Goal: Task Accomplishment & Management: Use online tool/utility

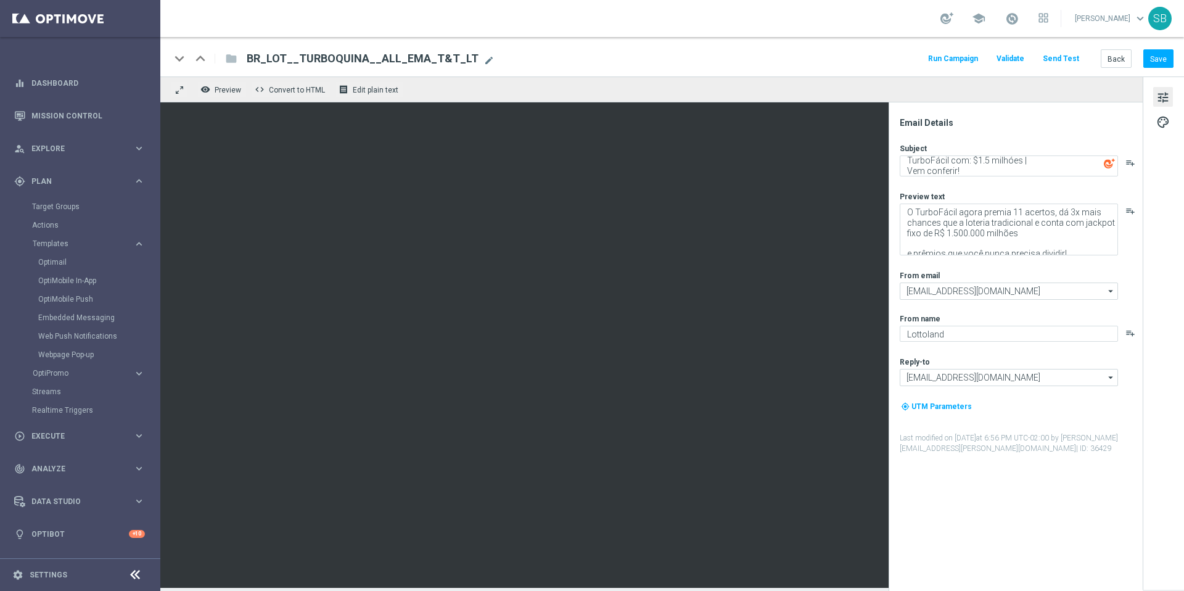
scroll to position [4, 0]
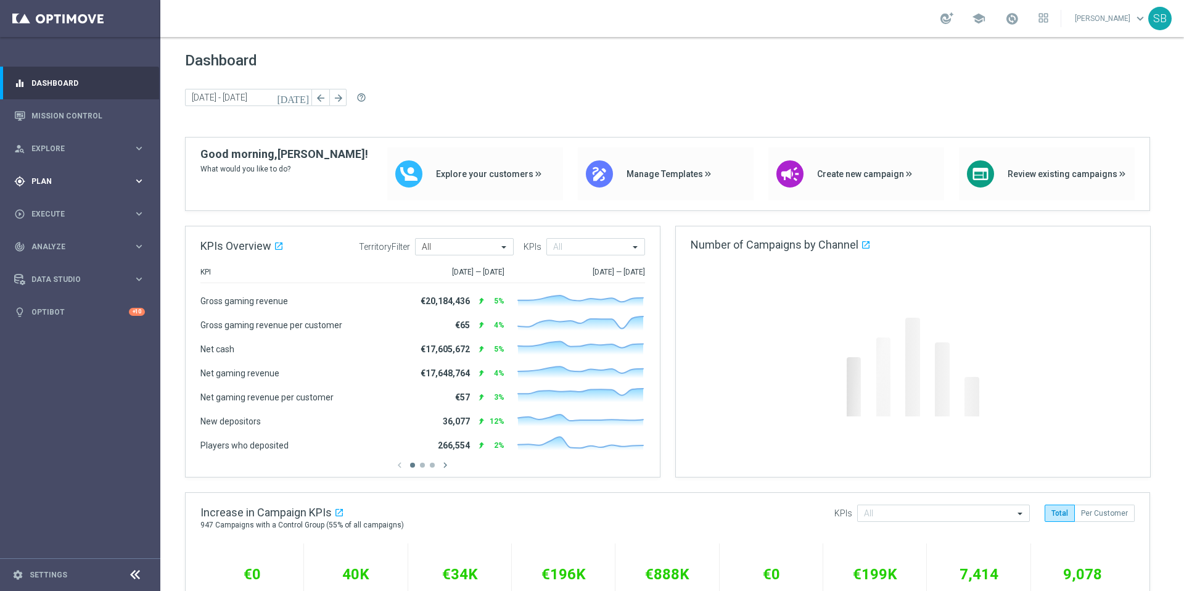
click at [54, 184] on span "Plan" at bounding box center [82, 181] width 102 height 7
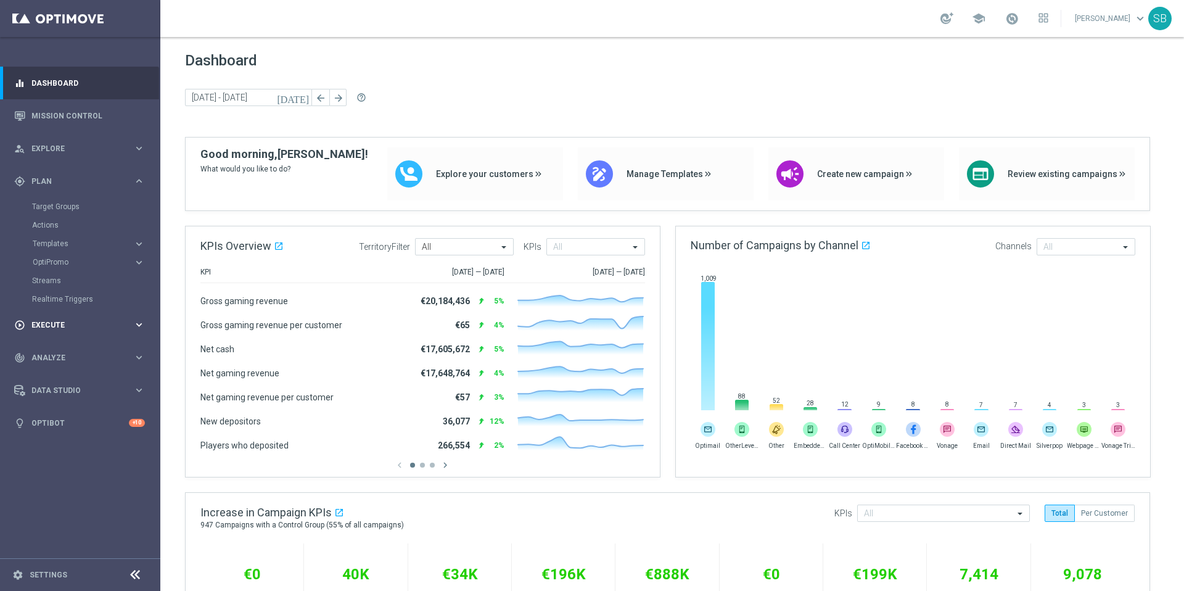
click at [51, 326] on span "Execute" at bounding box center [82, 324] width 102 height 7
click at [49, 178] on span "Plan" at bounding box center [82, 181] width 102 height 7
click at [141, 244] on icon "keyboard_arrow_right" at bounding box center [139, 244] width 12 height 12
click at [60, 265] on link "Optimail" at bounding box center [83, 262] width 90 height 10
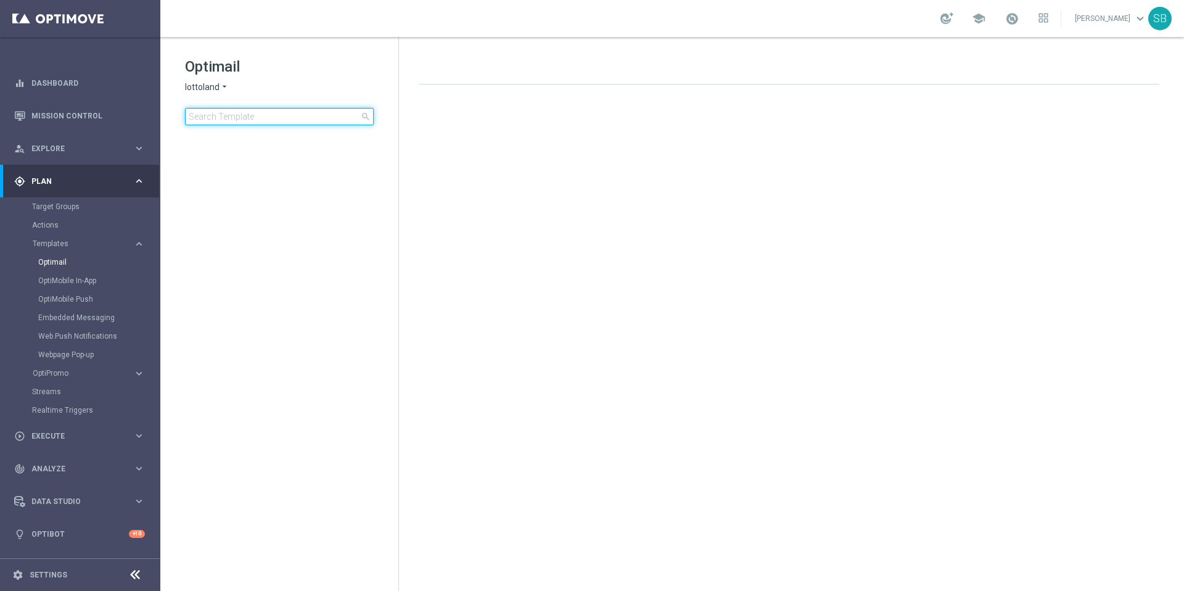
click at [285, 115] on input at bounding box center [279, 116] width 189 height 17
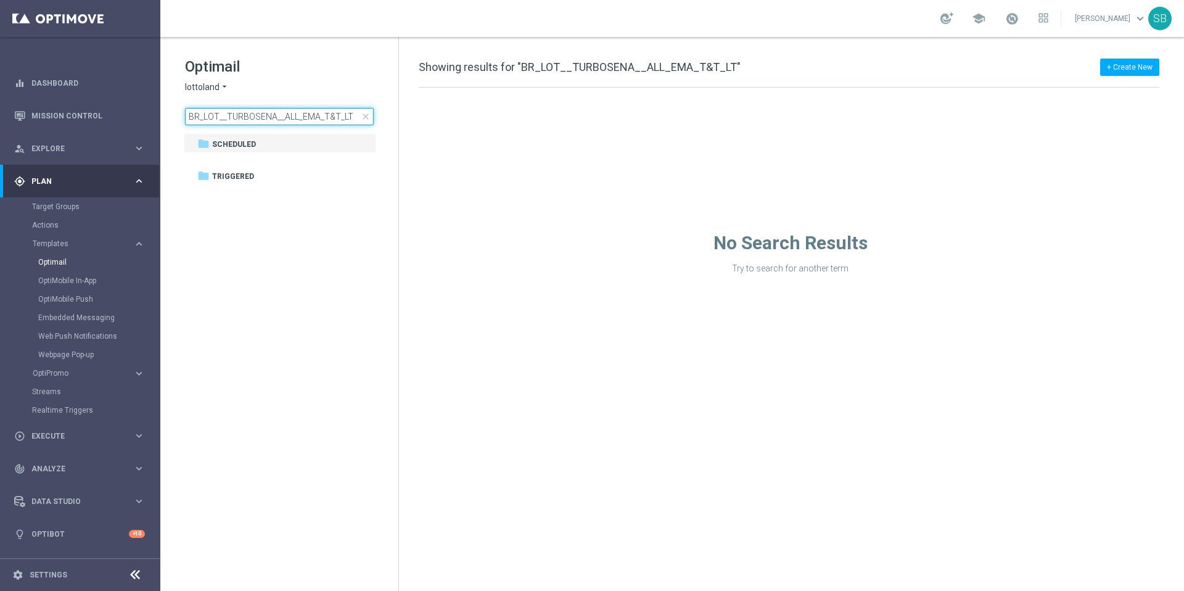
type input "BR_LOT__TURBOSENA__ALL_EMA_T&T_LT"
click at [234, 175] on span "Triggered" at bounding box center [233, 176] width 42 height 11
click at [231, 147] on span "Scheduled" at bounding box center [234, 144] width 44 height 11
click at [364, 144] on icon "more_vert" at bounding box center [366, 144] width 10 height 10
click at [367, 143] on icon "more_vert" at bounding box center [366, 144] width 10 height 10
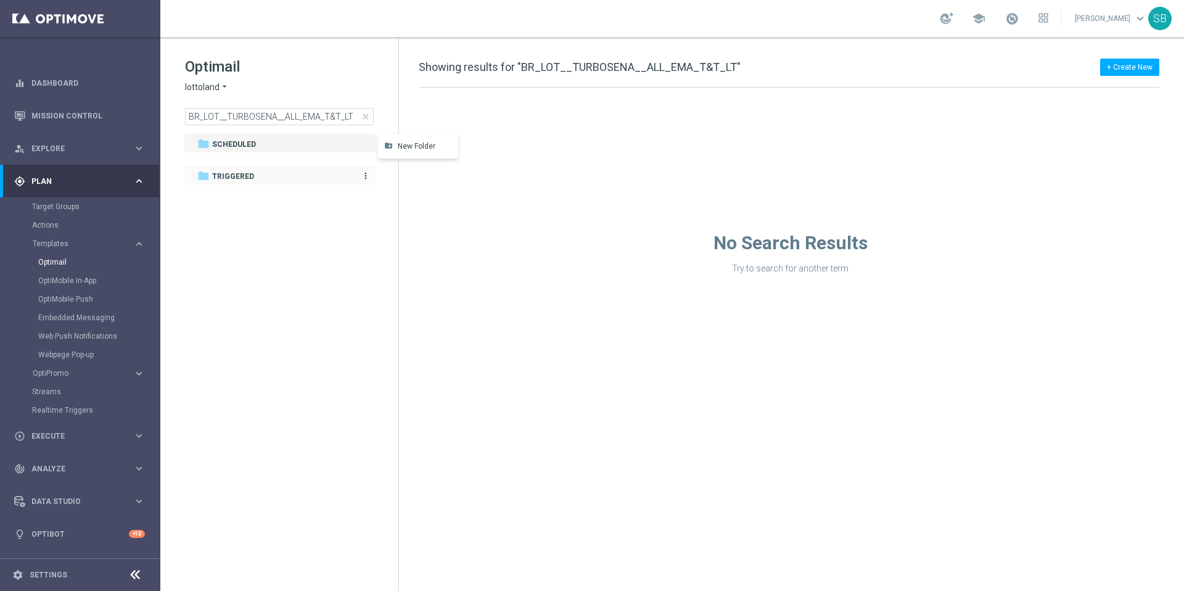
click at [232, 173] on span "Triggered" at bounding box center [233, 176] width 42 height 11
click at [366, 117] on span "close" at bounding box center [366, 117] width 10 height 10
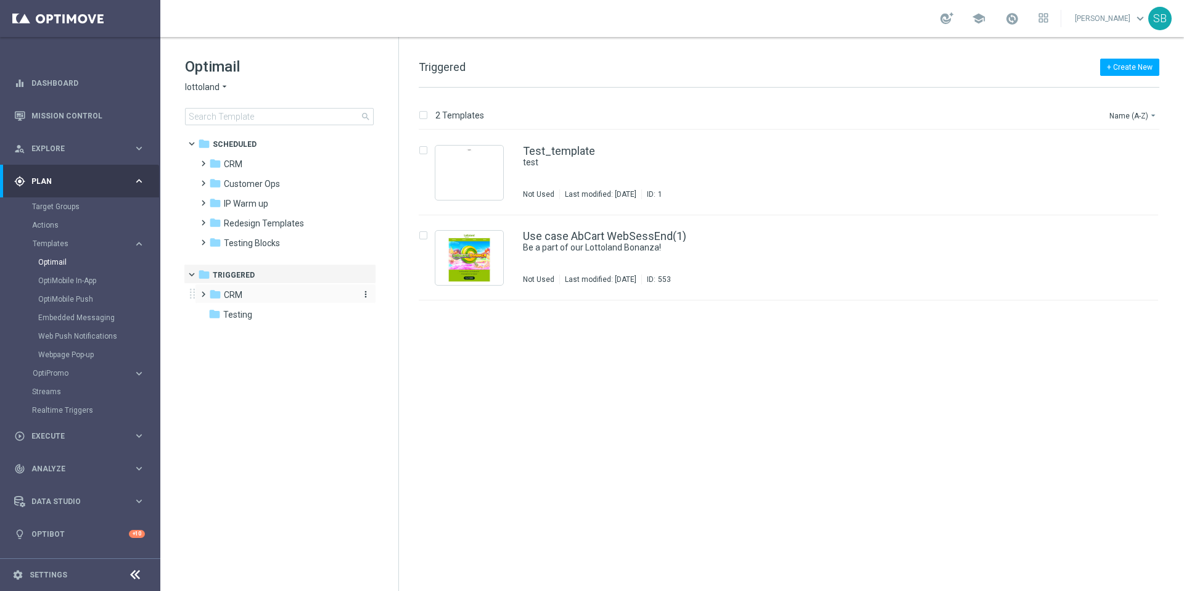
click at [229, 293] on span "CRM" at bounding box center [233, 294] width 18 height 11
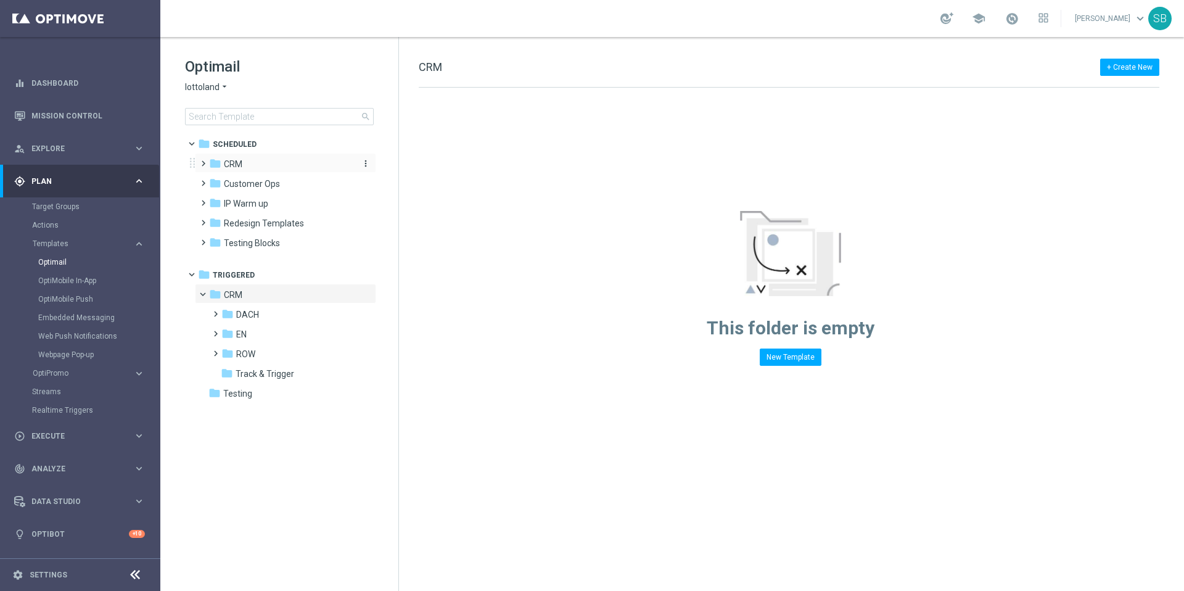
click at [235, 166] on span "CRM" at bounding box center [233, 163] width 18 height 11
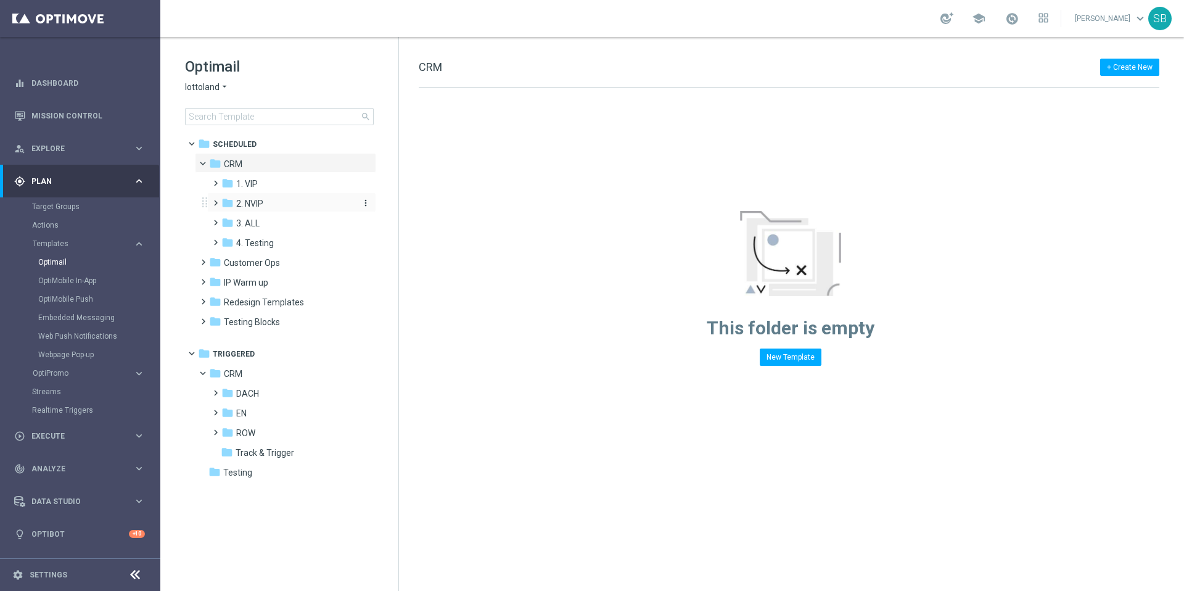
click at [253, 203] on span "2. NVIP" at bounding box center [249, 203] width 27 height 11
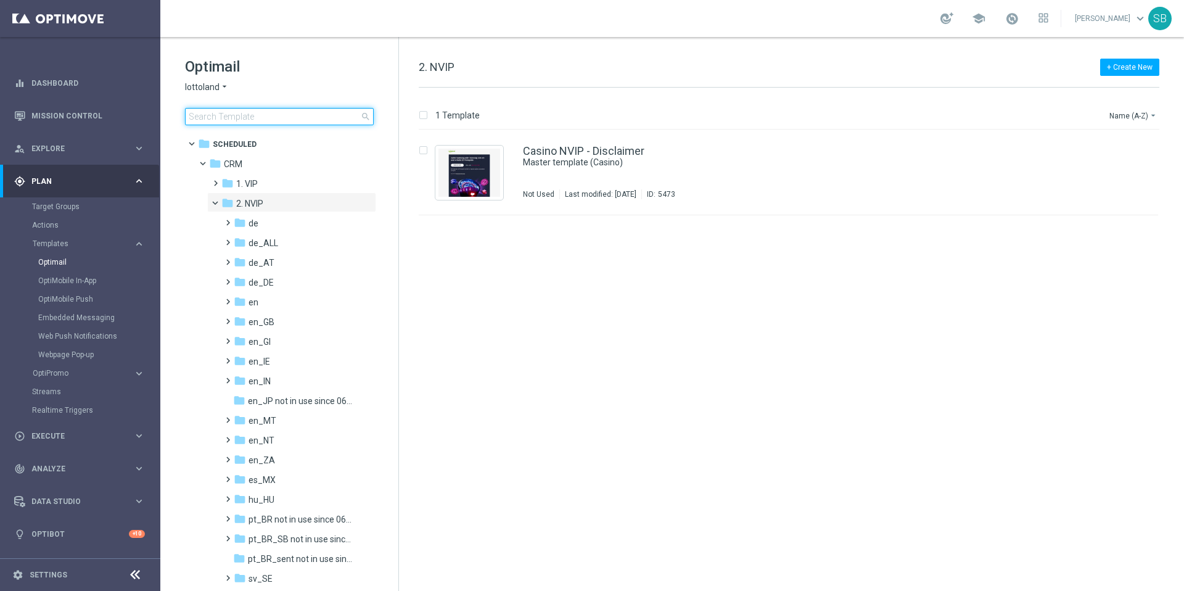
click at [238, 120] on input at bounding box center [279, 116] width 189 height 17
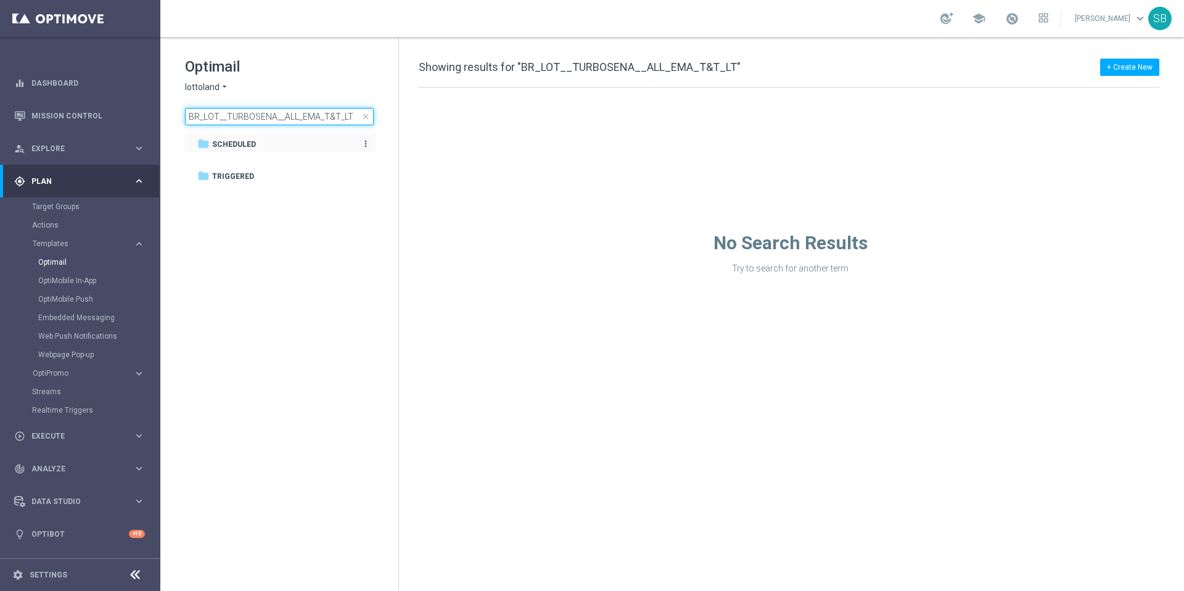
type input "BR_LOT__TURBOSENA__ALL_EMA_T&T_LT"
click at [216, 145] on span "Scheduled" at bounding box center [234, 144] width 44 height 11
click at [366, 143] on icon "more_vert" at bounding box center [366, 144] width 10 height 10
click at [319, 219] on tree-viewport "folder Scheduled more_vert folder Triggered more_vert" at bounding box center [290, 360] width 213 height 455
click at [83, 145] on span "Explore" at bounding box center [82, 148] width 102 height 7
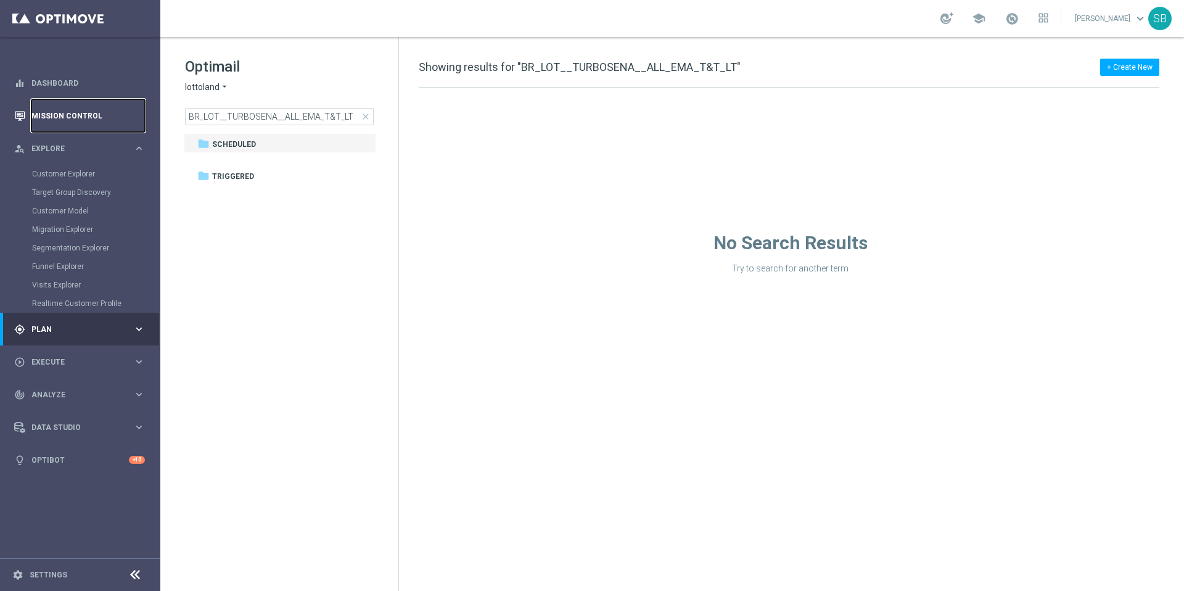
click at [86, 118] on link "Mission Control" at bounding box center [87, 115] width 113 height 33
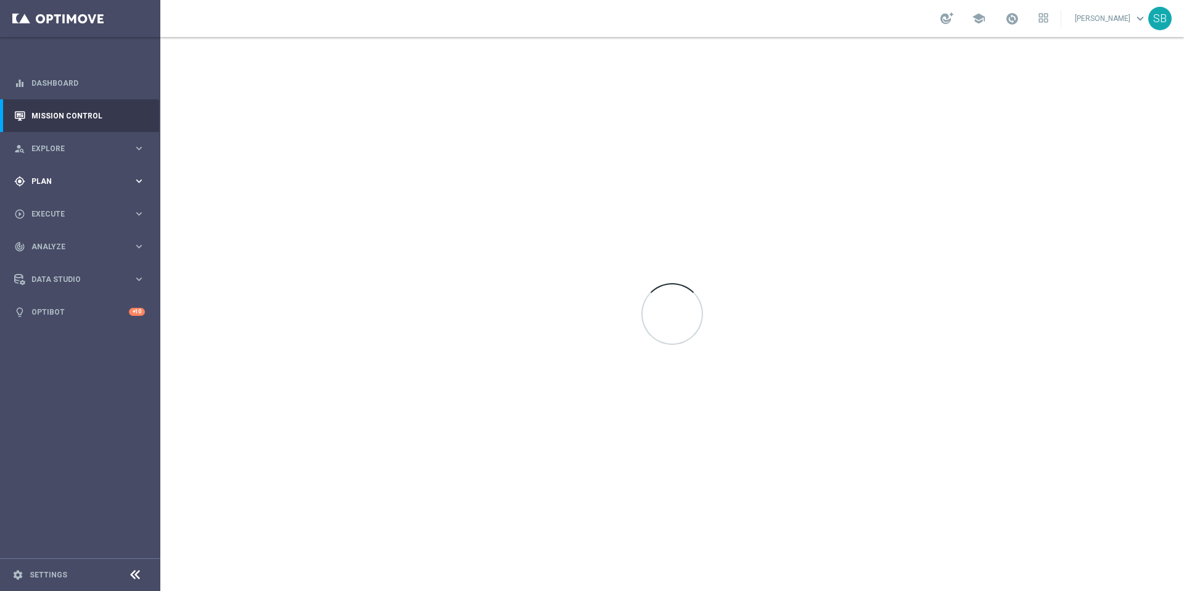
click at [49, 182] on span "Plan" at bounding box center [82, 181] width 102 height 7
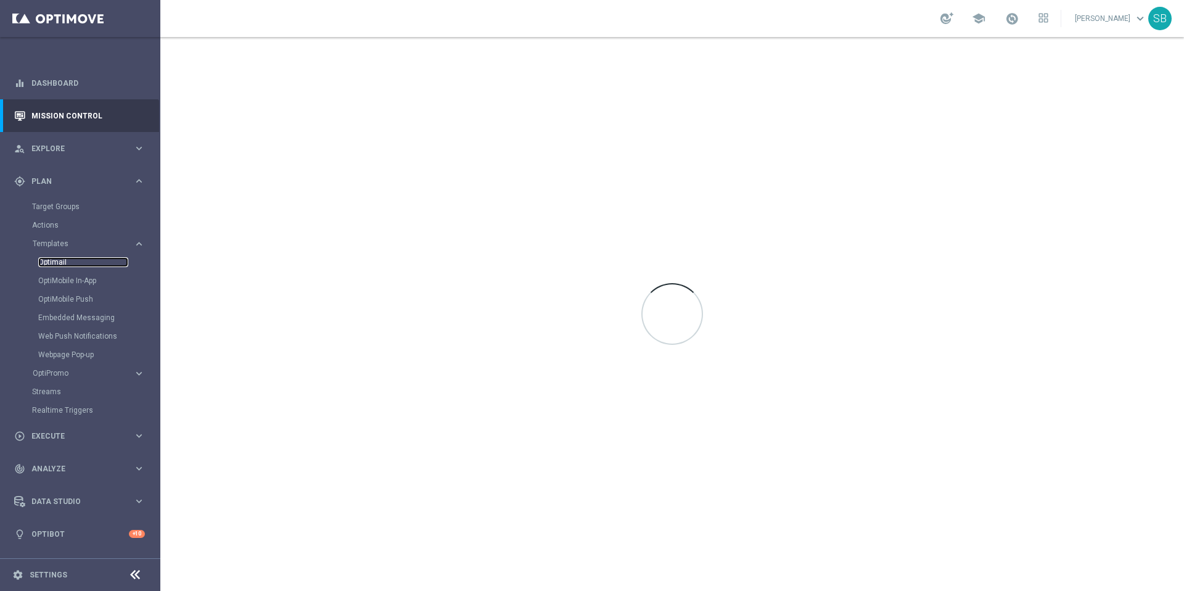
click at [54, 262] on link "Optimail" at bounding box center [83, 262] width 90 height 10
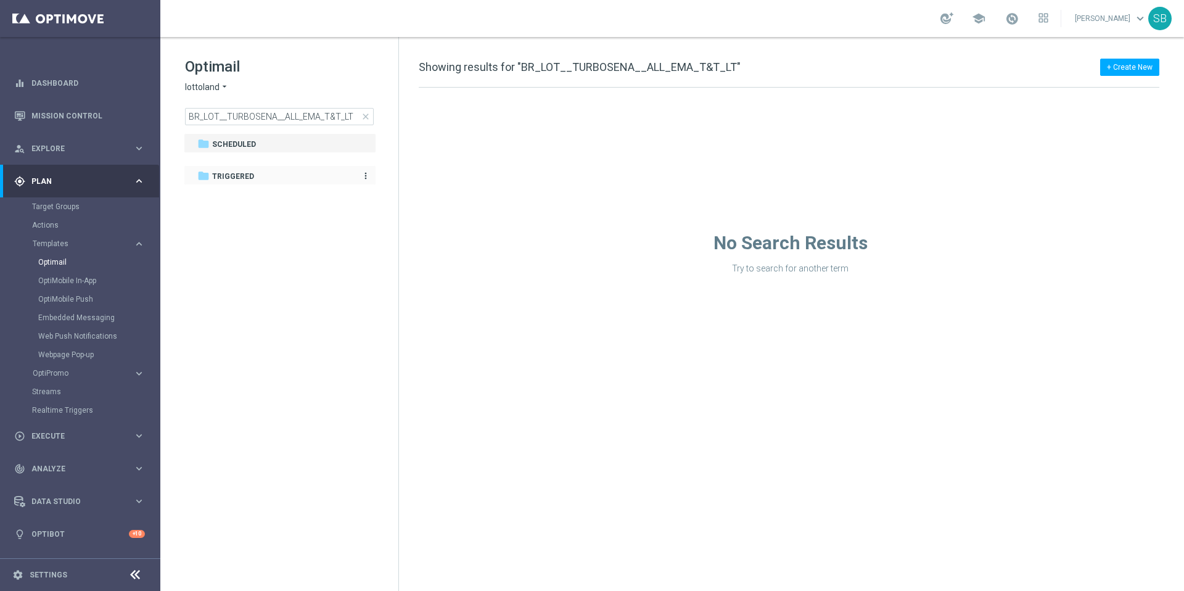
click at [229, 178] on span "Triggered" at bounding box center [233, 176] width 42 height 11
click at [363, 143] on icon "more_vert" at bounding box center [366, 144] width 10 height 10
click at [243, 145] on span "Scheduled" at bounding box center [234, 144] width 44 height 11
click at [59, 261] on link "Optimail" at bounding box center [83, 262] width 90 height 10
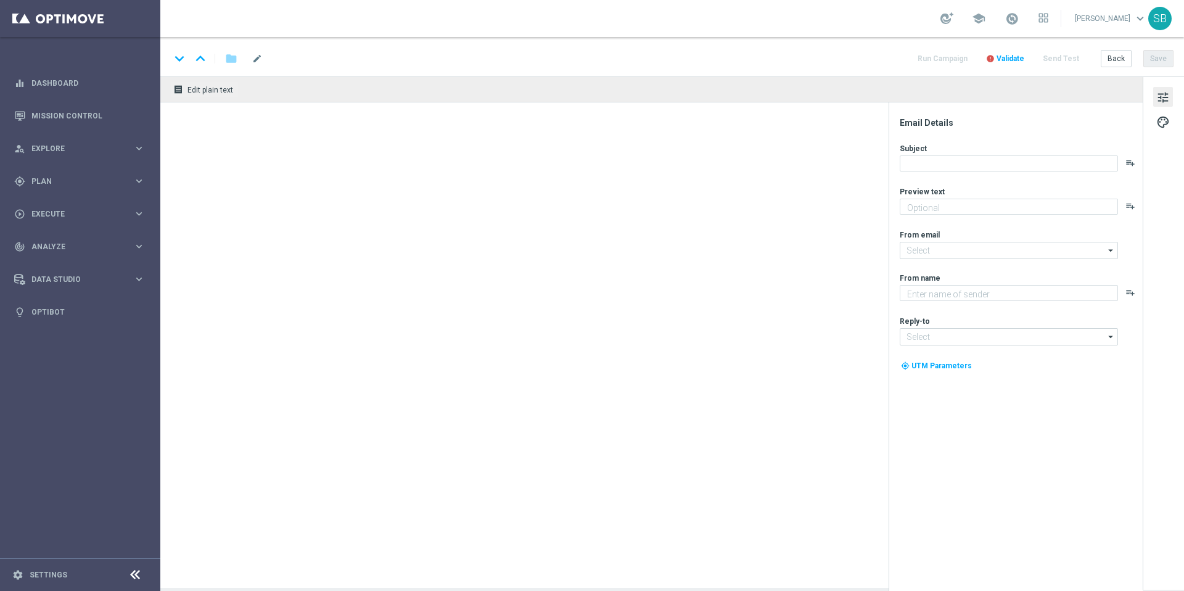
type textarea "Por que esperar pelo próximo sorteio da Mega Sena? A TurboSena oferece ação ins…"
type textarea "Lottoland"
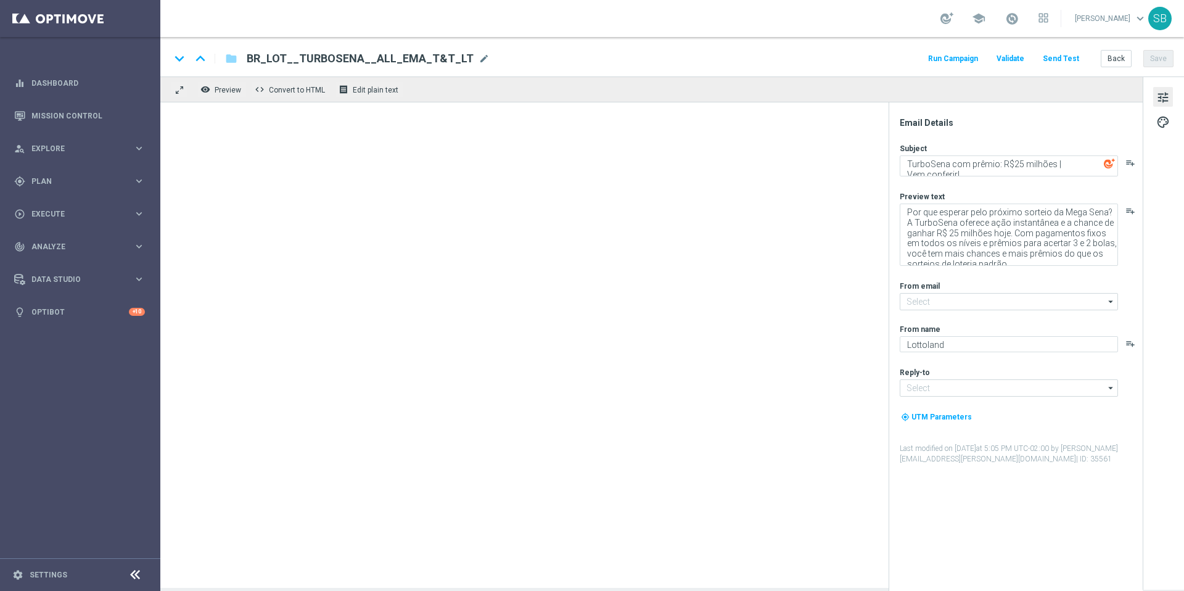
type input "[EMAIL_ADDRESS][DOMAIN_NAME]"
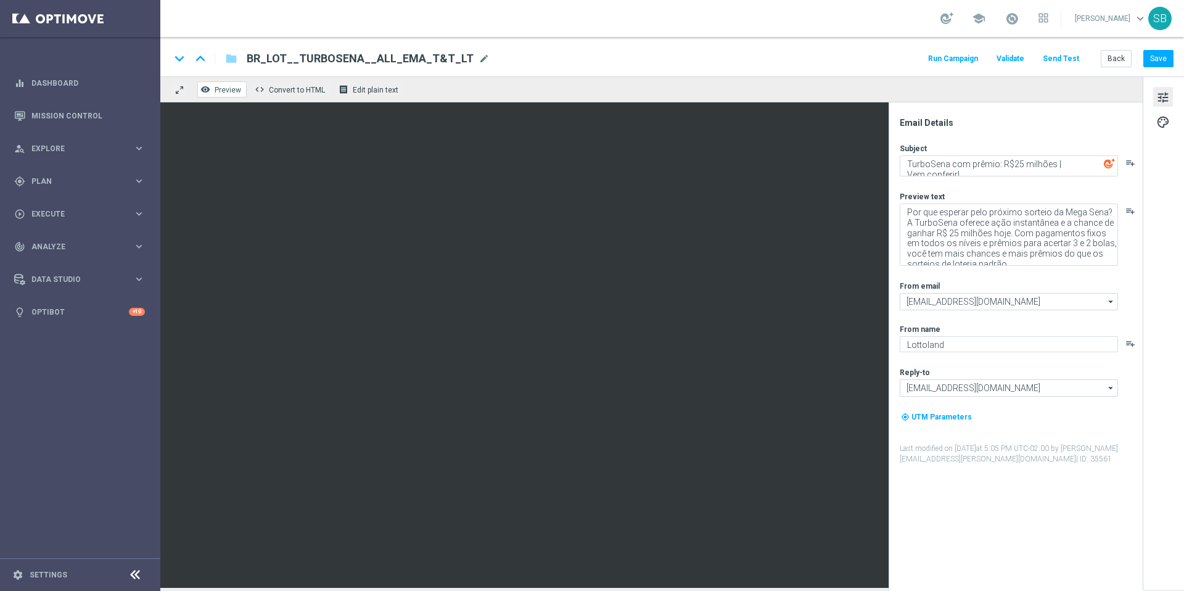
click at [224, 92] on span "Preview" at bounding box center [228, 90] width 27 height 9
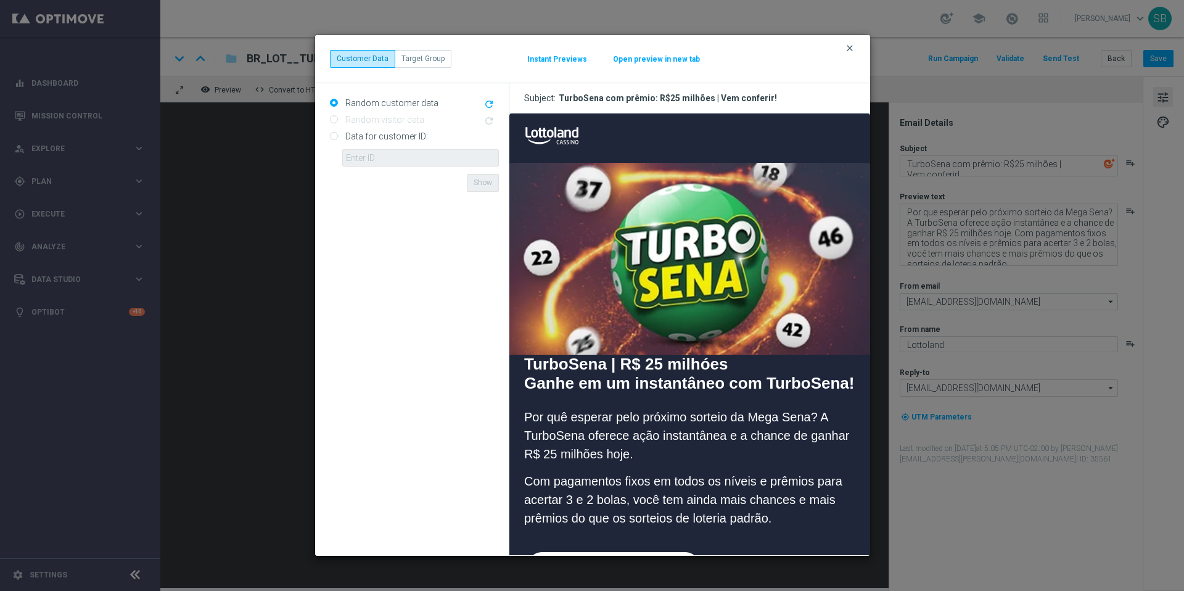
click at [848, 49] on icon "clear" at bounding box center [849, 48] width 10 height 10
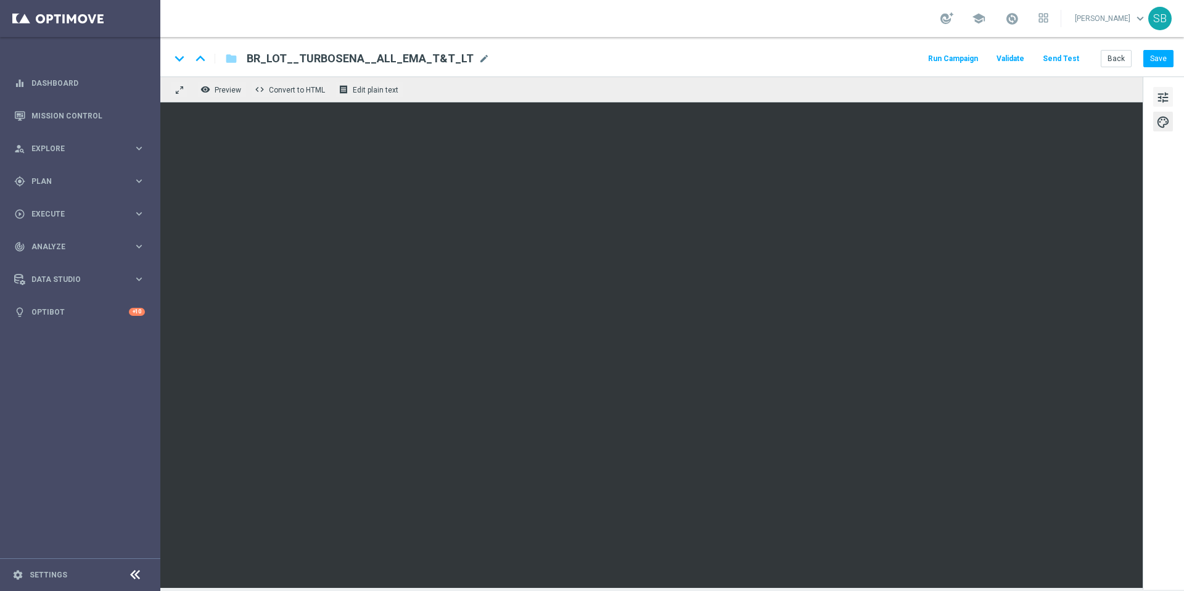
click at [1160, 100] on span "tune" at bounding box center [1163, 97] width 14 height 16
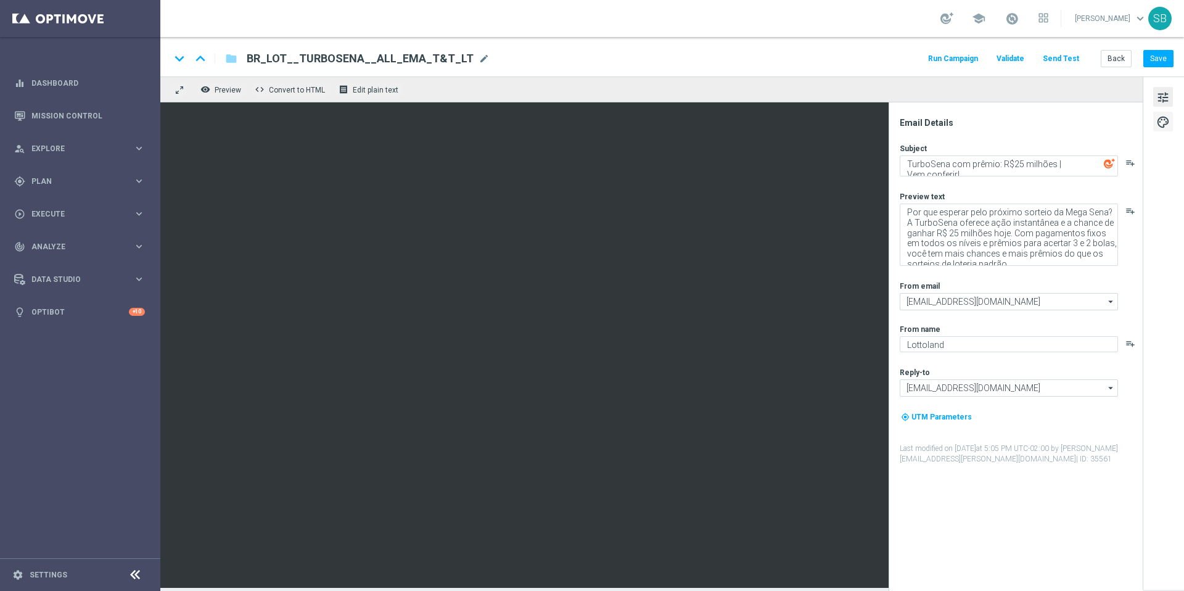
click at [1164, 123] on span "palette" at bounding box center [1163, 122] width 14 height 16
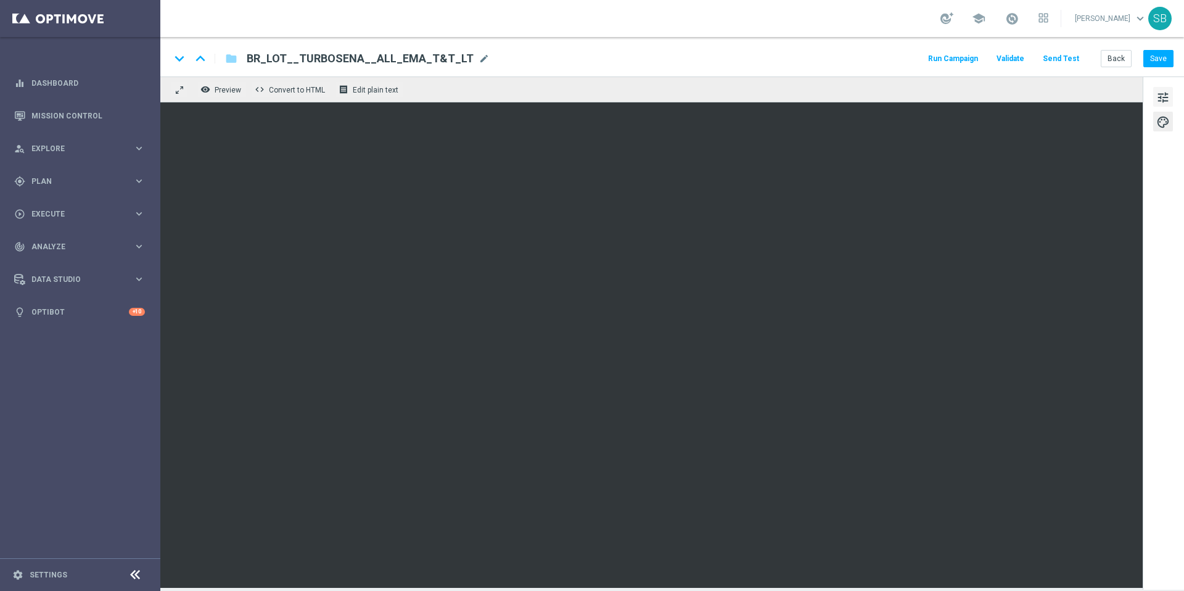
click at [1163, 95] on span "tune" at bounding box center [1163, 97] width 14 height 16
click at [1167, 95] on span "tune" at bounding box center [1163, 97] width 14 height 16
click at [1163, 92] on span "tune" at bounding box center [1163, 97] width 14 height 16
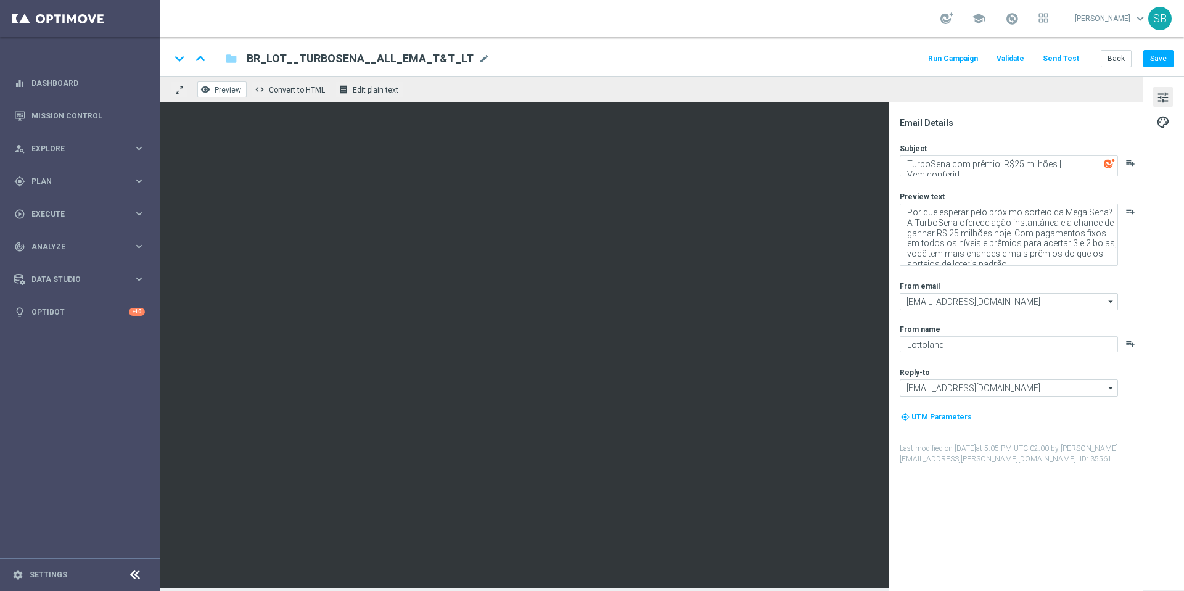
click at [224, 89] on span "Preview" at bounding box center [228, 90] width 27 height 9
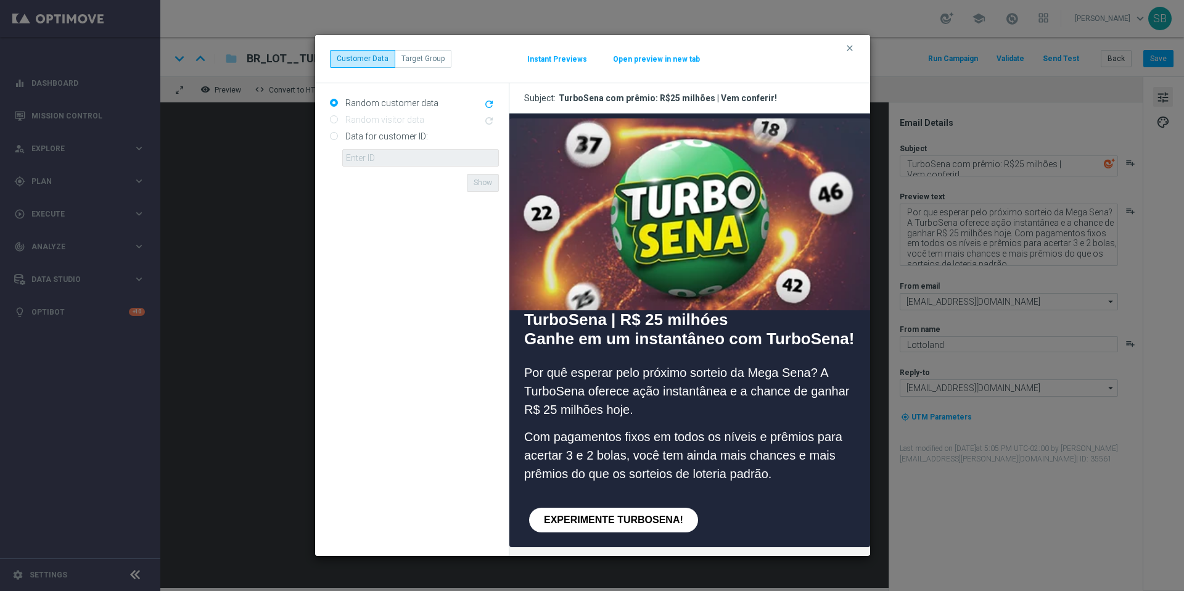
scroll to position [39, 0]
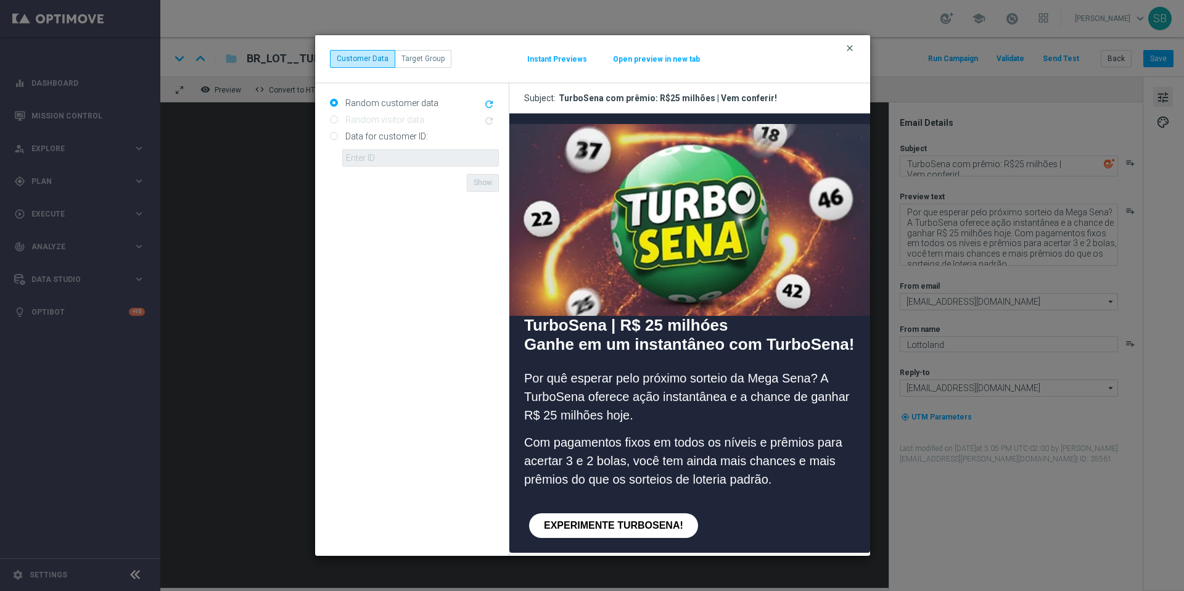
click at [849, 51] on icon "clear" at bounding box center [849, 48] width 10 height 10
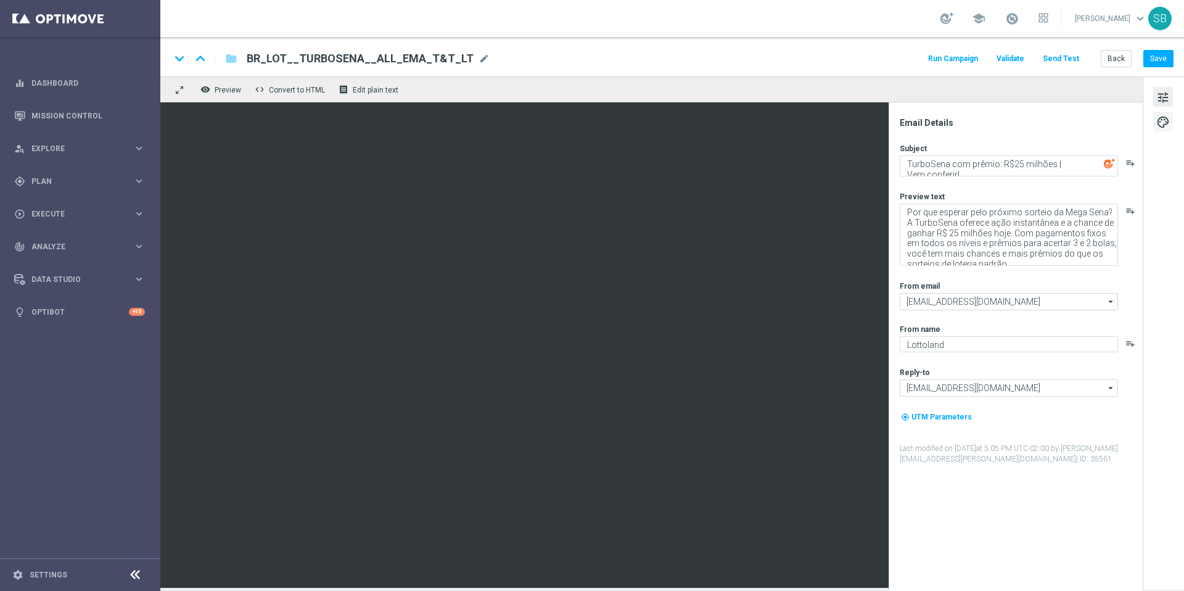
click at [1166, 125] on span "palette" at bounding box center [1163, 122] width 14 height 16
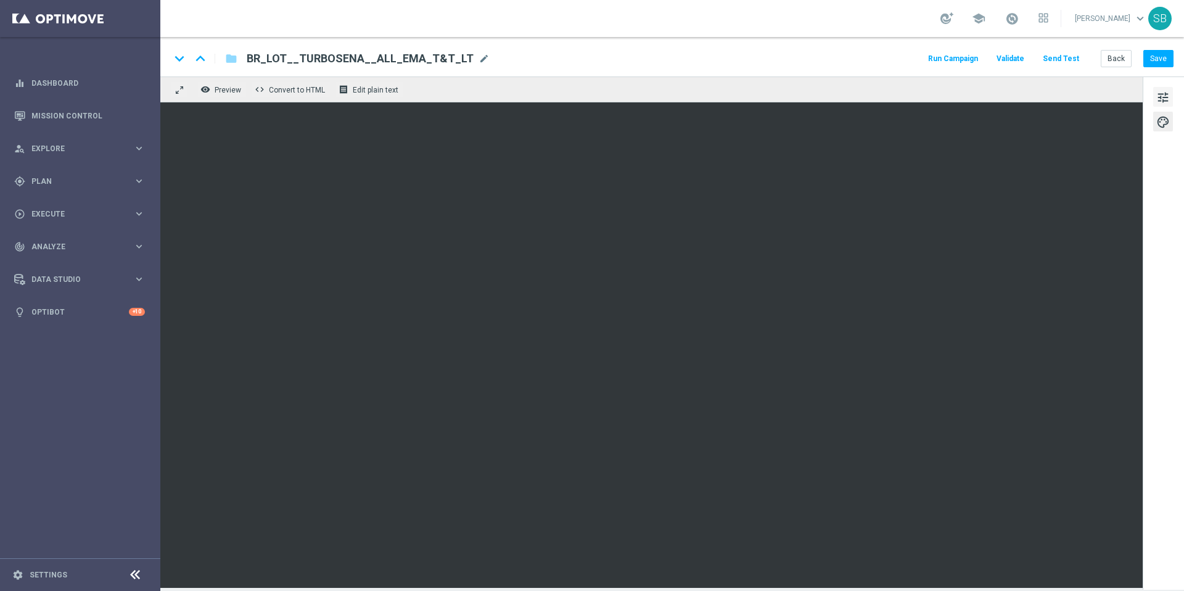
click at [1165, 96] on span "tune" at bounding box center [1163, 97] width 14 height 16
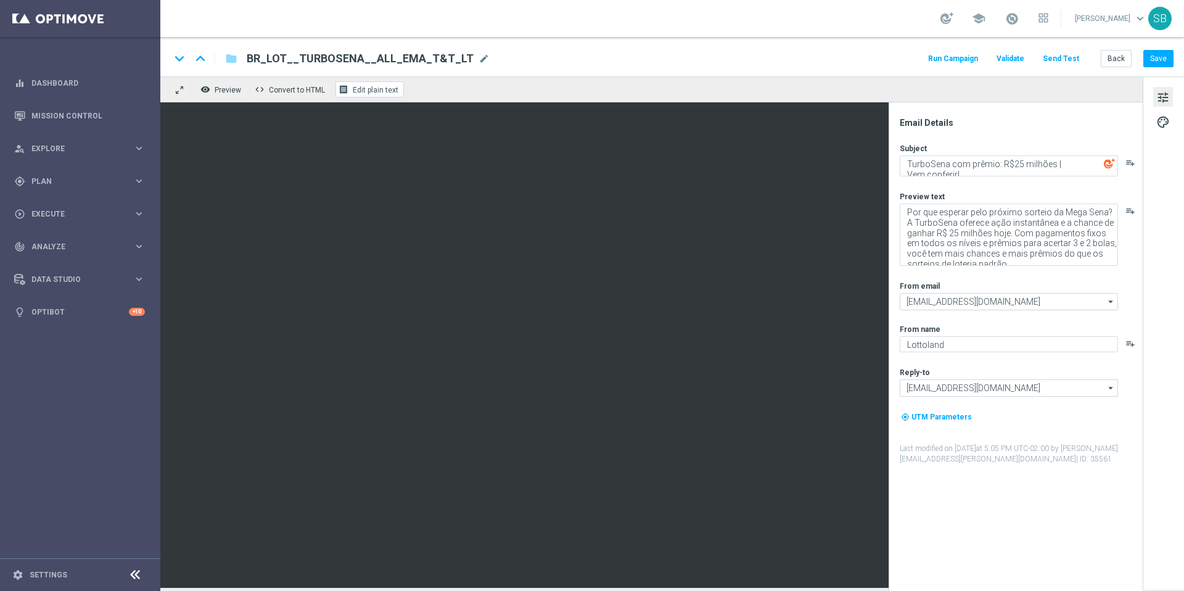
click at [386, 93] on span "Edit plain text" at bounding box center [376, 90] width 46 height 9
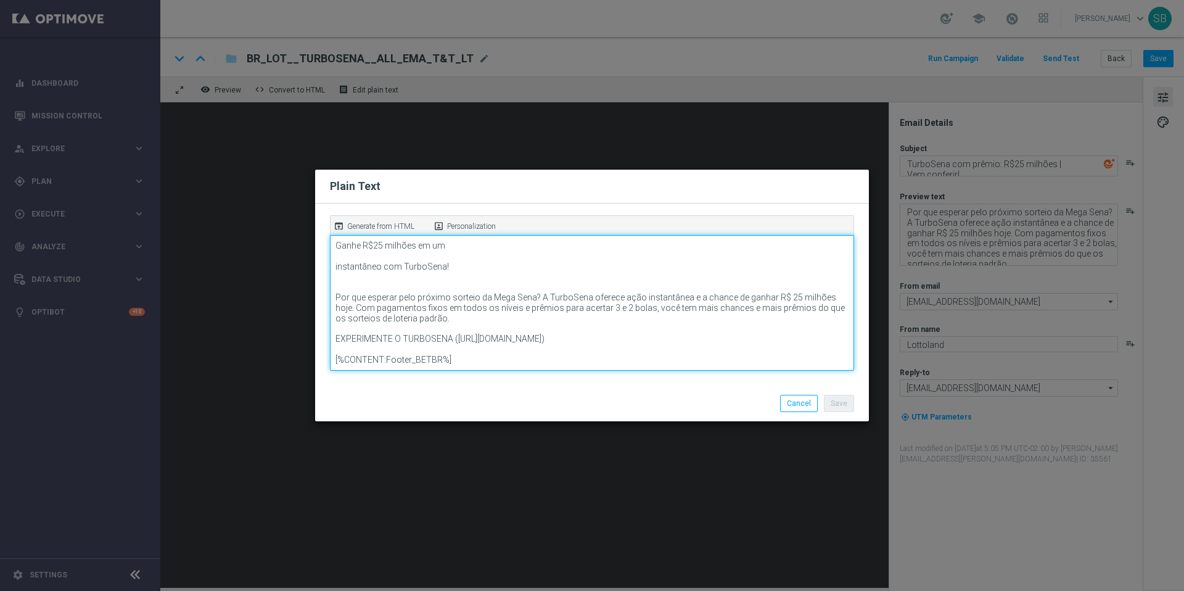
scroll to position [72, 0]
drag, startPoint x: 456, startPoint y: 330, endPoint x: 783, endPoint y: 342, distance: 327.5
click at [783, 342] on textarea "Lottoland ([URL][DOMAIN_NAME]) TURBO SENA ([URL][DOMAIN_NAME]) Ganhe R$25 milhõ…" at bounding box center [592, 303] width 524 height 136
paste textarea "[URL][DOMAIN_NAME]"
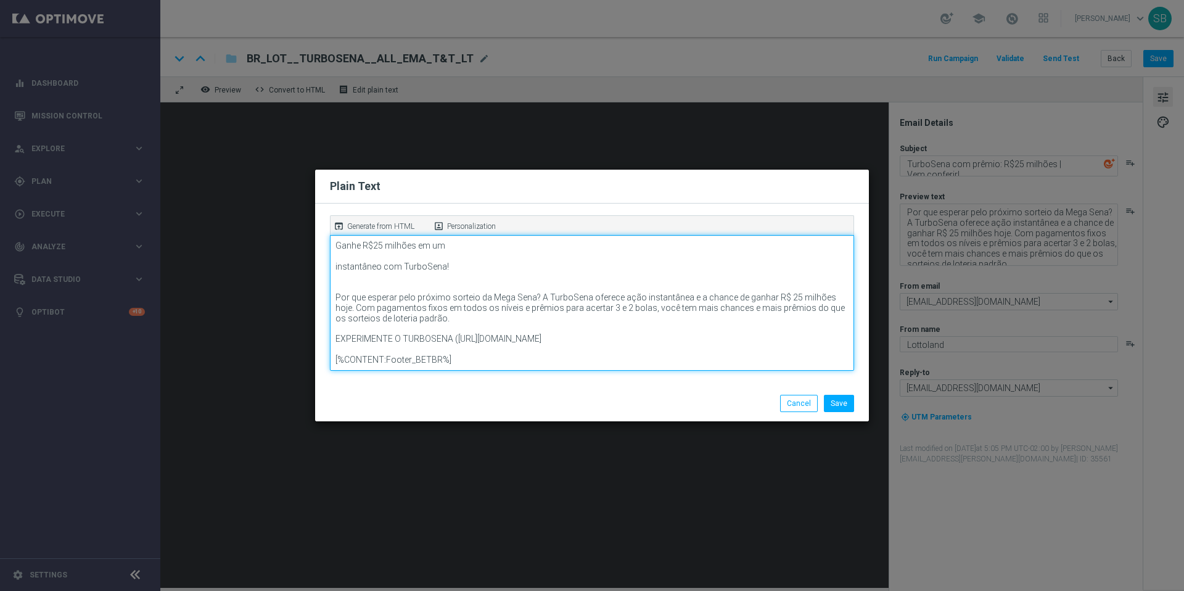
scroll to position [72, 0]
type textarea "Lottoland ([URL][DOMAIN_NAME]) TURBO SENA ([URL][DOMAIN_NAME]) Ganhe R$25 milhõ…"
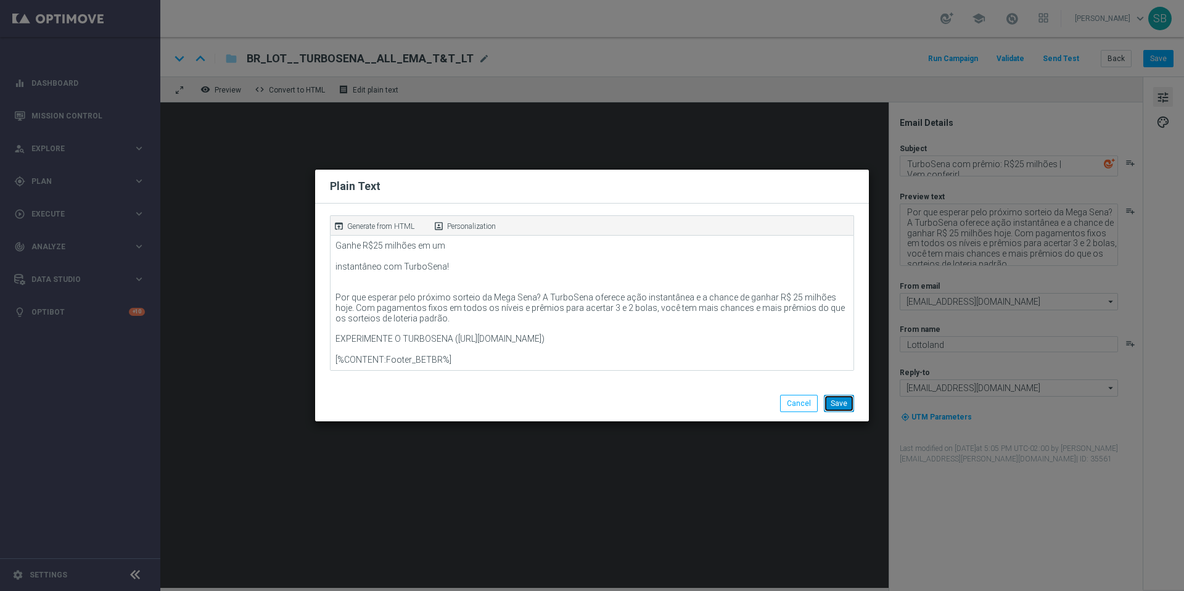
click at [845, 404] on button "Save" at bounding box center [839, 403] width 30 height 17
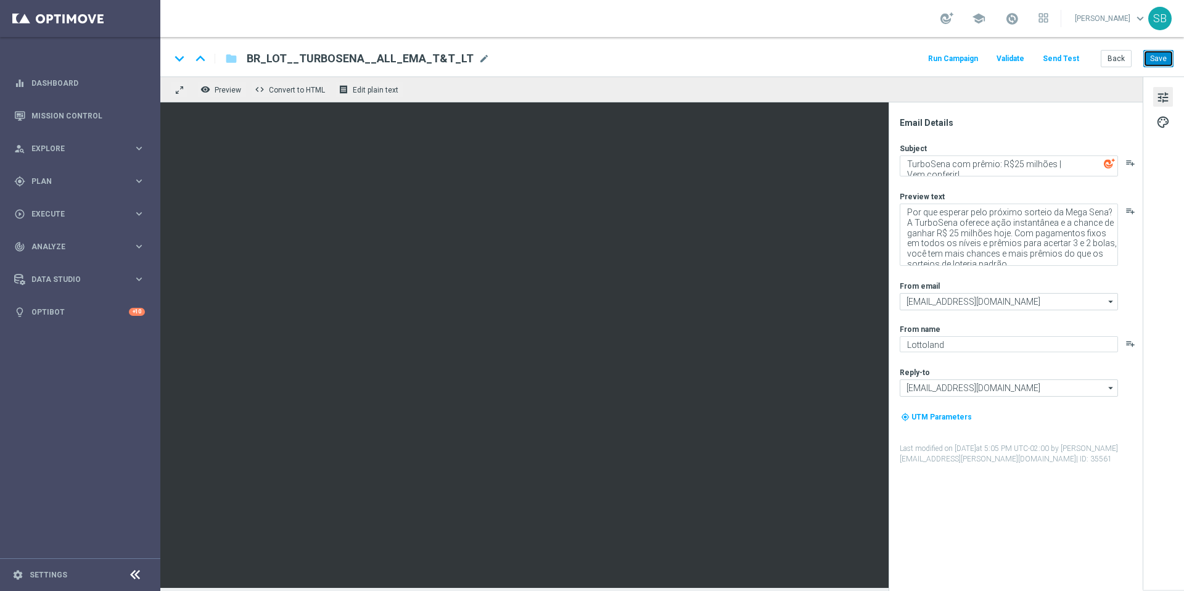
click at [1164, 56] on button "Save" at bounding box center [1158, 58] width 30 height 17
click at [1122, 59] on button "Back" at bounding box center [1115, 58] width 31 height 17
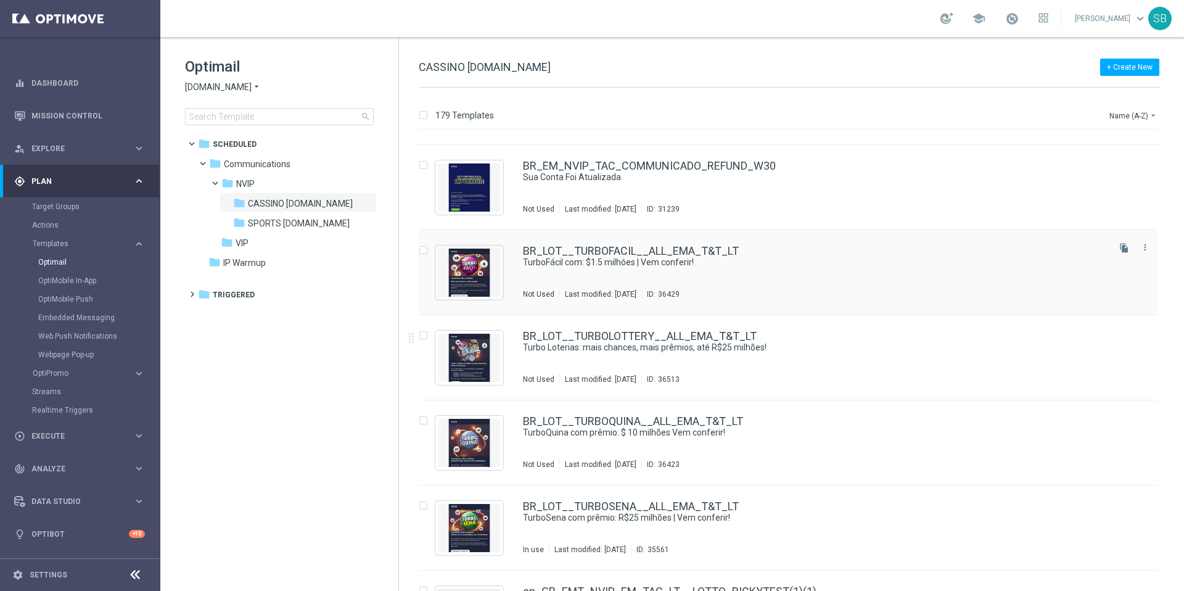
scroll to position [9602, 0]
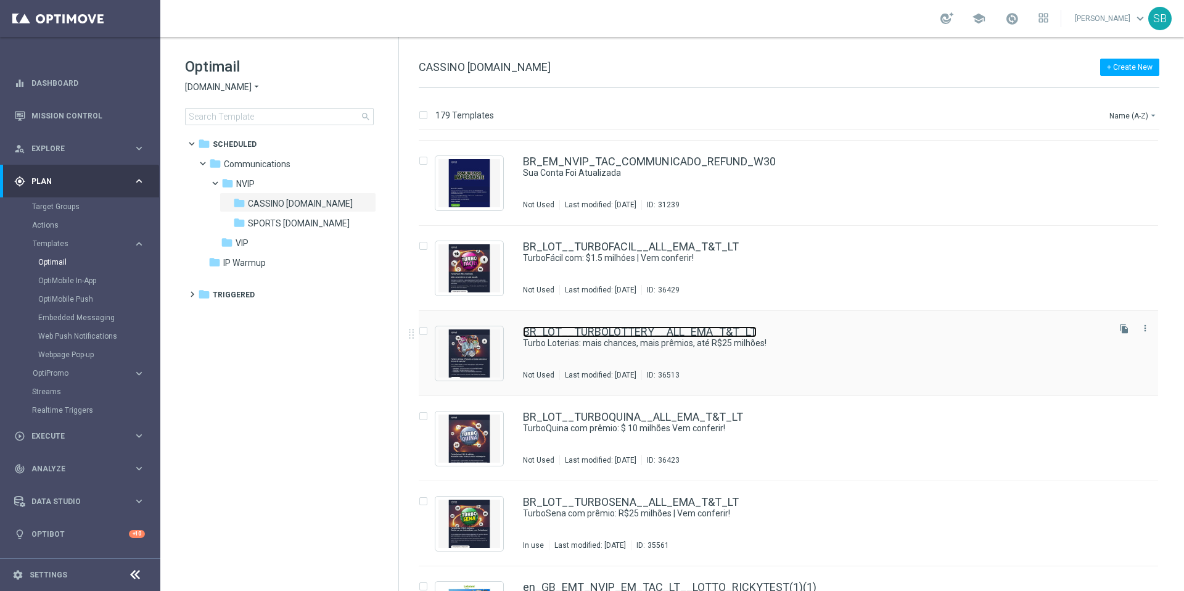
click at [607, 332] on link "BR_LOT__TURBOLOTTERY__ALL_EMA_T&T_LT" at bounding box center [640, 331] width 234 height 11
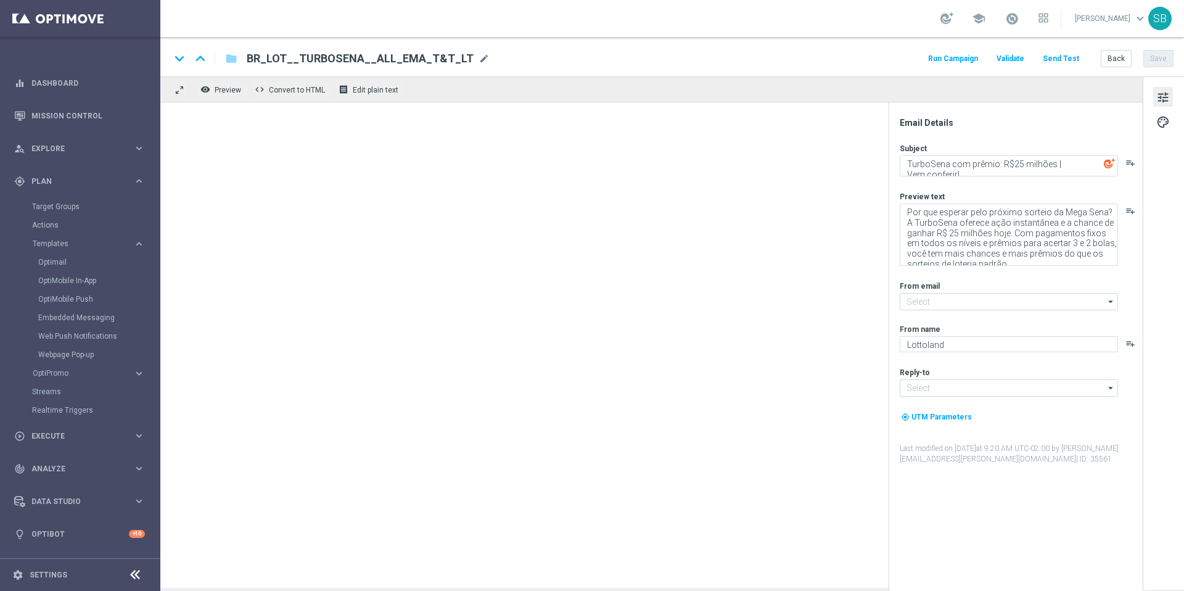
type input "[EMAIL_ADDRESS][DOMAIN_NAME]"
type textarea "Turbo Loterias: mais chances, mais prêmios, até R$25 milhões!"
type textarea "Turbo Loterias: jogue agora e multiplique suas chances!"
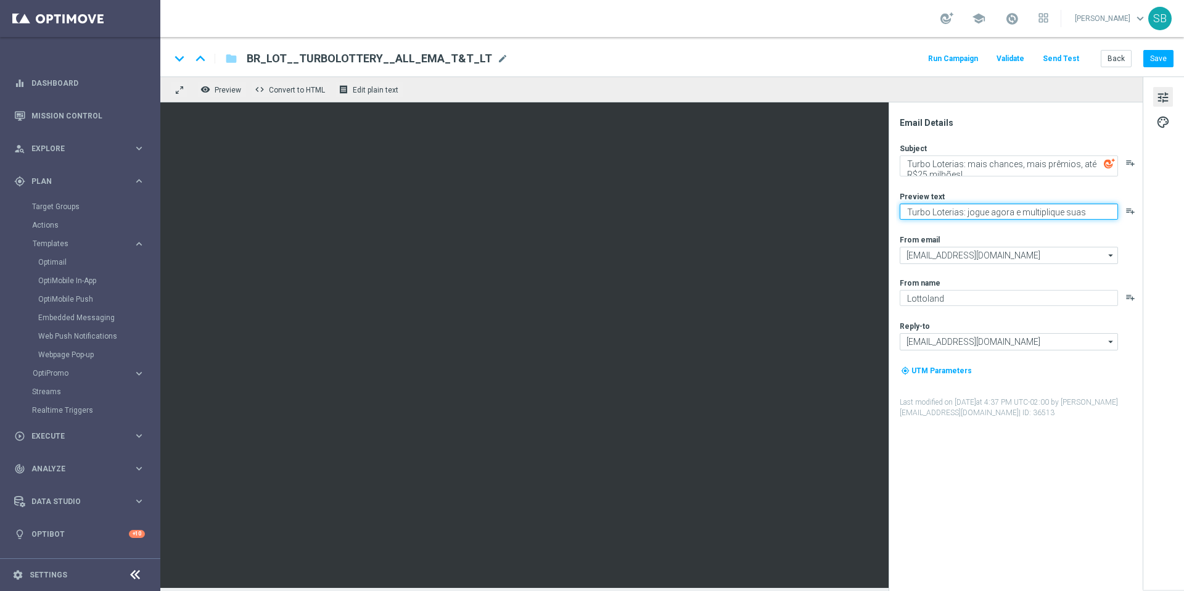
click at [975, 216] on textarea "Turbo Loterias: jogue agora e multiplique suas chances!" at bounding box center [1008, 211] width 218 height 16
click at [373, 92] on span "Edit plain text" at bounding box center [376, 90] width 46 height 9
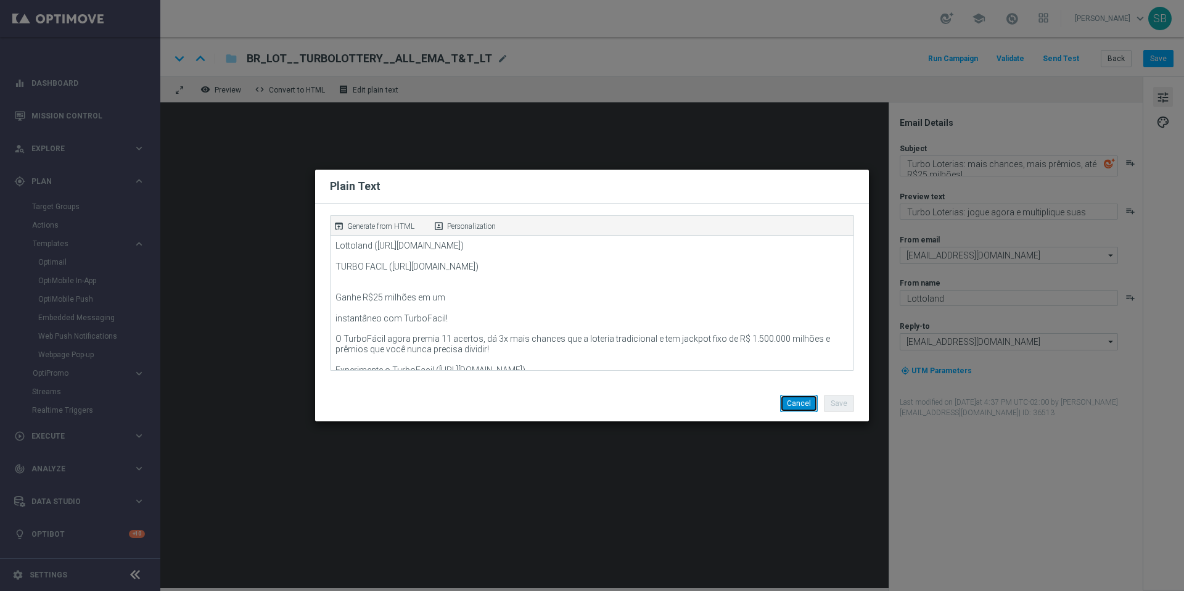
click at [803, 408] on button "Cancel" at bounding box center [799, 403] width 38 height 17
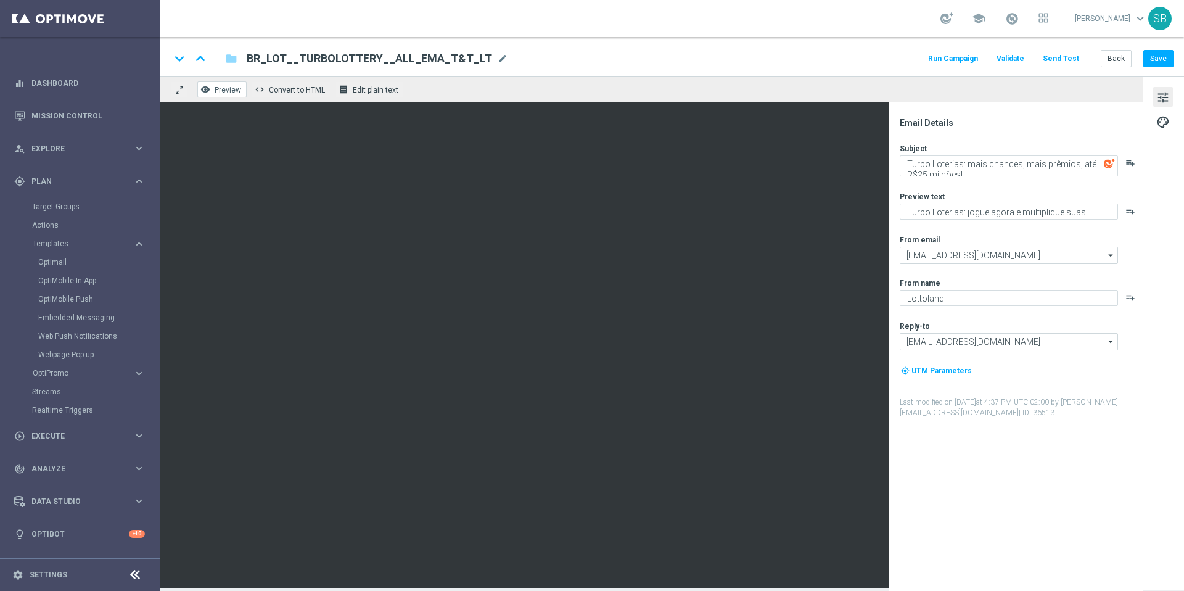
click at [231, 92] on span "Preview" at bounding box center [228, 90] width 27 height 9
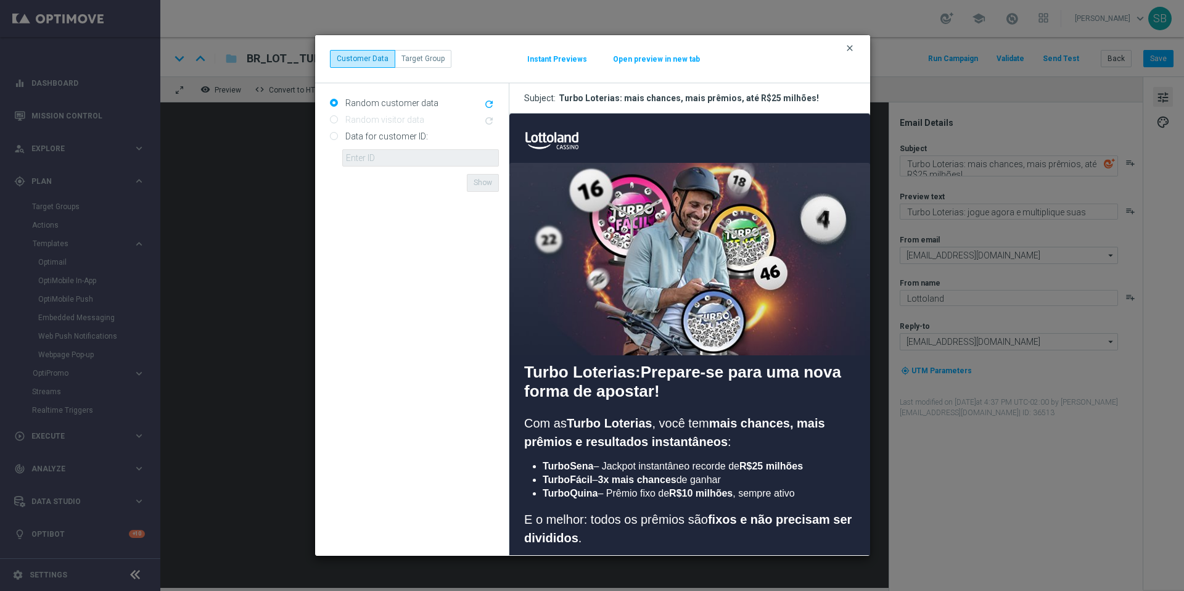
click at [852, 47] on icon "clear" at bounding box center [849, 48] width 10 height 10
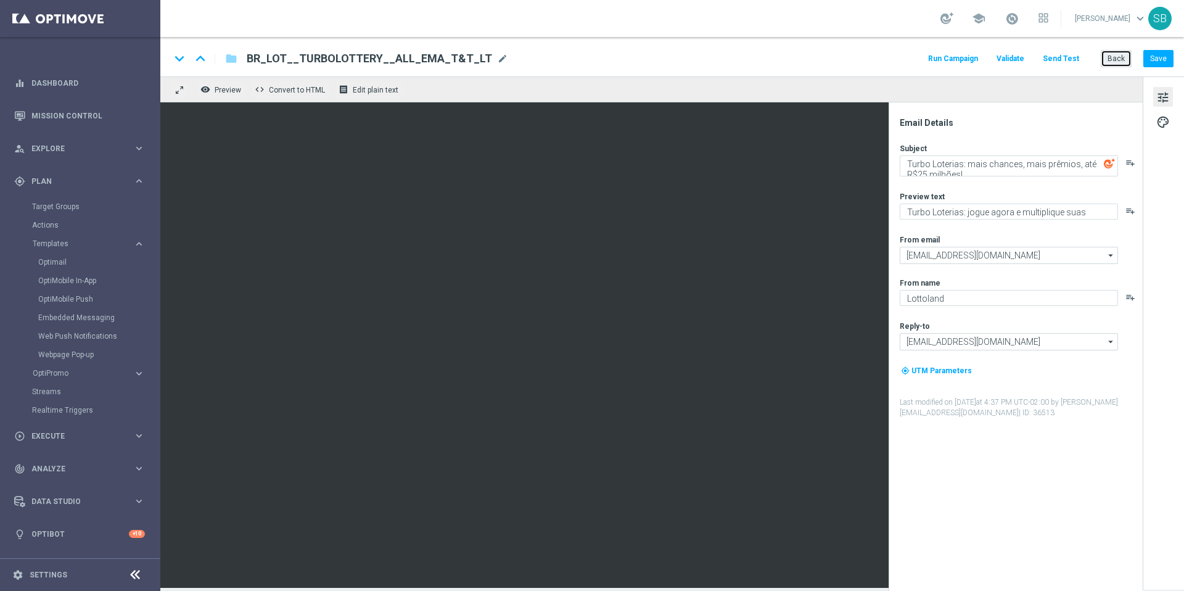
click at [1124, 56] on button "Back" at bounding box center [1115, 58] width 31 height 17
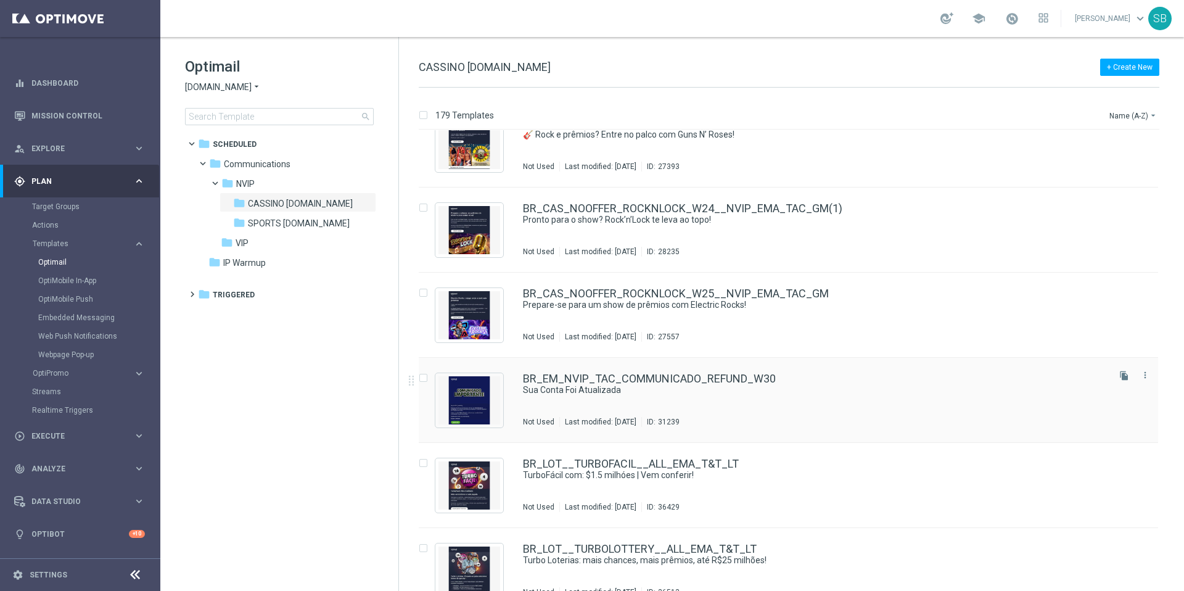
scroll to position [9451, 0]
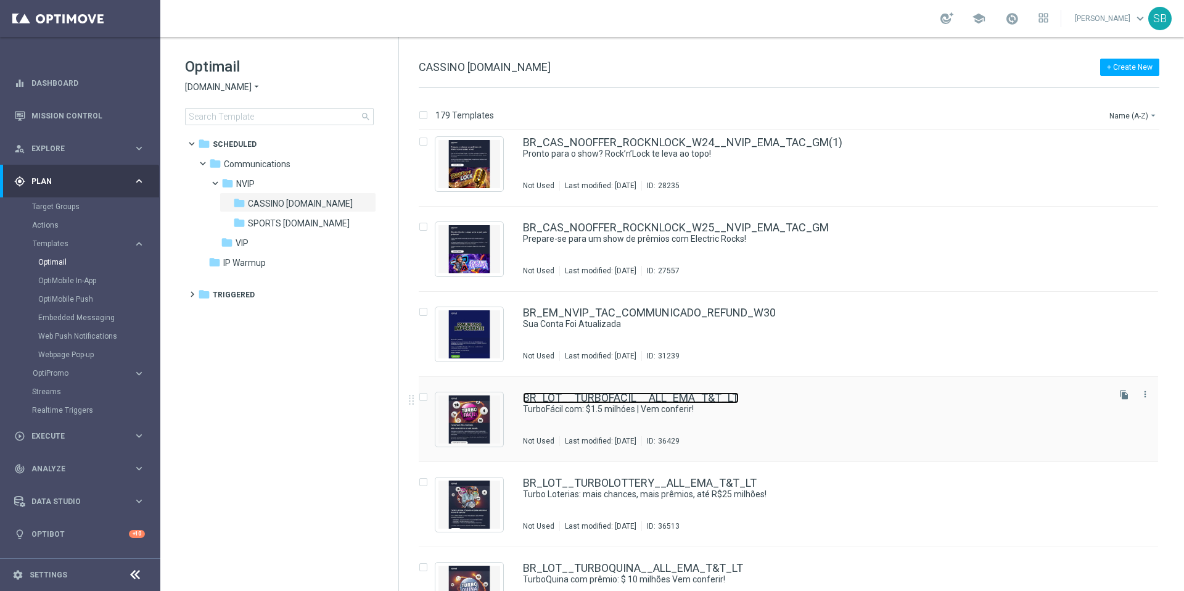
click at [585, 397] on link "BR_LOT__TURBOFACIL__ALL_EMA_T&T_LT" at bounding box center [631, 397] width 216 height 11
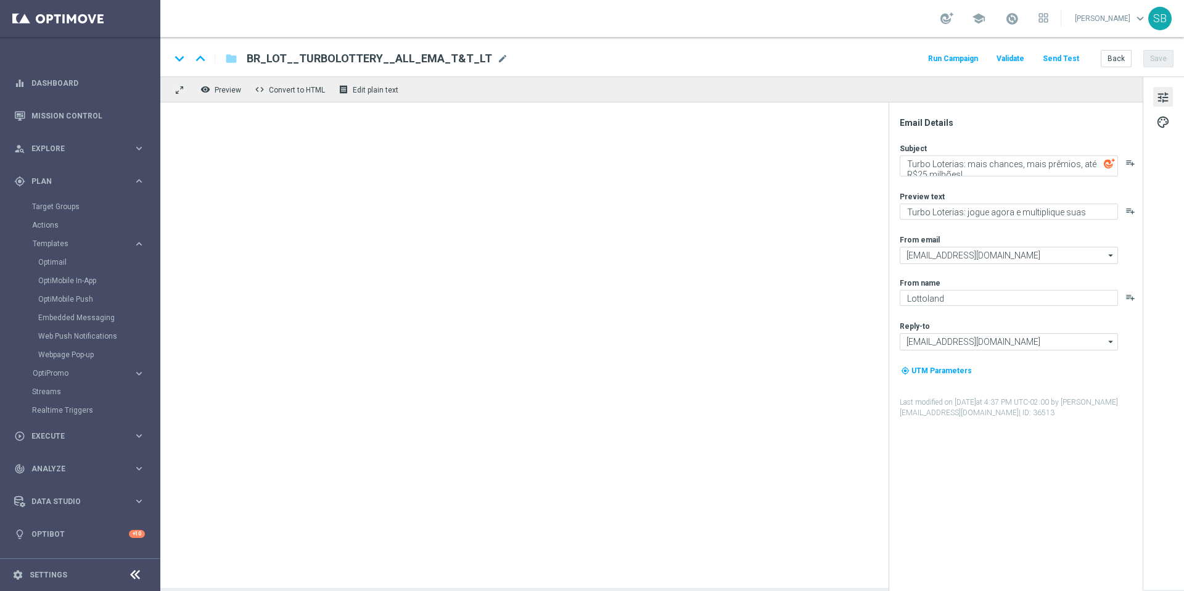
type textarea "TurboFácil com: $1.5 milhóes | Vem conferir!"
type textarea "O TurboFácil agora premia 11 acertos, dá 3x mais chances que a loteria tradicio…"
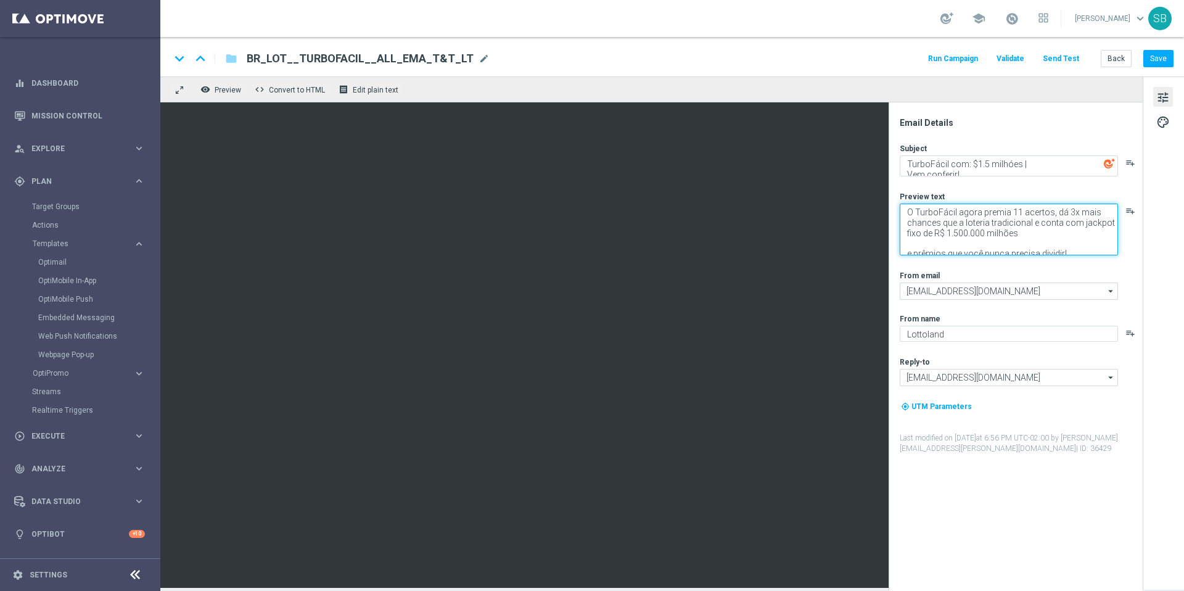
drag, startPoint x: 907, startPoint y: 212, endPoint x: 1077, endPoint y: 255, distance: 175.4
click at [1077, 255] on textarea "O TurboFácil agora premia 11 acertos, dá 3x mais chances que a loteria tradicio…" at bounding box center [1008, 229] width 218 height 52
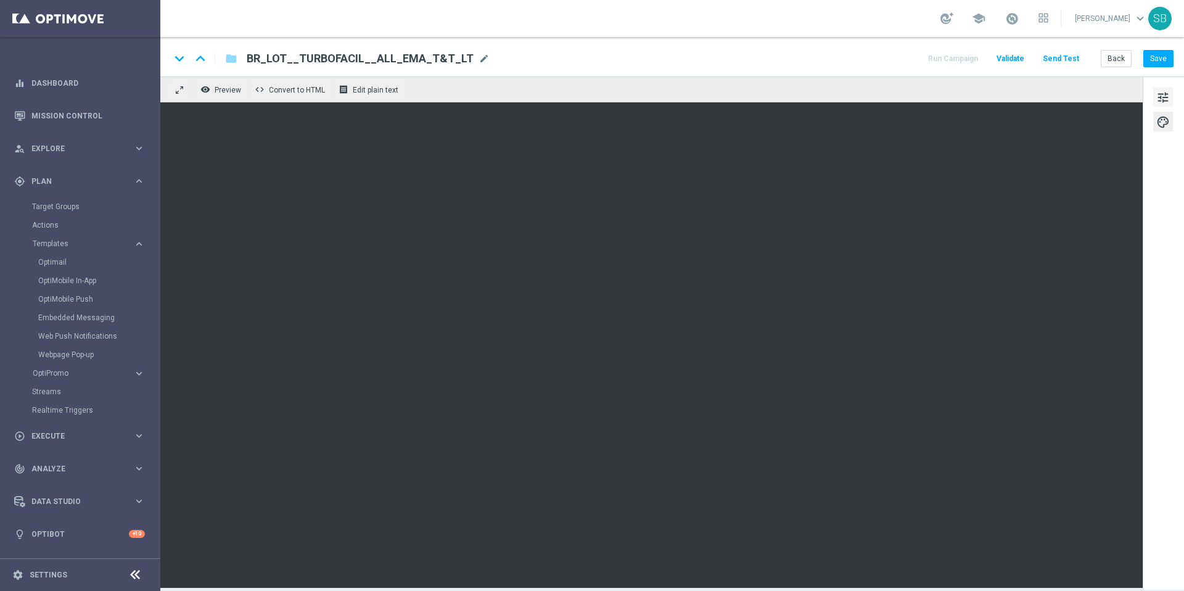
click at [1165, 99] on span "tune" at bounding box center [1163, 97] width 14 height 16
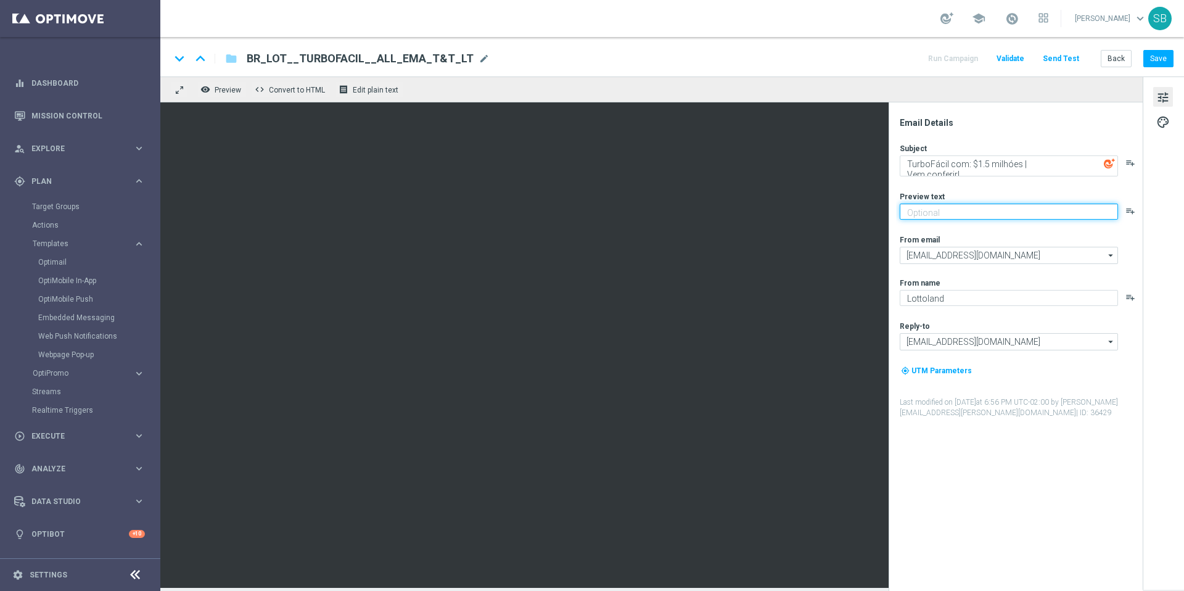
click at [949, 216] on textarea at bounding box center [1008, 211] width 218 height 16
paste textarea "Mais vencedores a cada jogada"
type textarea "Mais vencedores a cada jogada"
click at [231, 94] on span "Preview" at bounding box center [228, 90] width 27 height 9
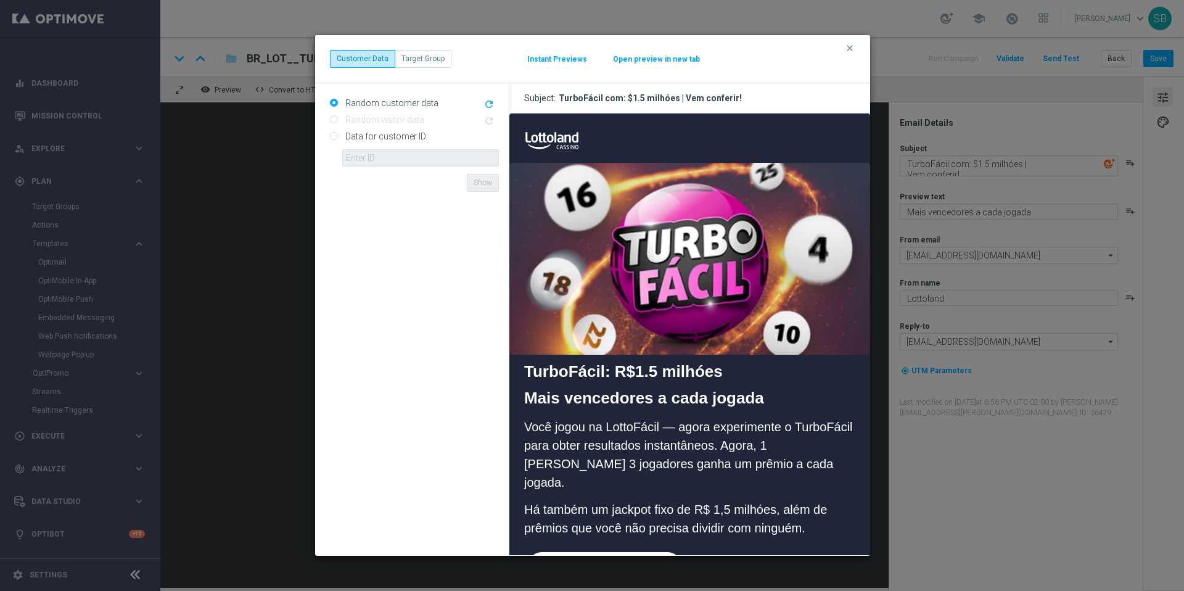
click at [897, 20] on modal-container "clear Customer Data Target Group Instant Previews Open preview in new tab Rando…" at bounding box center [592, 295] width 1184 height 591
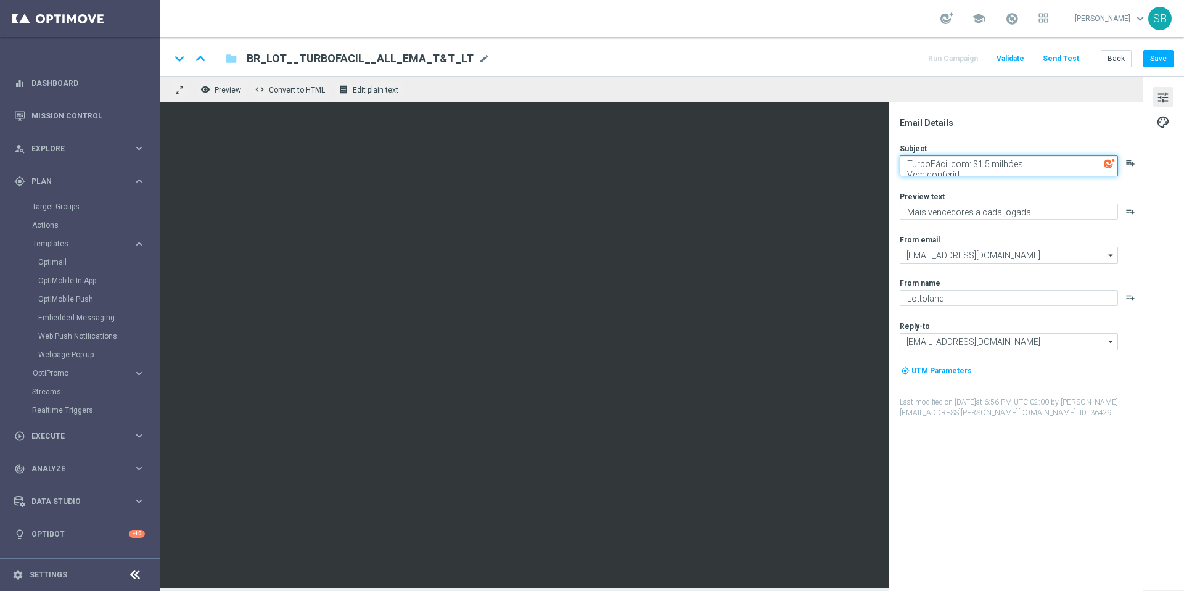
drag, startPoint x: 962, startPoint y: 174, endPoint x: 907, endPoint y: 176, distance: 54.3
click at [907, 176] on div "Subject TurboFácil com: $1.5 milhóes | Vem conferir! playlist_add Preview text …" at bounding box center [1020, 280] width 242 height 275
click at [1156, 61] on button "Save" at bounding box center [1158, 58] width 30 height 17
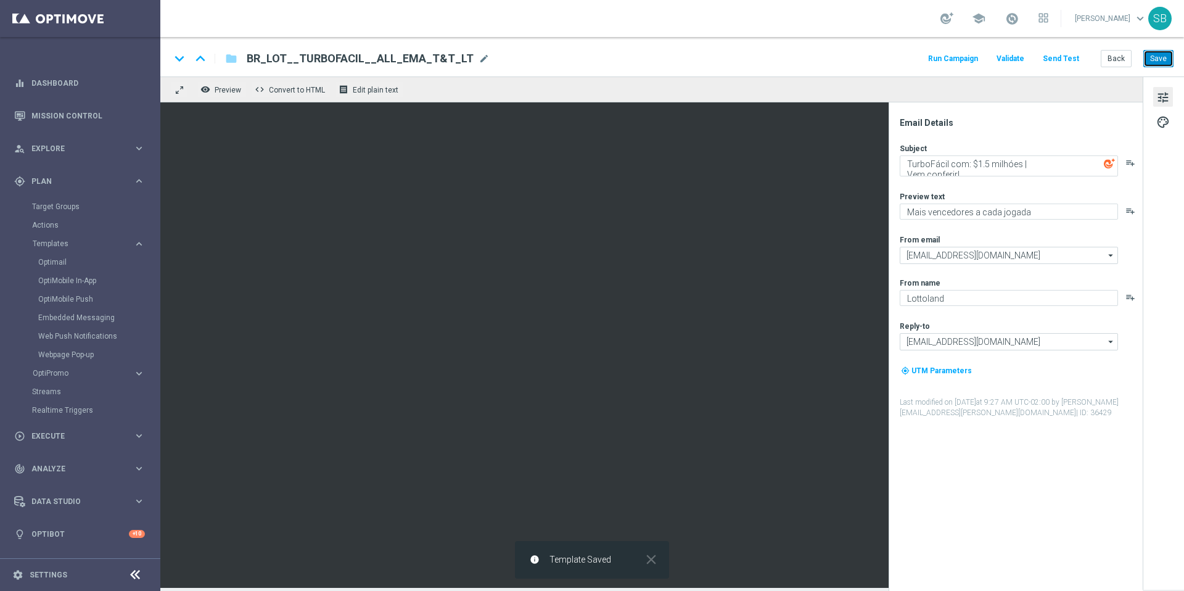
click at [1156, 61] on button "Save" at bounding box center [1158, 58] width 30 height 17
drag, startPoint x: 334, startPoint y: 60, endPoint x: 358, endPoint y: 59, distance: 24.1
click at [358, 59] on span "BR_LOT__TURBOFACIL__ALL_EMA_T&T_LT" at bounding box center [360, 58] width 227 height 15
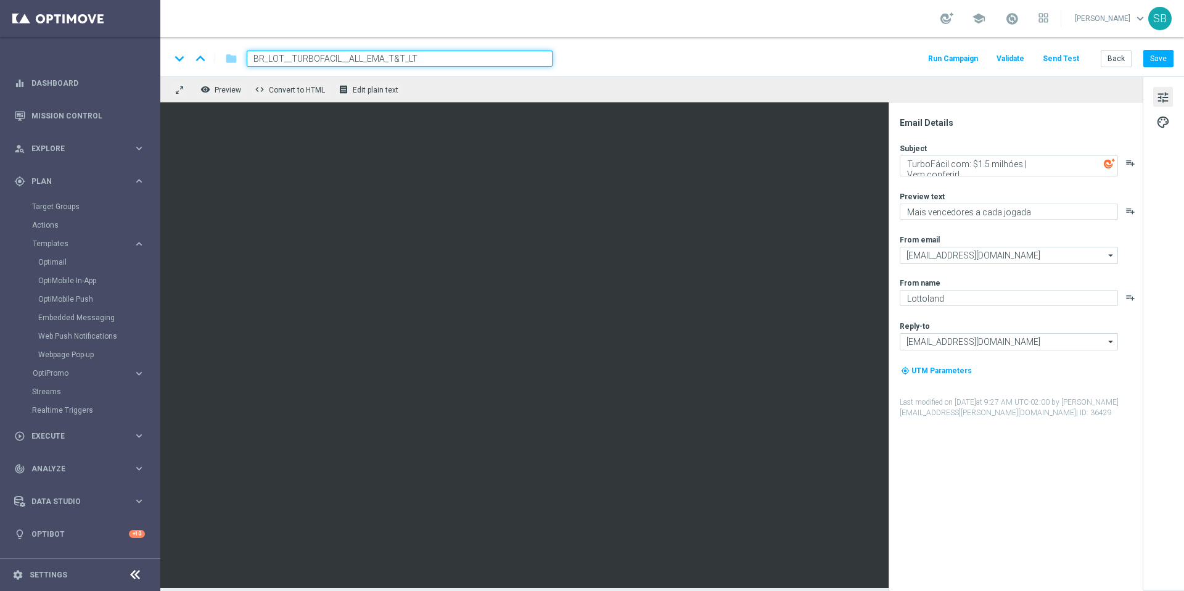
drag, startPoint x: 319, startPoint y: 60, endPoint x: 338, endPoint y: 62, distance: 18.6
click at [338, 62] on input "BR_LOT__TURBOFACIL__ALL_EMA_T&T_LT" at bounding box center [400, 59] width 306 height 16
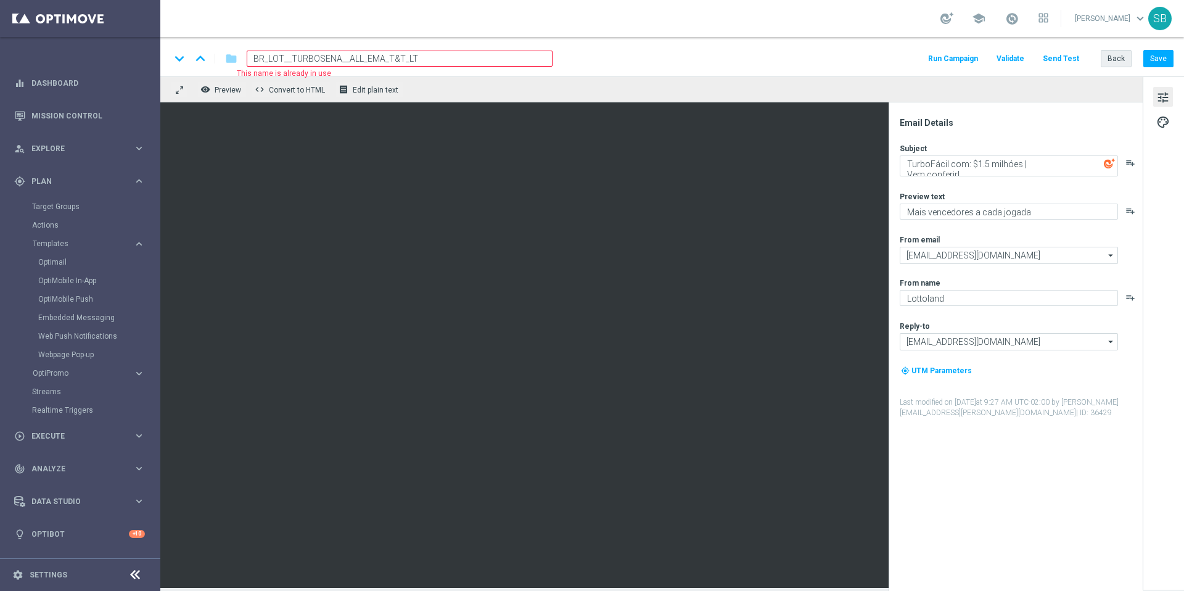
type input "BR_LOT__TURBOSENA__ALL_EMA_T&T_LT"
click at [1123, 60] on button "Back" at bounding box center [1115, 58] width 31 height 17
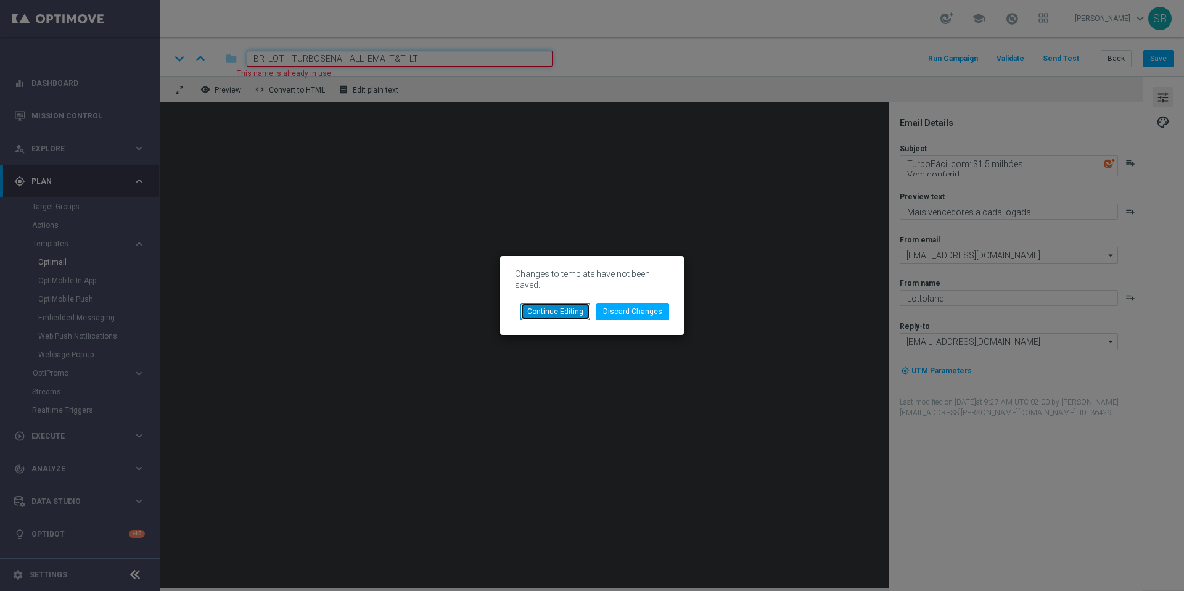
click at [583, 313] on button "Continue Editing" at bounding box center [555, 311] width 70 height 17
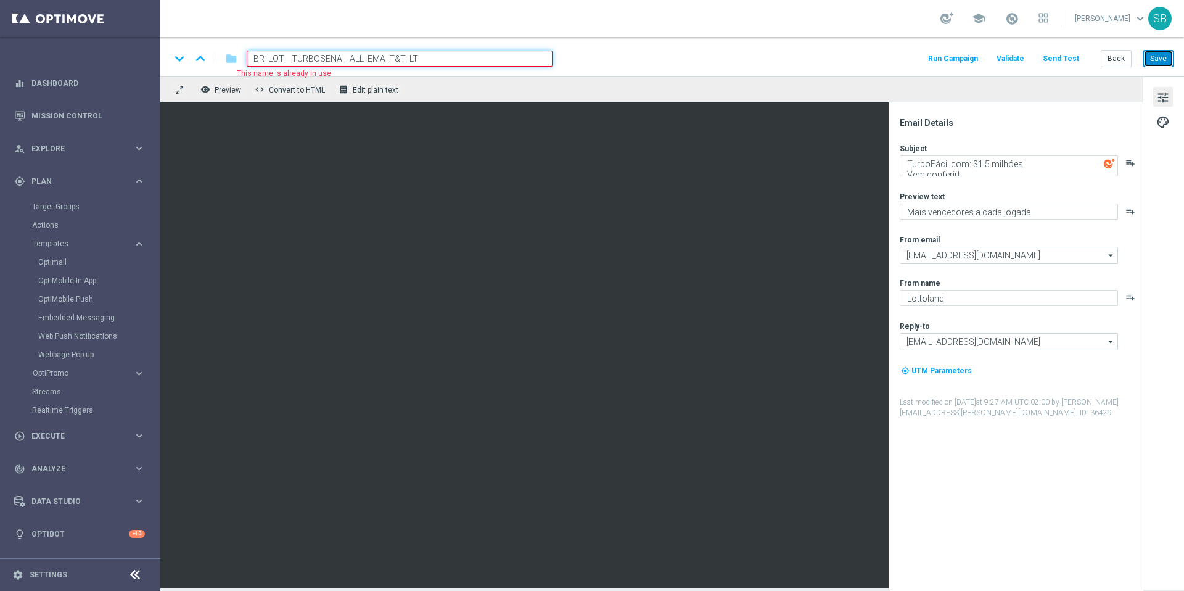
click at [1155, 62] on button "Save" at bounding box center [1158, 58] width 30 height 17
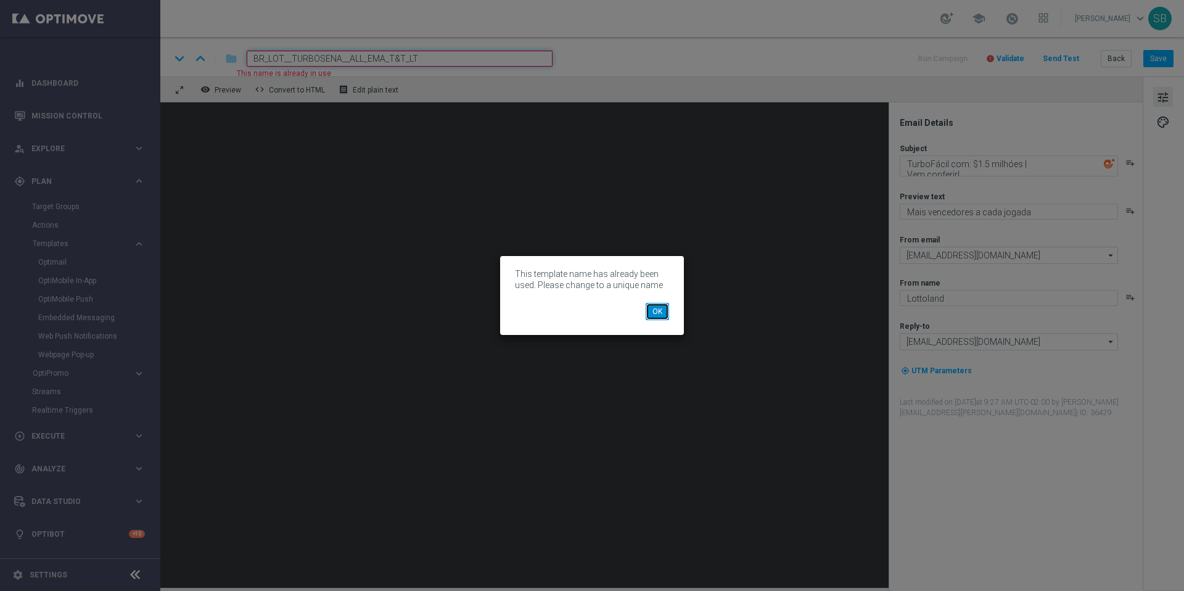
click at [660, 316] on button "OK" at bounding box center [656, 311] width 23 height 17
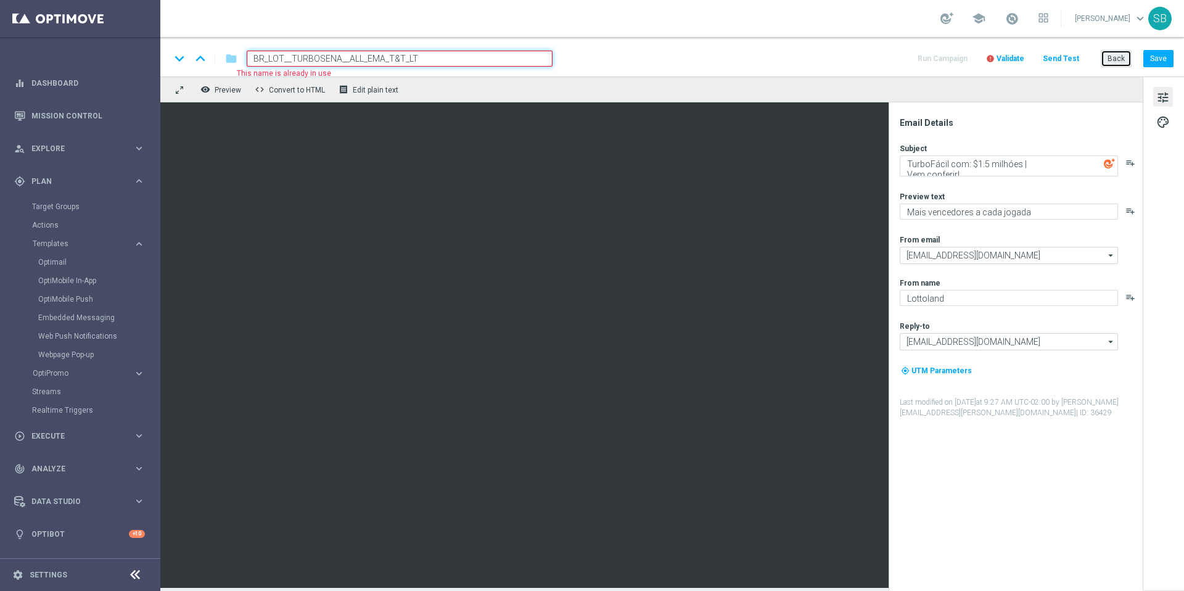
click at [1116, 62] on button "Back" at bounding box center [1115, 58] width 31 height 17
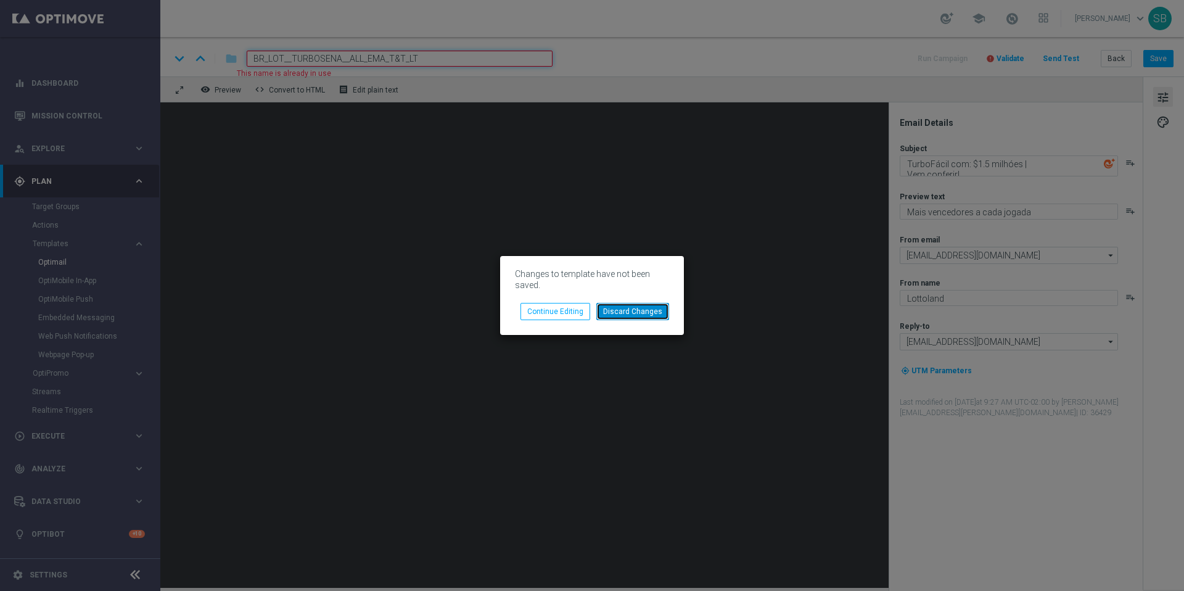
click at [623, 307] on button "Discard Changes" at bounding box center [632, 311] width 73 height 17
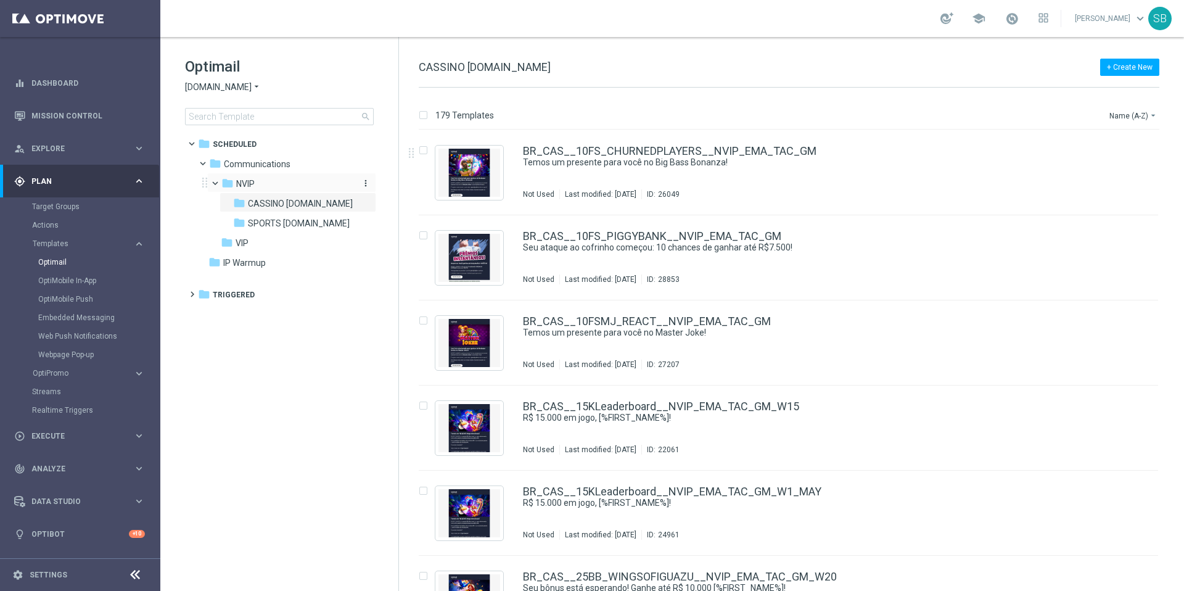
click at [251, 187] on span "NVIP" at bounding box center [245, 183] width 18 height 11
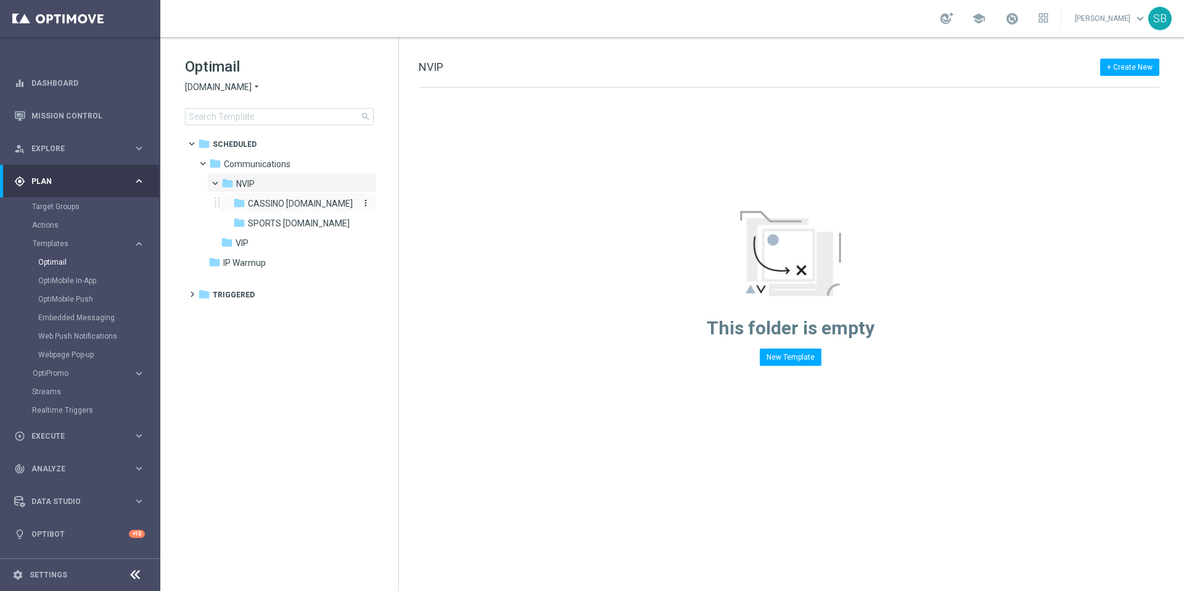
click at [288, 205] on span "CASSINO [DOMAIN_NAME]" at bounding box center [300, 203] width 105 height 11
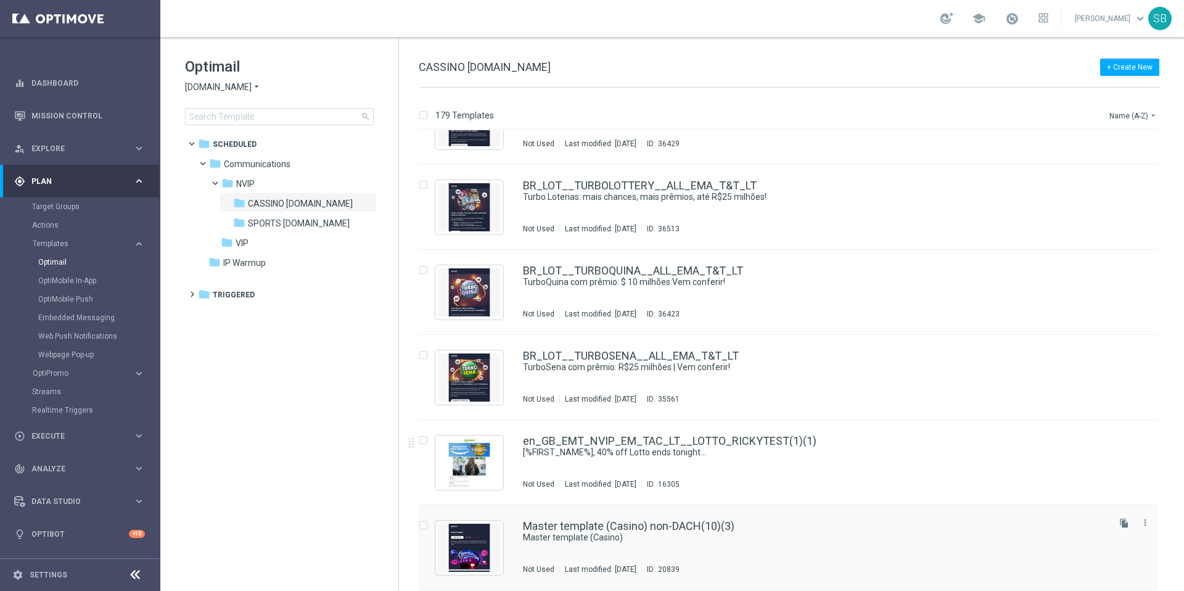
scroll to position [9745, 0]
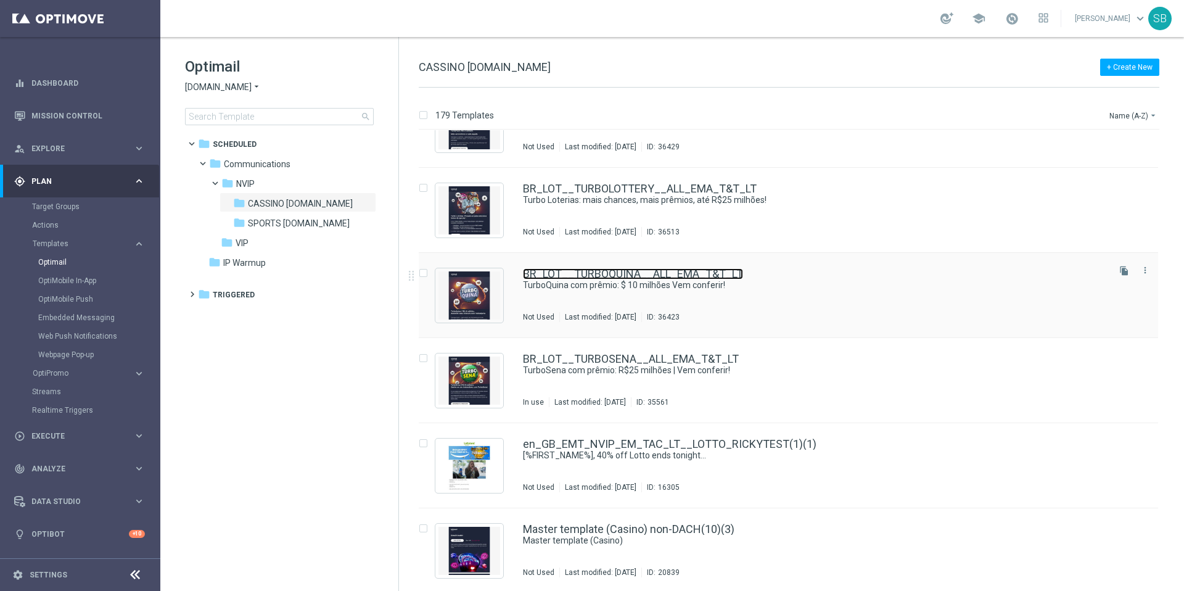
click at [605, 276] on link "BR_LOT__TURBOQUINA__ALL_EMA_T&T_LT" at bounding box center [633, 273] width 220 height 11
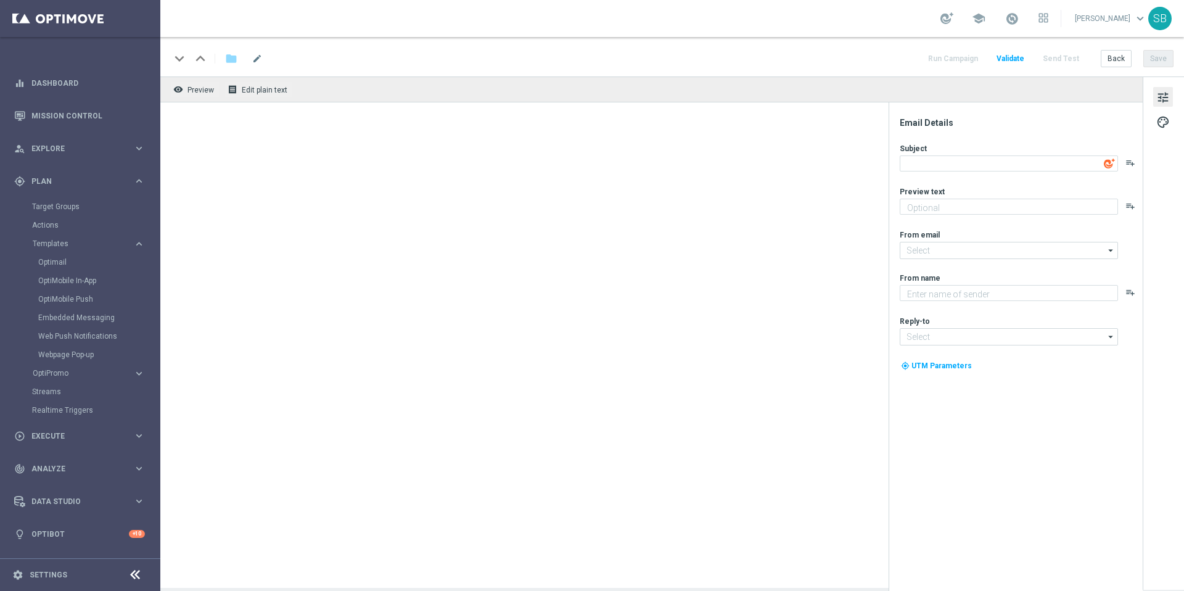
type input "[EMAIL_ADDRESS][DOMAIN_NAME]"
type textarea "[DOMAIN_NAME]"
type textarea "TurboQuina com prêmio: $ 10 milhões Vem conferir!"
type textarea "Você jogou Quina — agora atualize para TurboQuina! Com resultados instantâneos …"
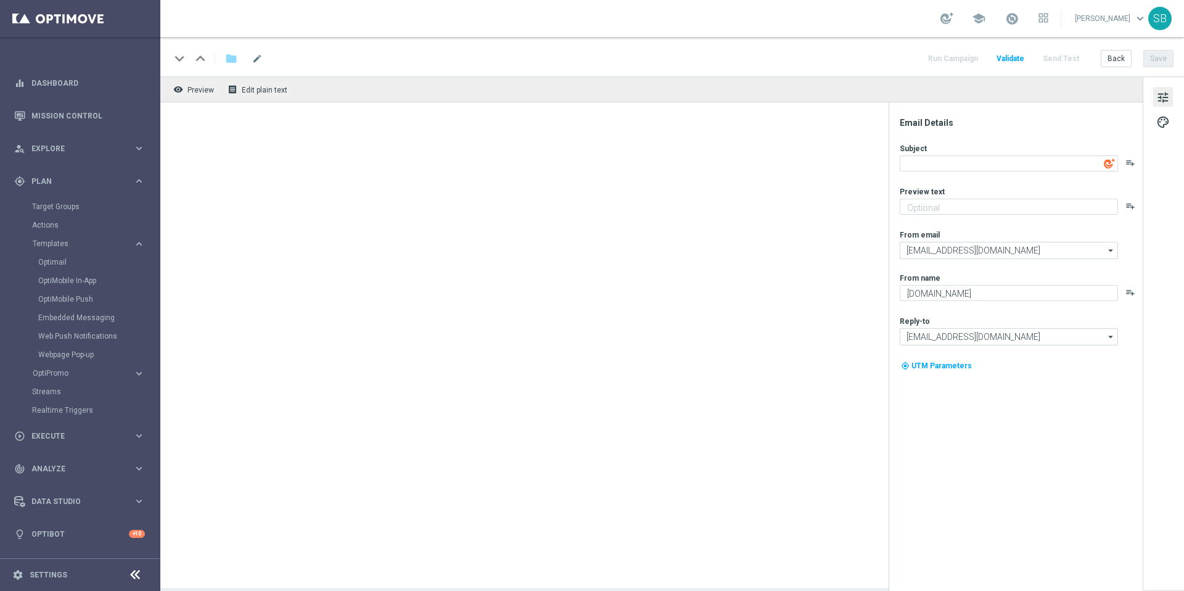
type textarea "Lottoland"
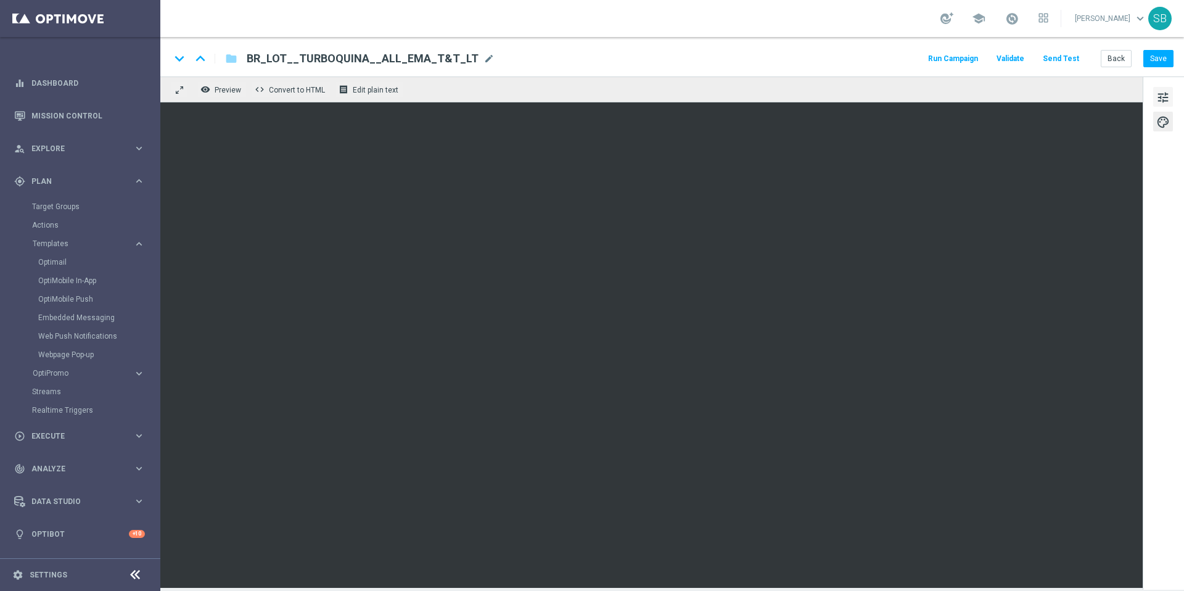
click at [1165, 89] on span "tune" at bounding box center [1163, 97] width 14 height 16
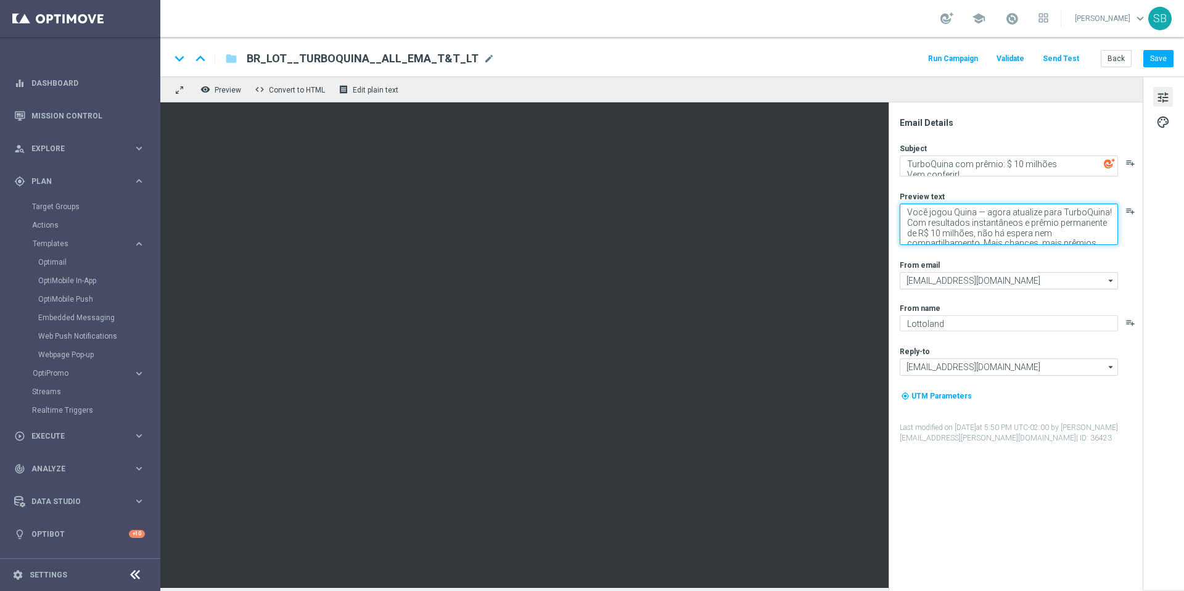
drag, startPoint x: 908, startPoint y: 215, endPoint x: 1105, endPoint y: 252, distance: 200.1
click at [1105, 252] on div "Subject TurboQuina com prêmio: $ 10 milhões Vem conferir! playlist_add Preview …" at bounding box center [1020, 293] width 242 height 300
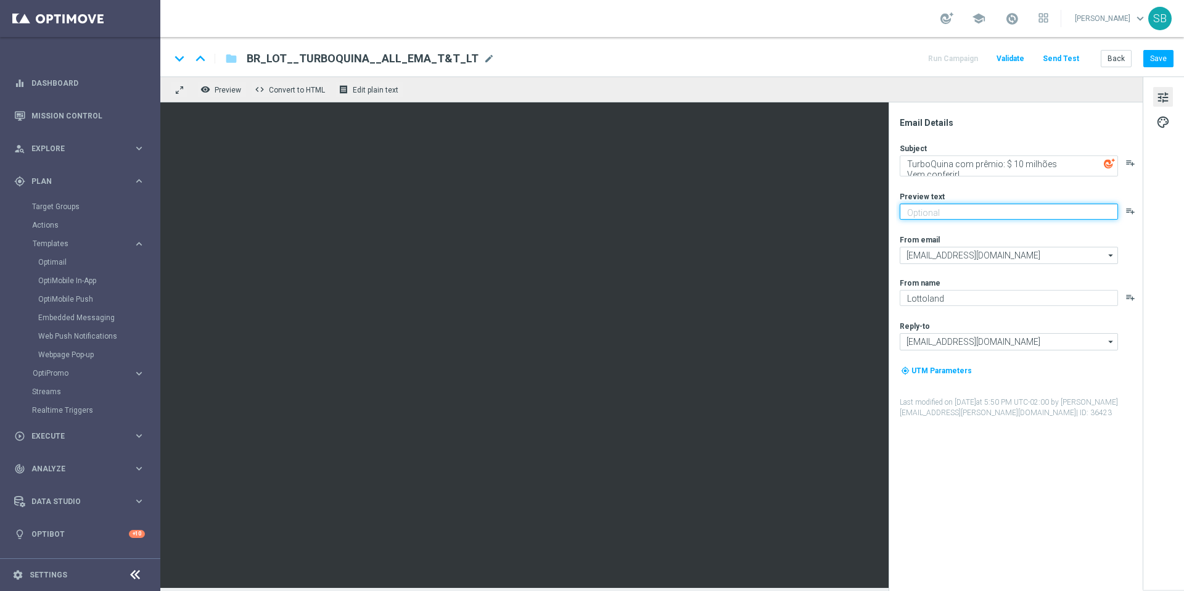
paste textarea "Aumente suas chances com TurboQuina"
type textarea "Aumente suas chances com TurboQuina"
click at [1158, 57] on button "Save" at bounding box center [1158, 58] width 30 height 17
click at [483, 57] on span "mode_edit" at bounding box center [488, 58] width 11 height 11
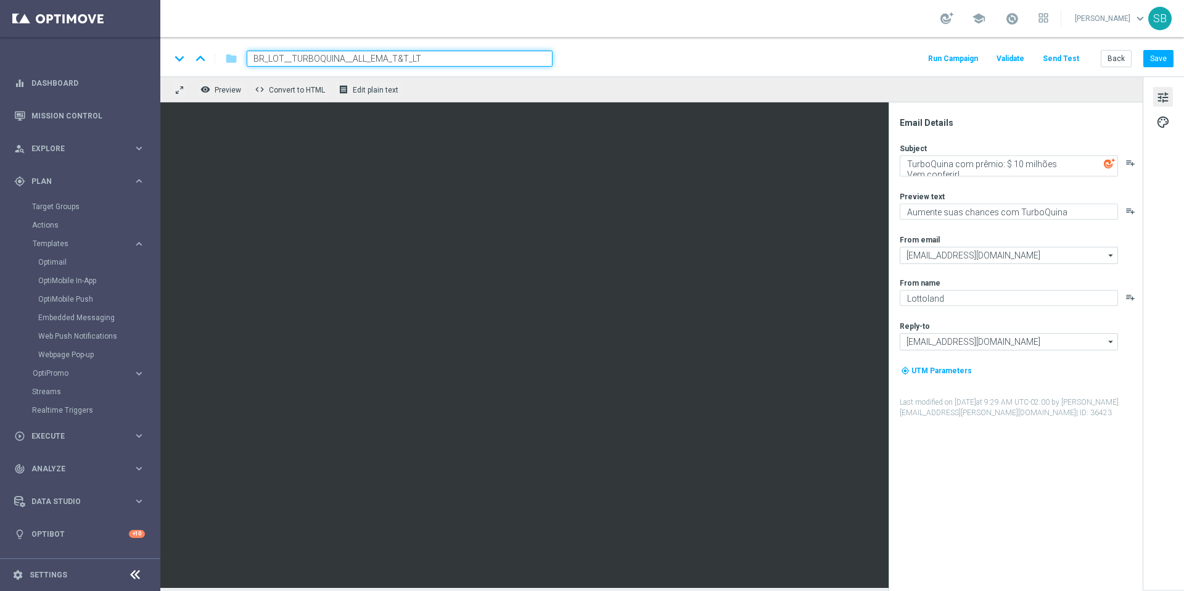
drag, startPoint x: 321, startPoint y: 60, endPoint x: 341, endPoint y: 60, distance: 21.0
click at [341, 60] on input "BR_LOT__TURBOQUINA__ALL_EMA_T&T_LT" at bounding box center [400, 59] width 306 height 16
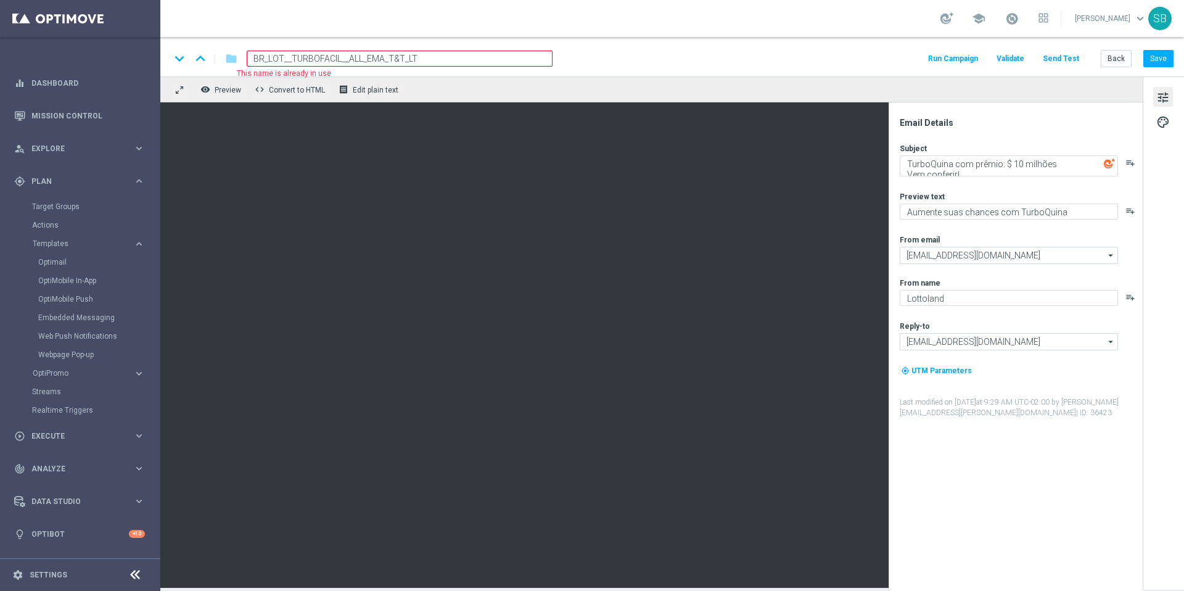
type input "BR_LOT__TURBOFACIL__ALL_EMA_T&T_LT"
click at [619, 66] on div "keyboard_arrow_down keyboard_arrow_up folder BR_LOT__TURBOFACIL__ALL_EMA_T&T_LT…" at bounding box center [671, 59] width 1003 height 16
click at [1120, 61] on button "Back" at bounding box center [1115, 58] width 31 height 17
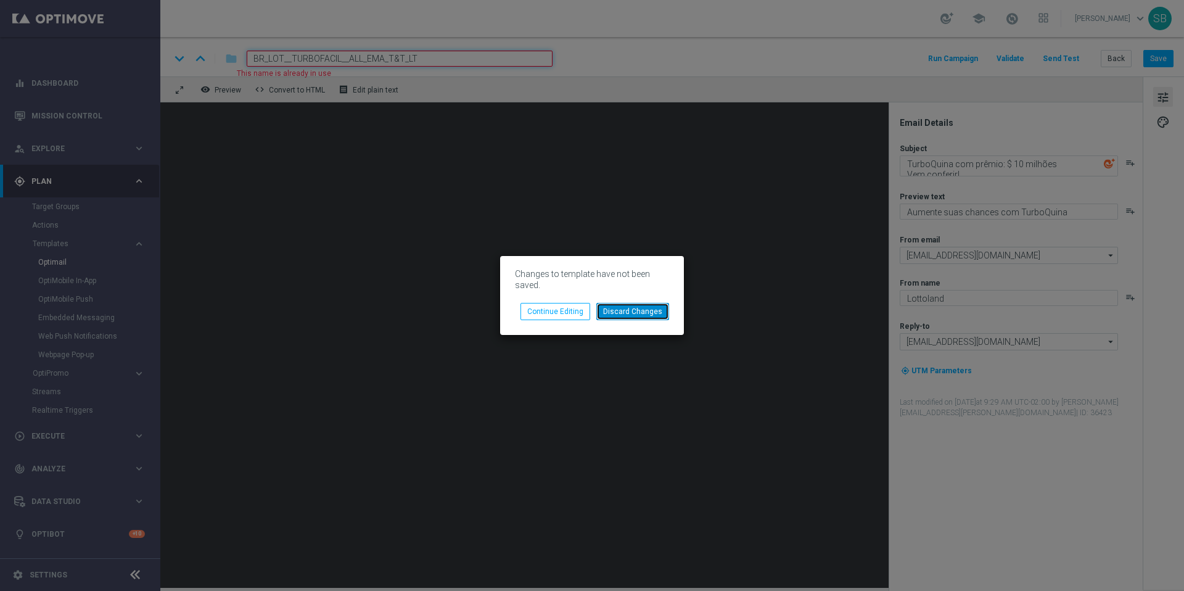
click at [626, 313] on button "Discard Changes" at bounding box center [632, 311] width 73 height 17
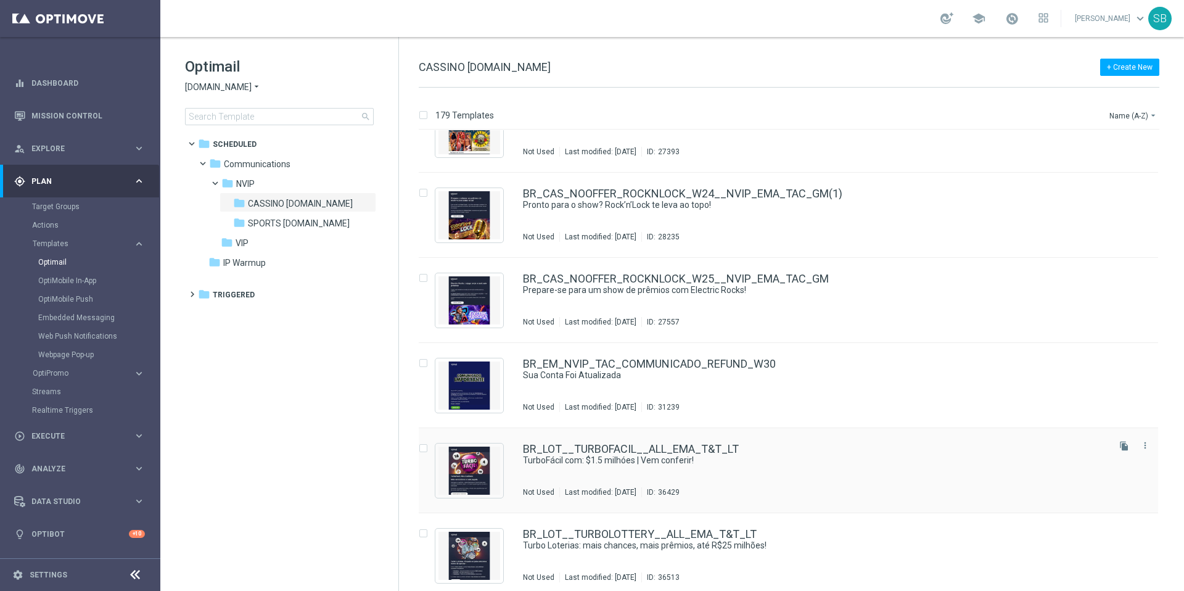
scroll to position [9736, 0]
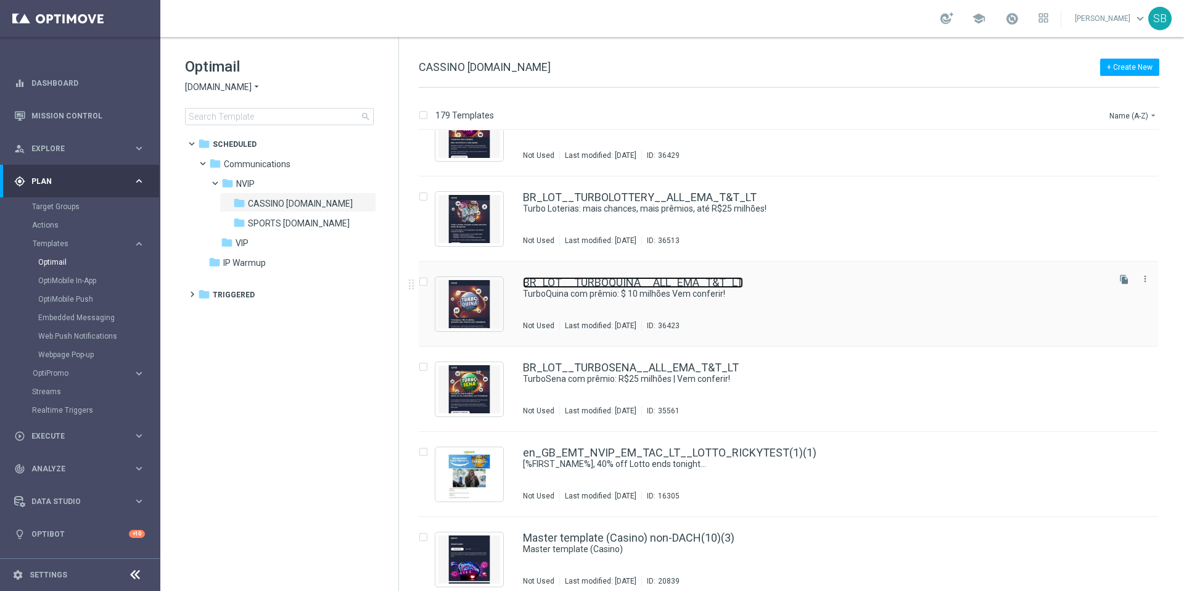
click at [625, 284] on link "BR_LOT__TURBOQUINA__ALL_EMA_T&T_LT" at bounding box center [633, 282] width 220 height 11
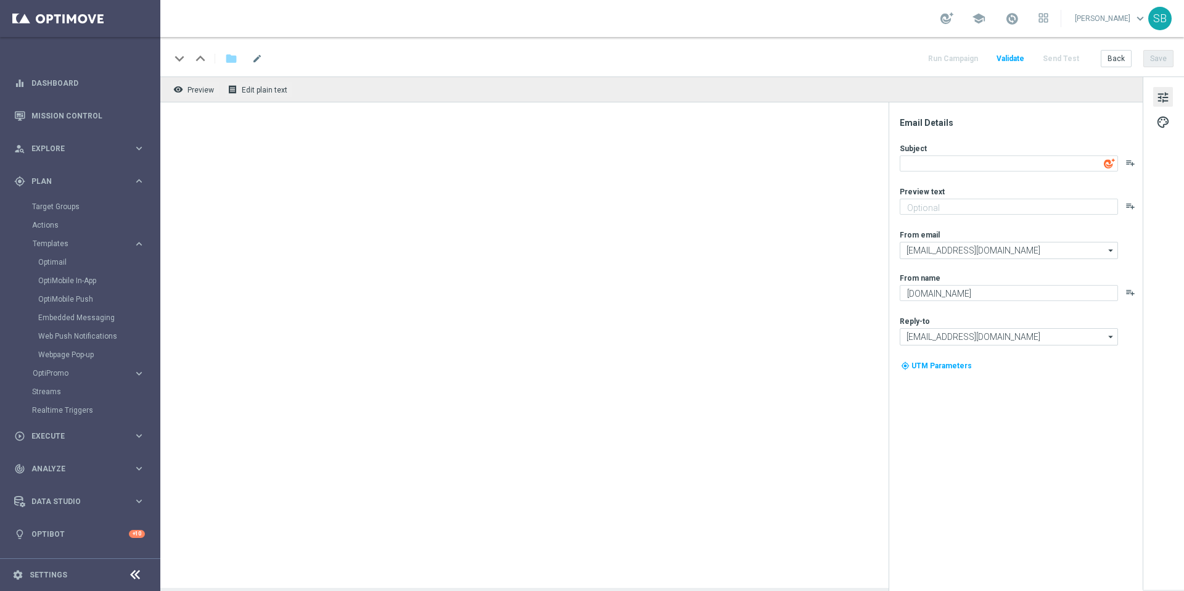
type textarea "TurboQuina com prêmio: $ 10 milhões Vem conferir!"
type textarea "Aumente suas chances com TurboQuina"
type textarea "Lottoland"
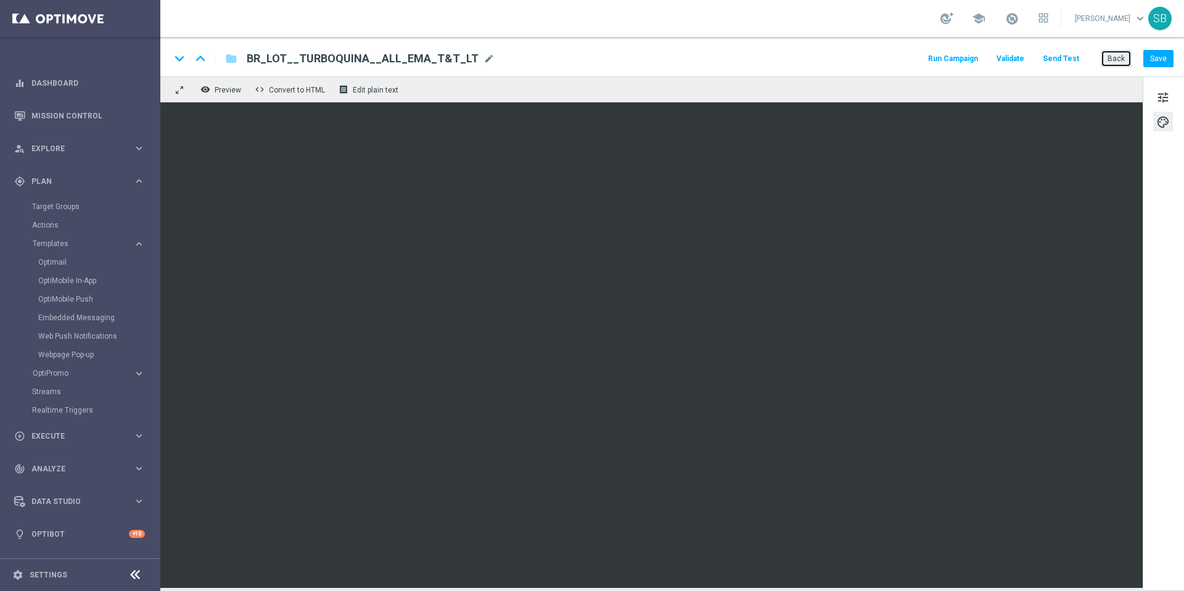
click at [1124, 58] on button "Back" at bounding box center [1115, 58] width 31 height 17
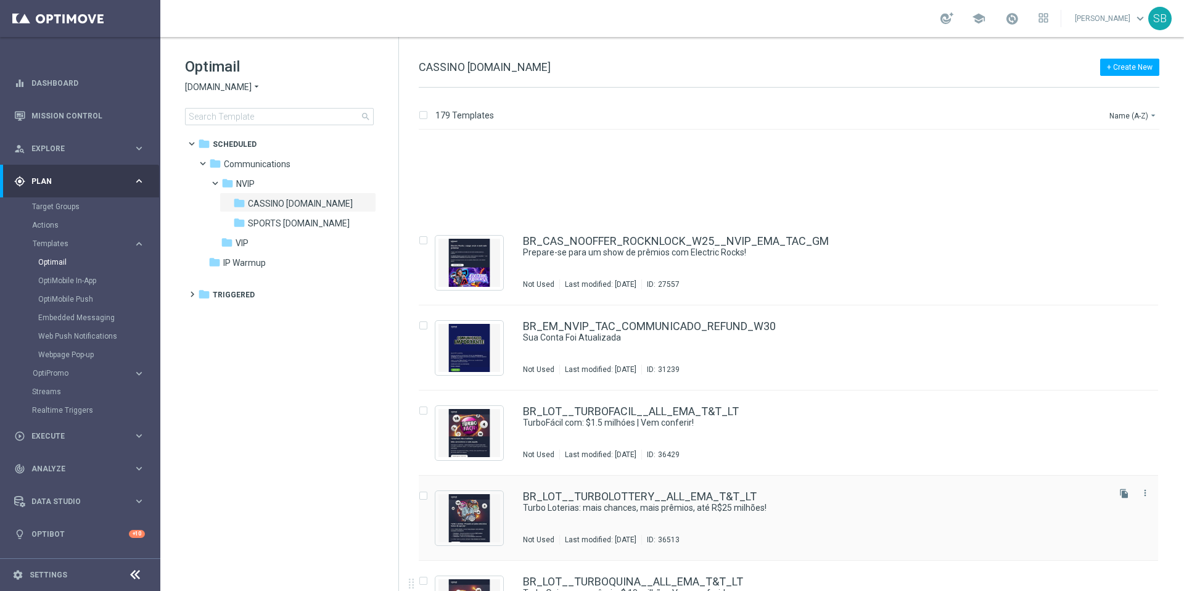
scroll to position [9707, 0]
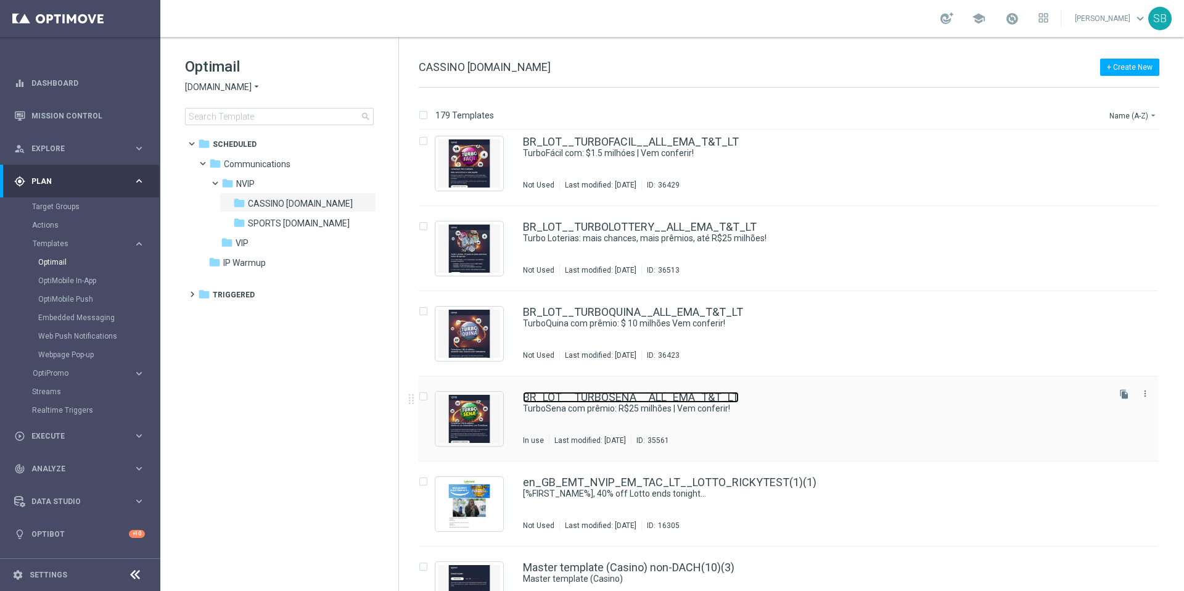
click at [610, 397] on link "BR_LOT__TURBOSENA__ALL_EMA_T&T_LT" at bounding box center [631, 396] width 216 height 11
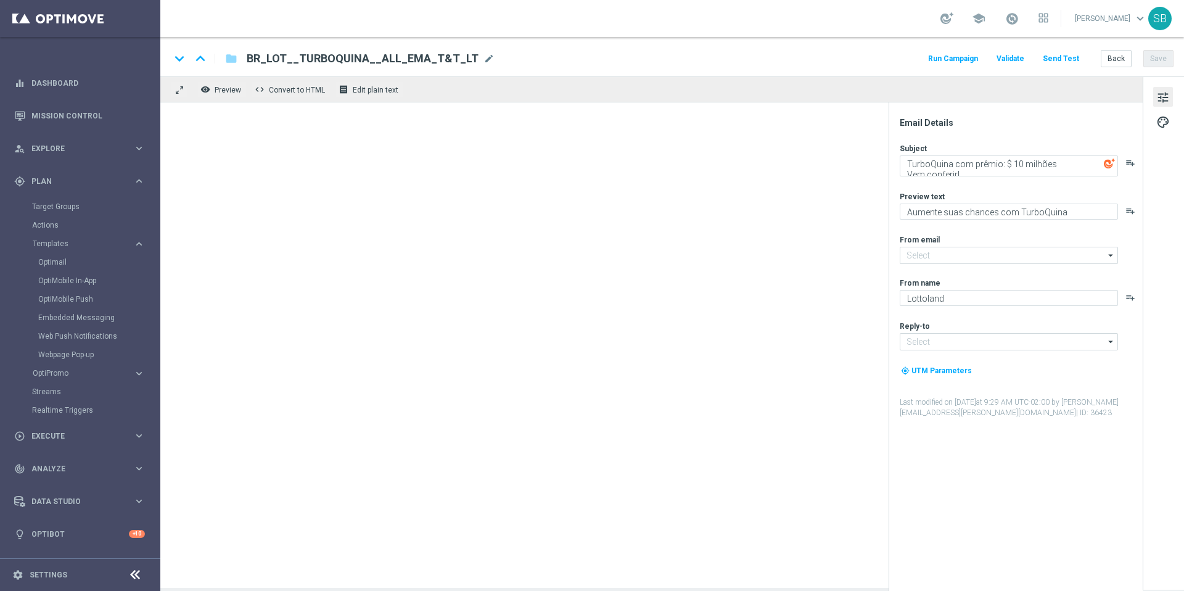
type input "[EMAIL_ADDRESS][DOMAIN_NAME]"
type textarea "TurboSena com prêmio: R$25 milhões | Vem conferir!"
type textarea "Por que esperar pelo próximo sorteio da Mega Sena? A TurboSena oferece ação ins…"
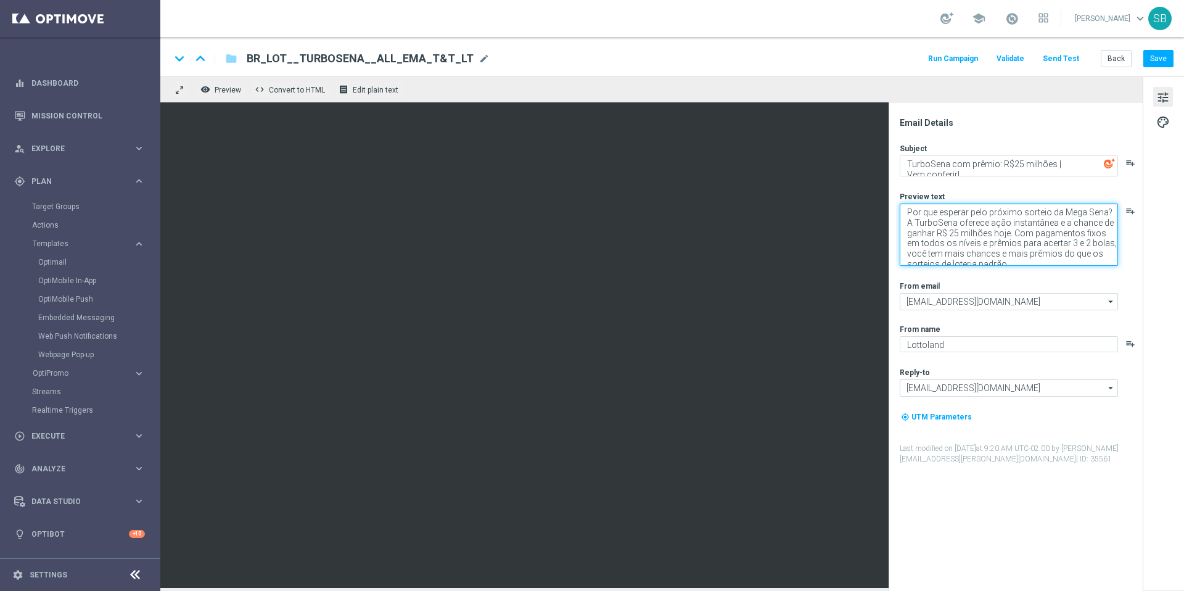
drag, startPoint x: 906, startPoint y: 213, endPoint x: 1030, endPoint y: 293, distance: 147.7
click at [1030, 293] on div "Subject TurboSena com prêmio: R$25 milhões | Vem conferir! playlist_add Preview…" at bounding box center [1020, 303] width 242 height 321
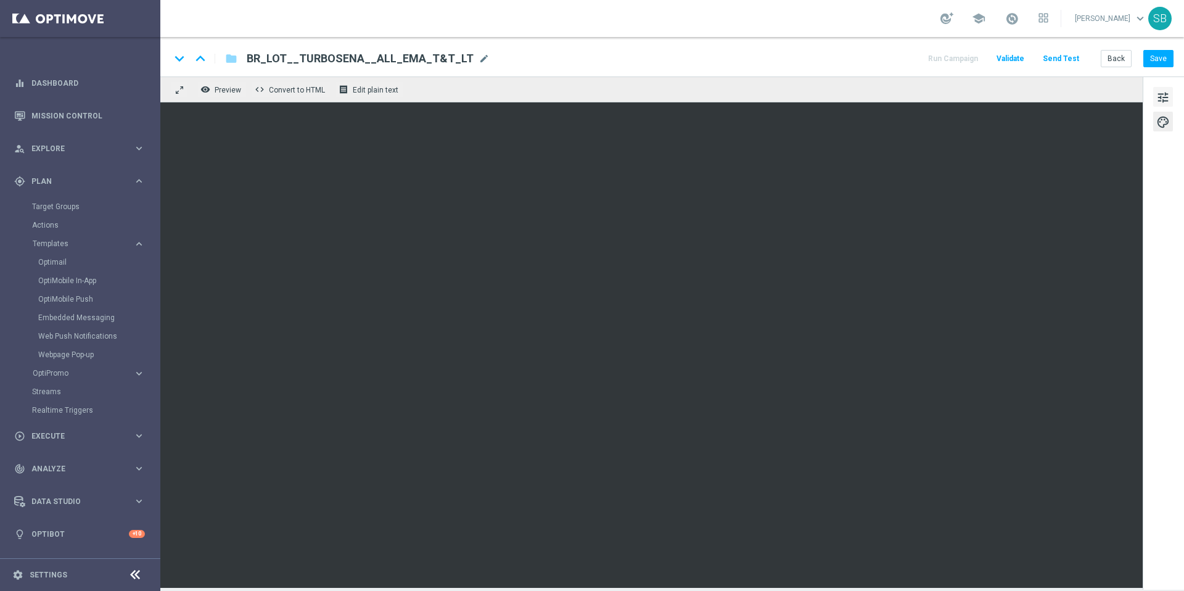
click at [1168, 98] on span "tune" at bounding box center [1163, 97] width 14 height 16
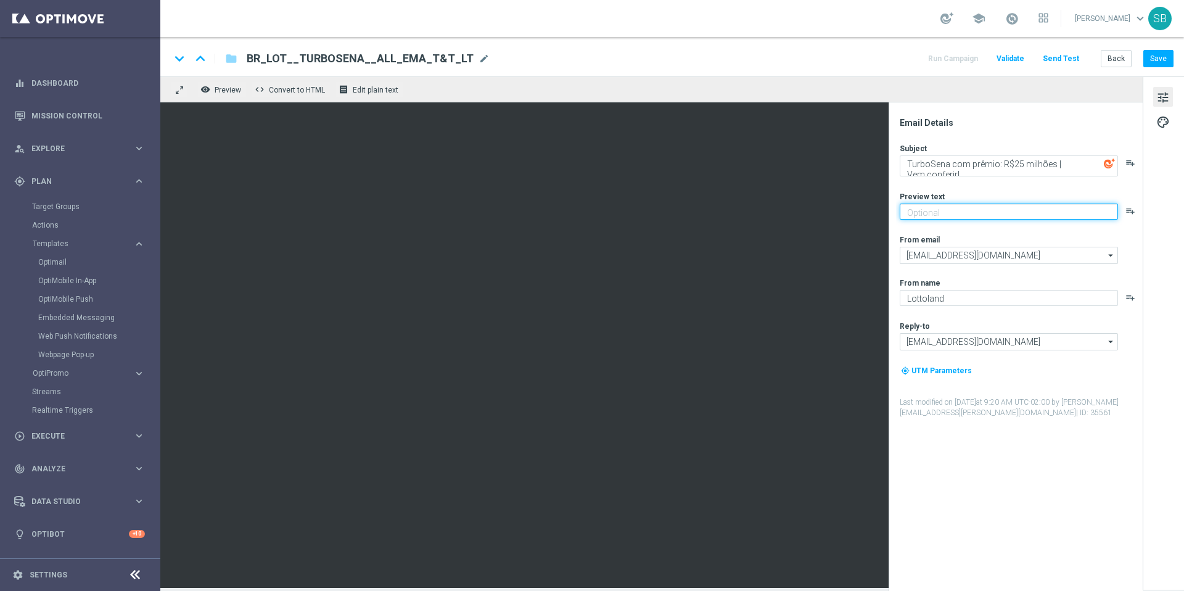
click at [958, 213] on textarea at bounding box center [1008, 211] width 218 height 16
paste textarea "Ganhe em um instantâneo com TurboSena"
click at [909, 215] on textarea "Ganhe em um instantâneo com TurboSena" at bounding box center [1008, 211] width 218 height 16
click at [908, 215] on textarea "Ganhe em um instantâneo com TurboSena" at bounding box center [1008, 211] width 218 height 16
type textarea "Ganhe em um instantâneo com TurboSena"
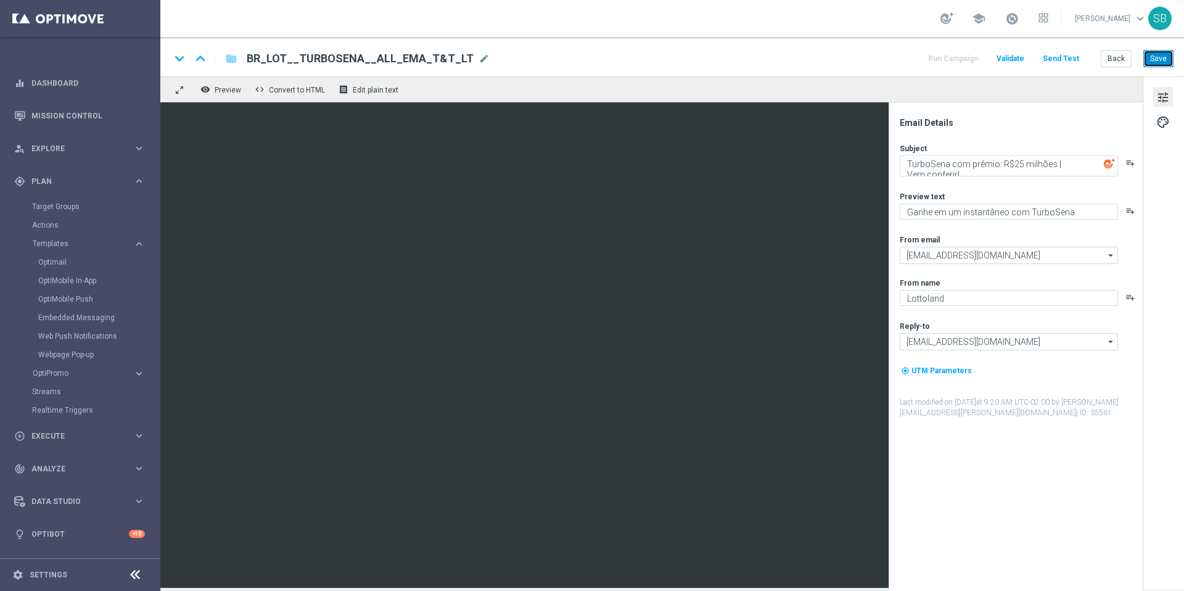
click at [1166, 60] on button "Save" at bounding box center [1158, 58] width 30 height 17
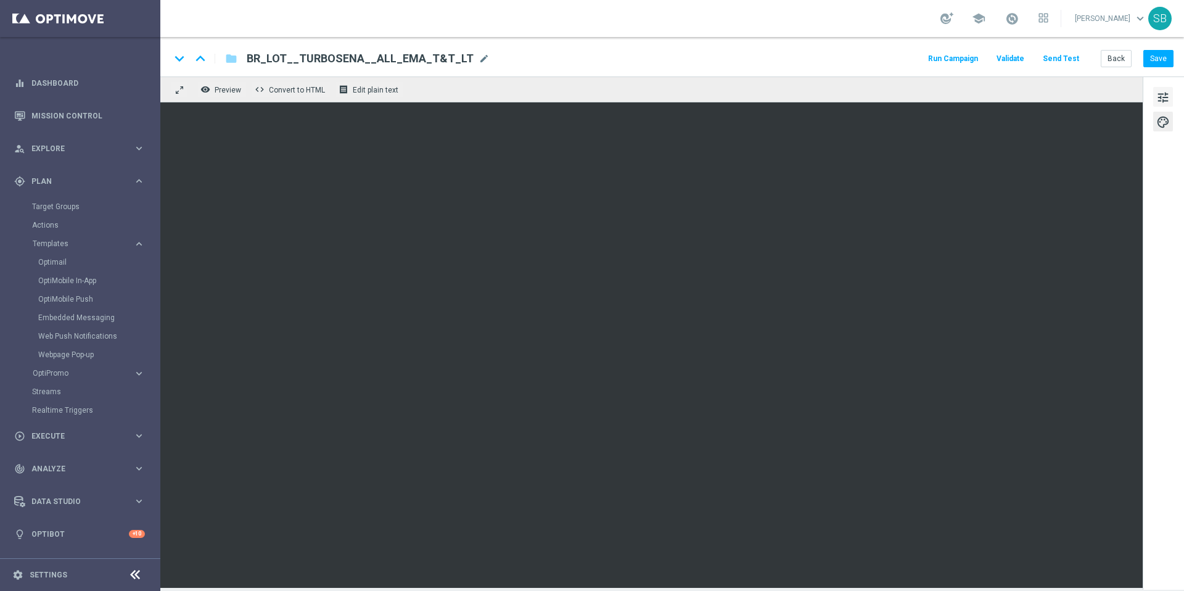
click at [1162, 99] on span "tune" at bounding box center [1163, 97] width 14 height 16
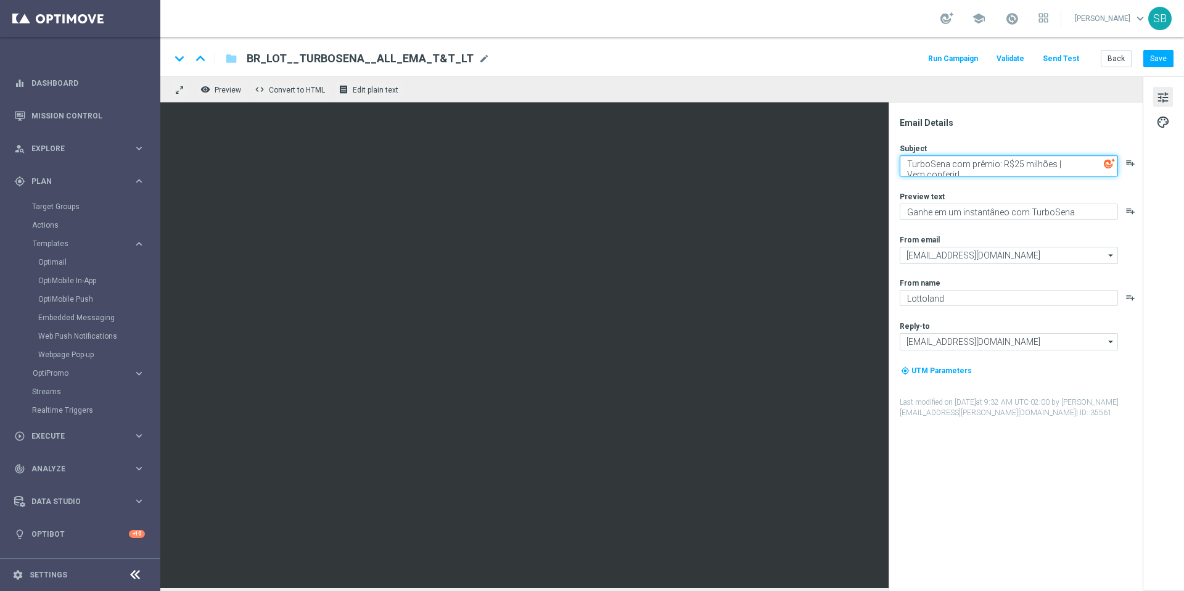
drag, startPoint x: 963, startPoint y: 174, endPoint x: 906, endPoint y: 174, distance: 57.3
click at [906, 174] on textarea "TurboSena com prêmio: R$25 milhões | Vem conferir!" at bounding box center [1008, 165] width 218 height 21
paste textarea "Mais chances, mais prêmios!"
click at [1057, 161] on textarea "TurboSena com prêmio: R$25 milhões |Mais chances, mais prêmios!" at bounding box center [1008, 165] width 218 height 21
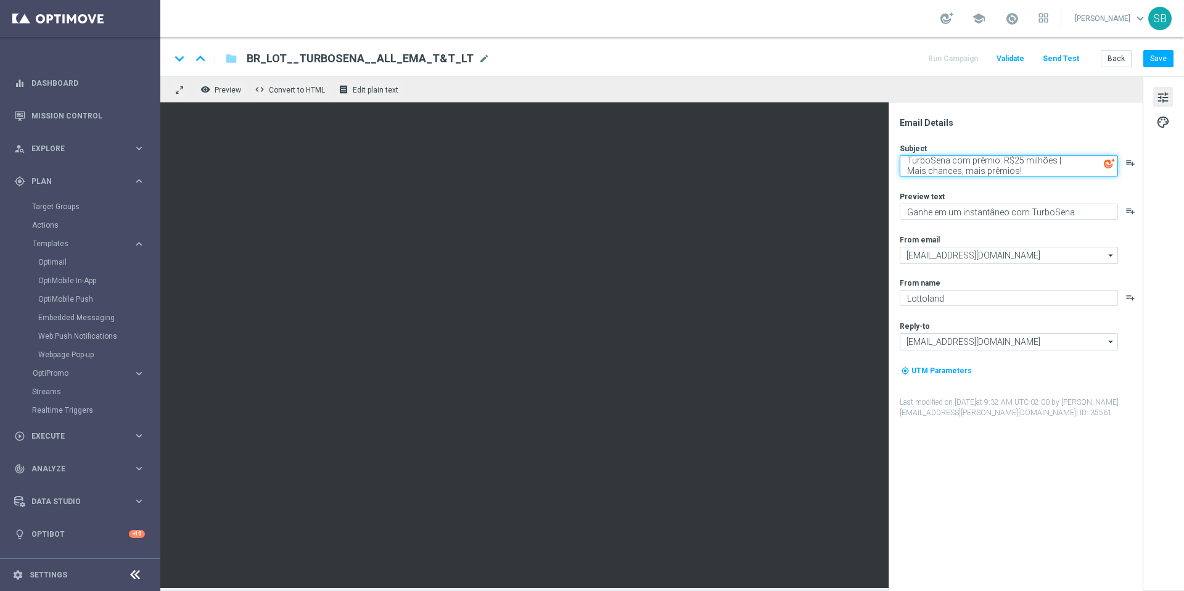
scroll to position [5, 0]
type textarea "TurboSena com prêmio: R$25 milhões | Mais chances, mais prêmios!"
click at [223, 89] on span "Preview" at bounding box center [228, 90] width 27 height 9
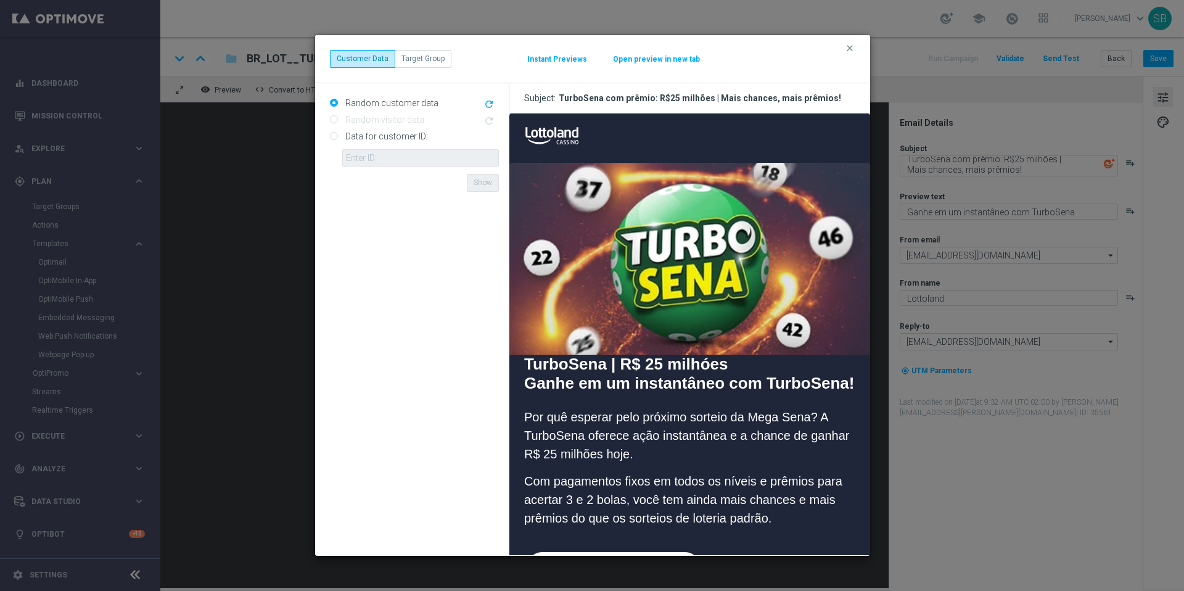
scroll to position [0, 0]
click at [848, 51] on icon "clear" at bounding box center [849, 48] width 10 height 10
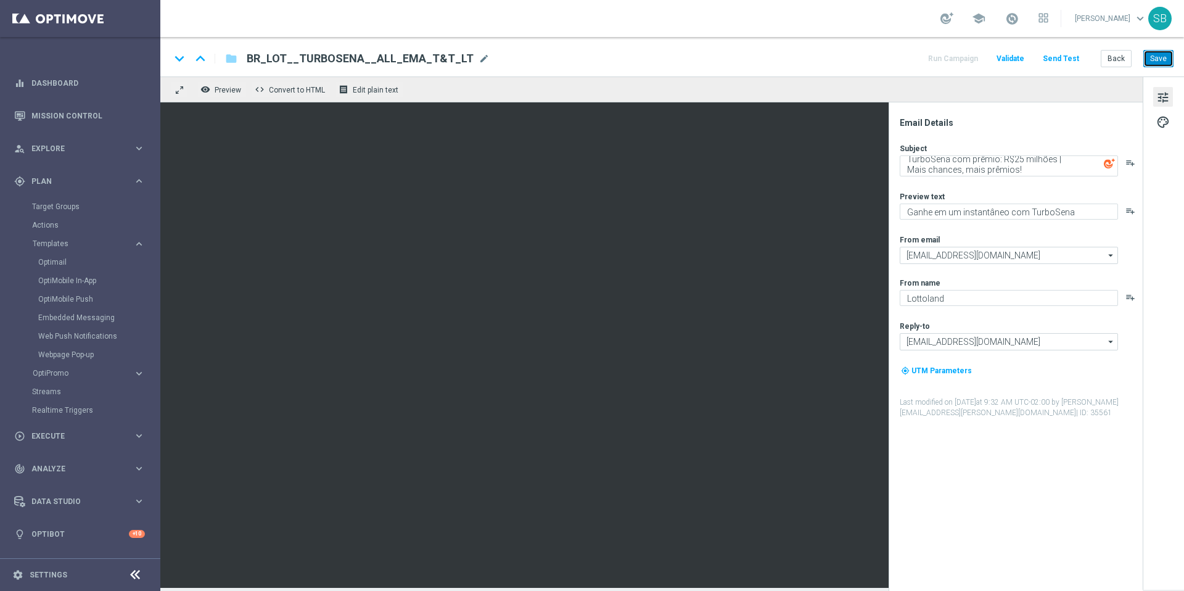
click at [1156, 61] on button "Save" at bounding box center [1158, 58] width 30 height 17
click at [379, 94] on span "Edit plain text" at bounding box center [376, 90] width 46 height 9
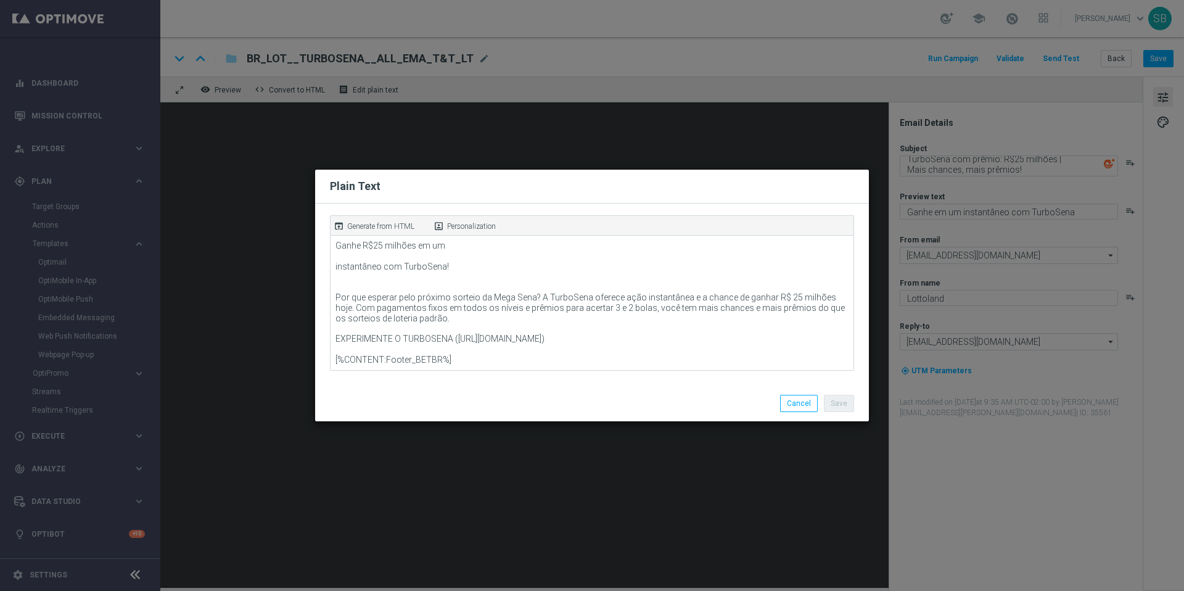
scroll to position [72, 0]
click at [807, 401] on button "Cancel" at bounding box center [799, 403] width 38 height 17
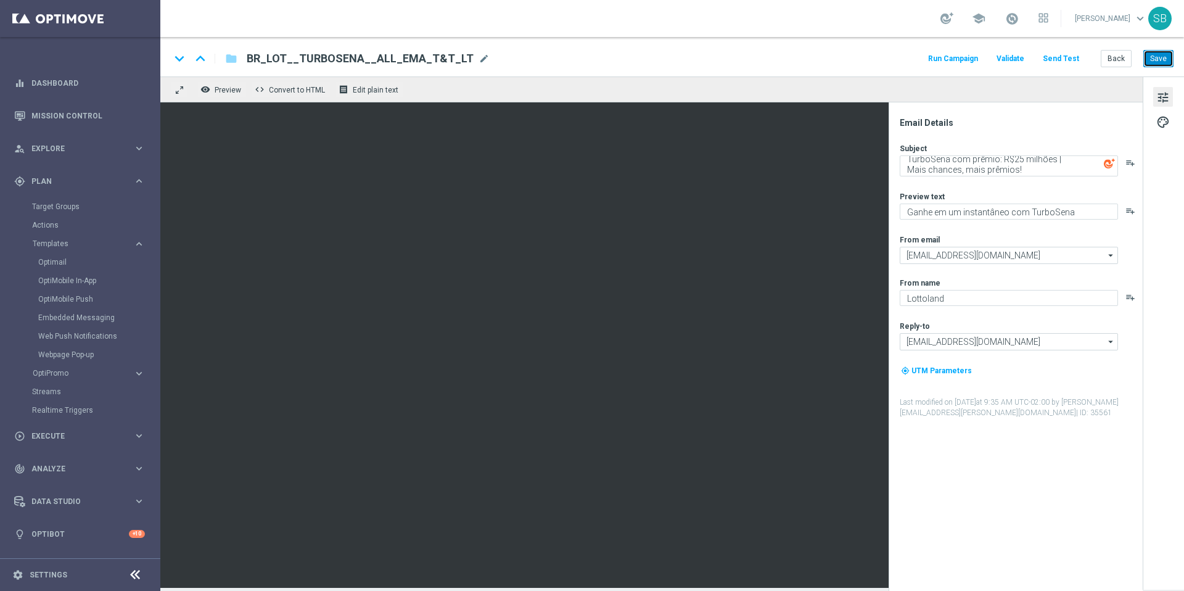
click at [1151, 61] on button "Save" at bounding box center [1158, 58] width 30 height 17
click at [1121, 62] on button "Back" at bounding box center [1115, 58] width 31 height 17
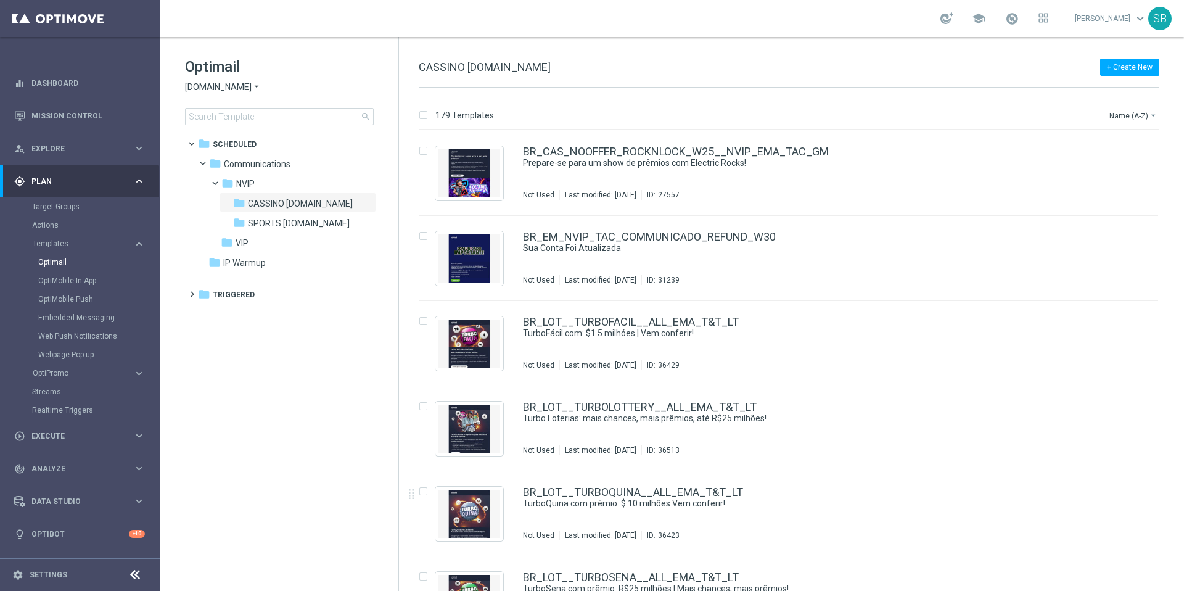
scroll to position [9610, 0]
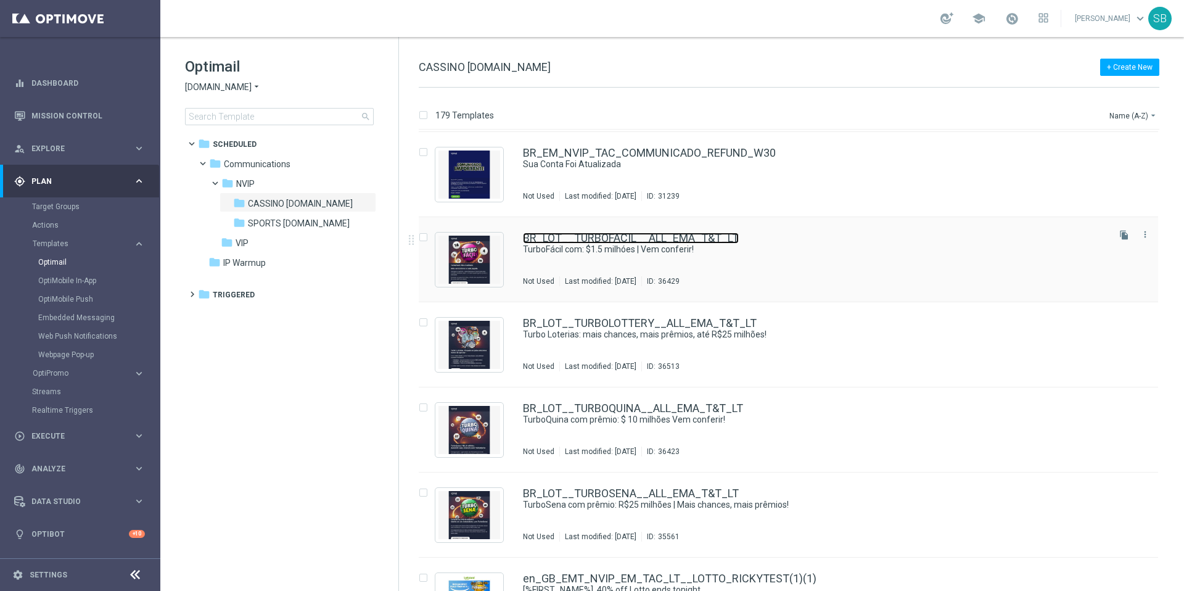
click at [627, 242] on link "BR_LOT__TURBOFACIL__ALL_EMA_T&T_LT" at bounding box center [631, 237] width 216 height 11
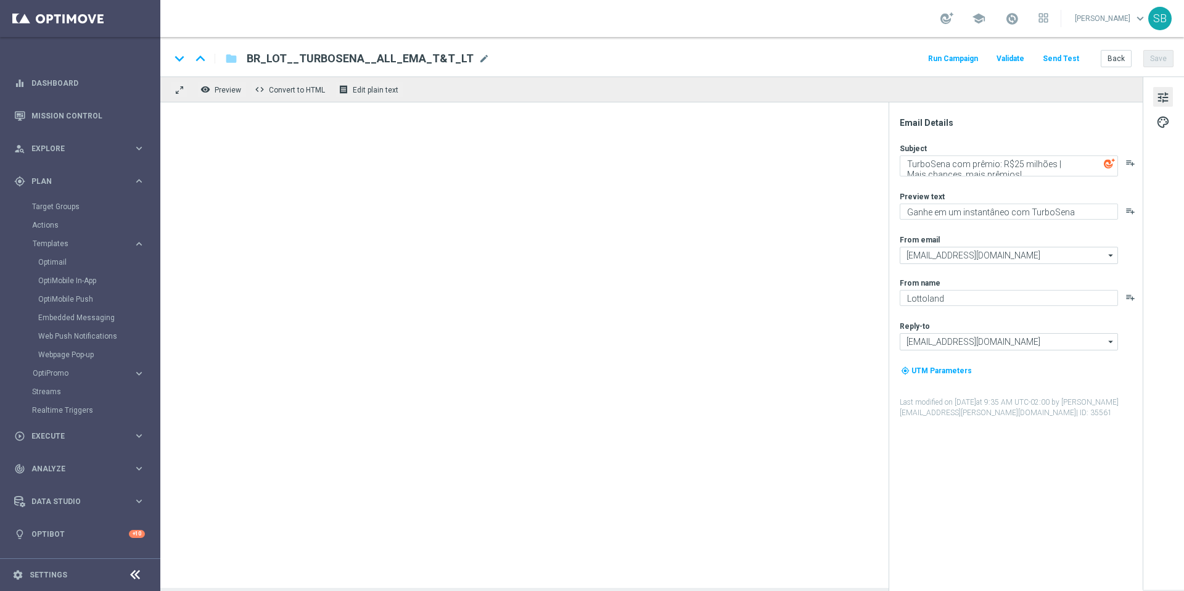
type textarea "TurboFácil com: $1.5 milhóes | Vem conferir!"
type textarea "Mais vencedores a cada jogada"
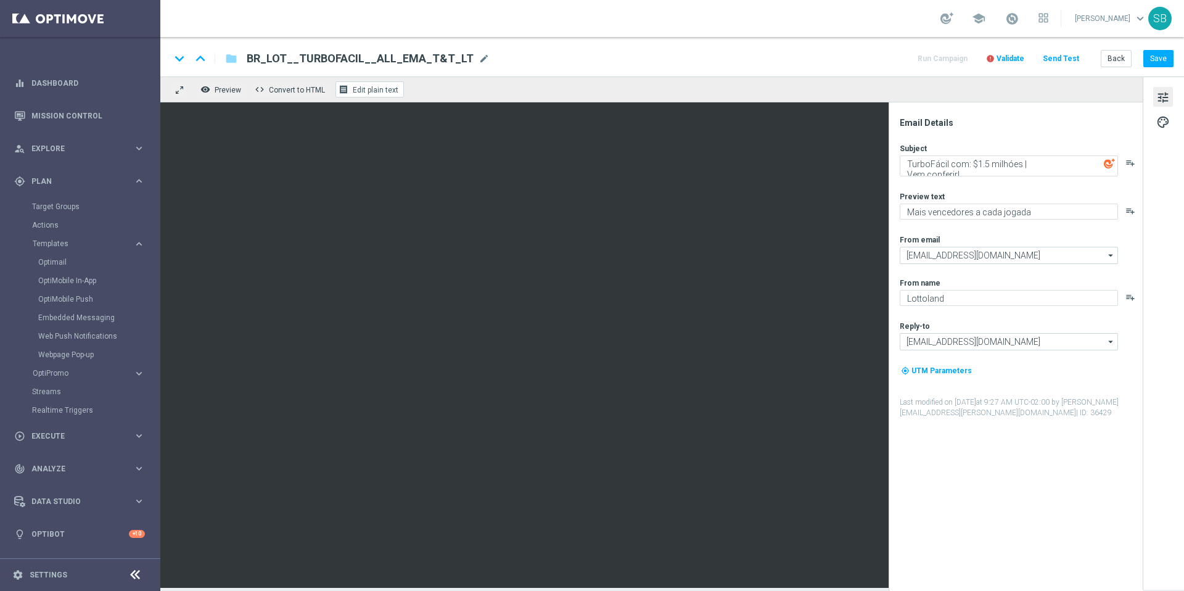
click at [377, 93] on span "Edit plain text" at bounding box center [376, 90] width 46 height 9
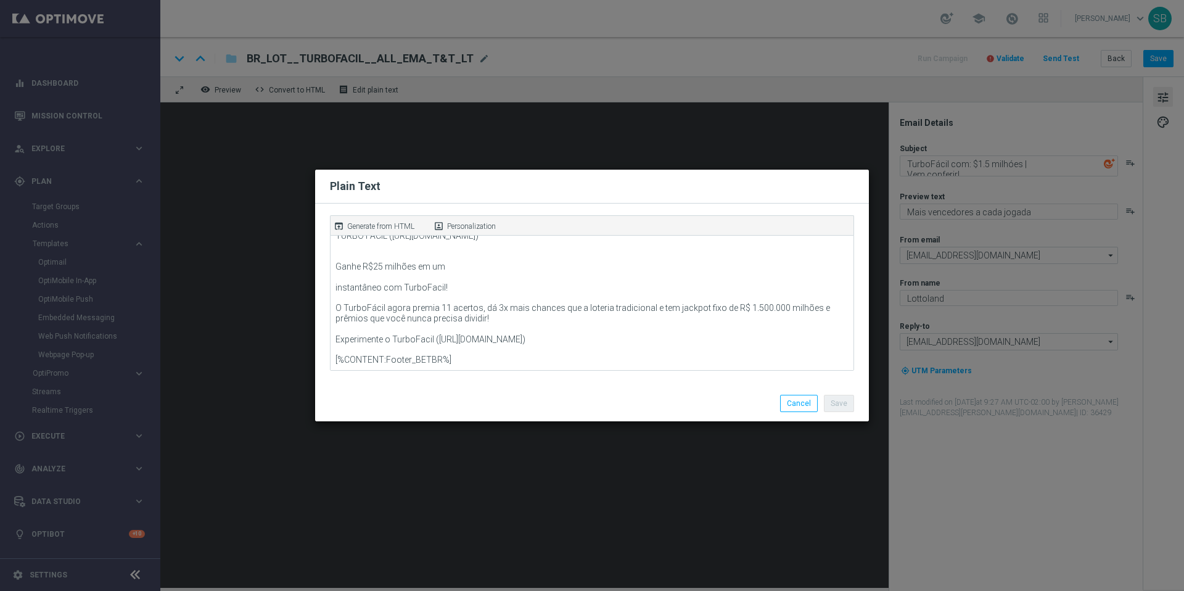
scroll to position [52, 0]
click at [811, 404] on button "Cancel" at bounding box center [799, 403] width 38 height 17
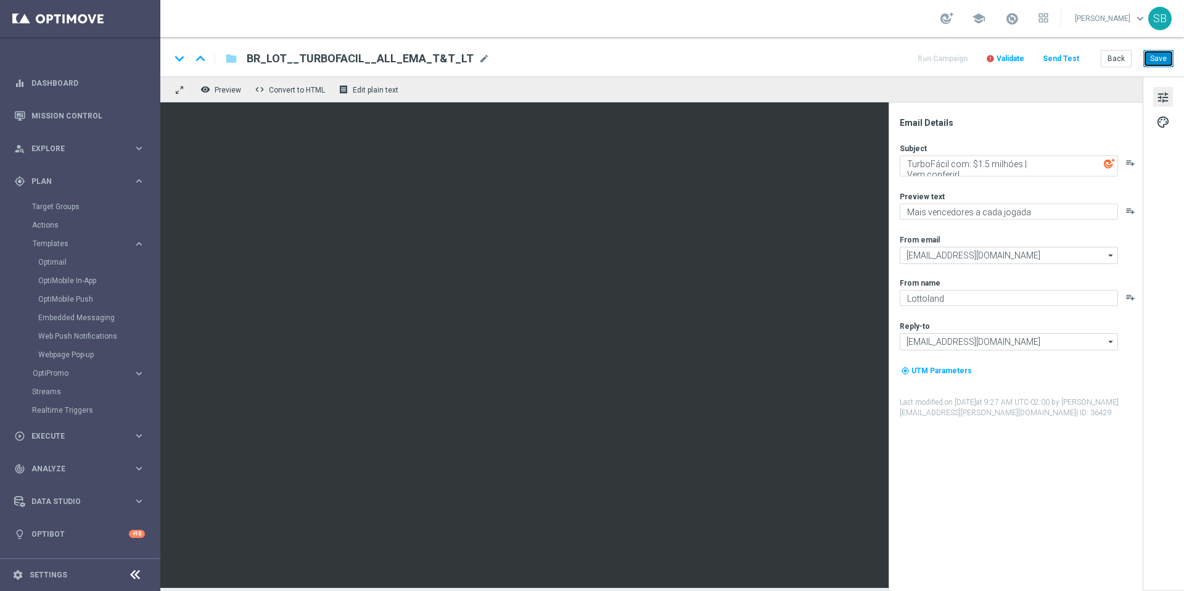
click at [1155, 63] on button "Save" at bounding box center [1158, 58] width 30 height 17
click at [1119, 60] on button "Back" at bounding box center [1115, 58] width 31 height 17
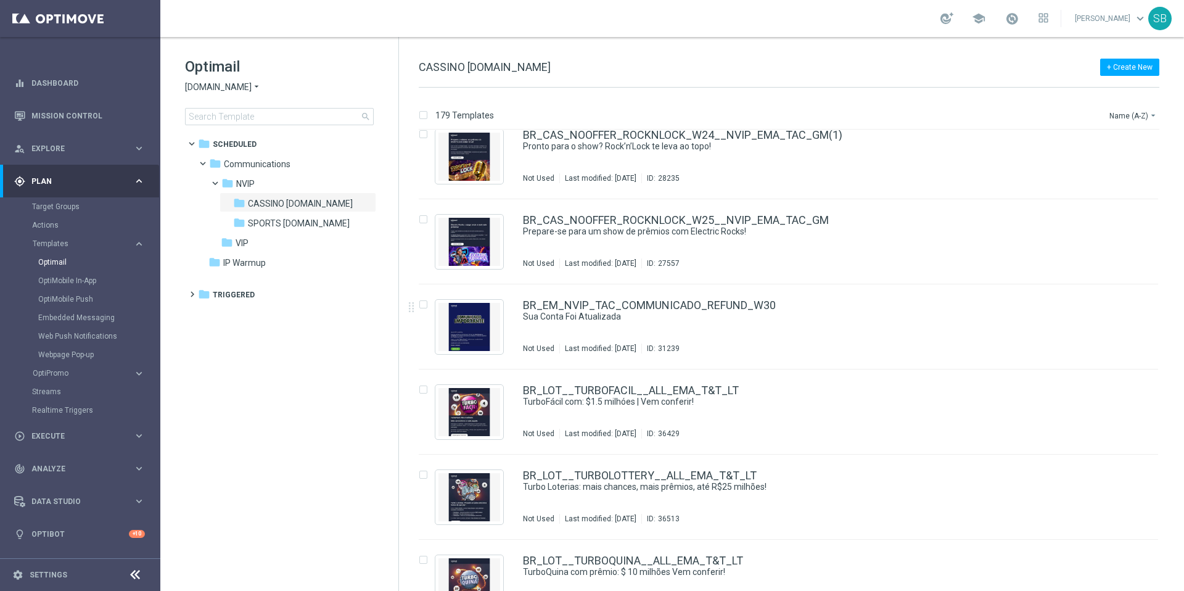
scroll to position [9572, 0]
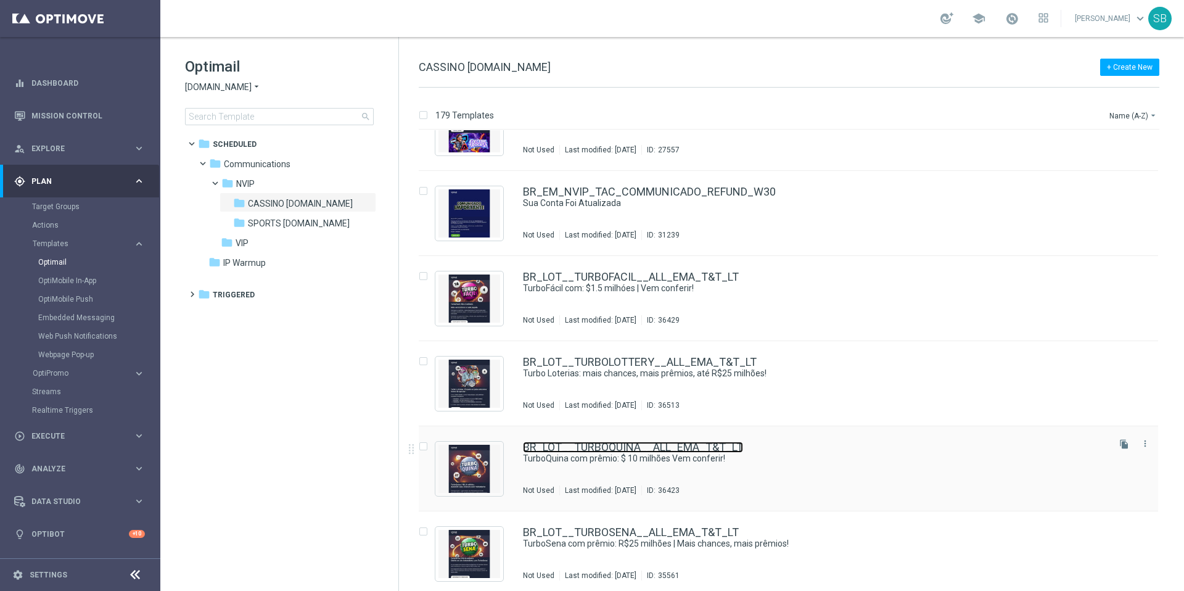
click at [597, 446] on link "BR_LOT__TURBOQUINA__ALL_EMA_T&T_LT" at bounding box center [633, 446] width 220 height 11
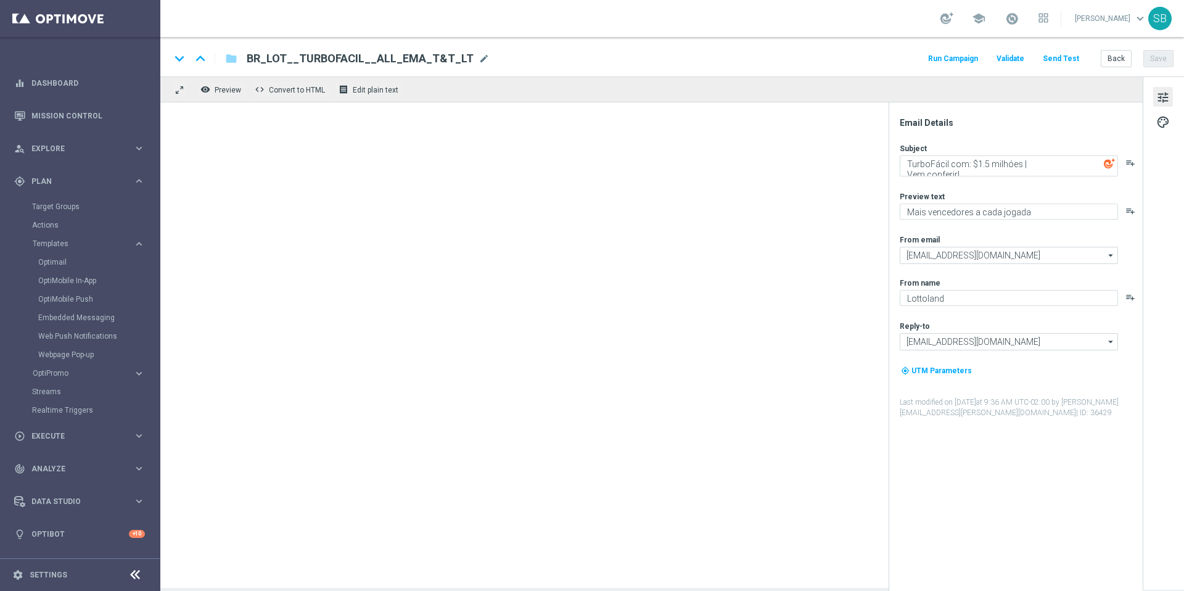
type textarea "TurboQuina com prêmio: $ 10 milhões Vem conferir!"
type textarea "Aumente suas chances com TurboQuina"
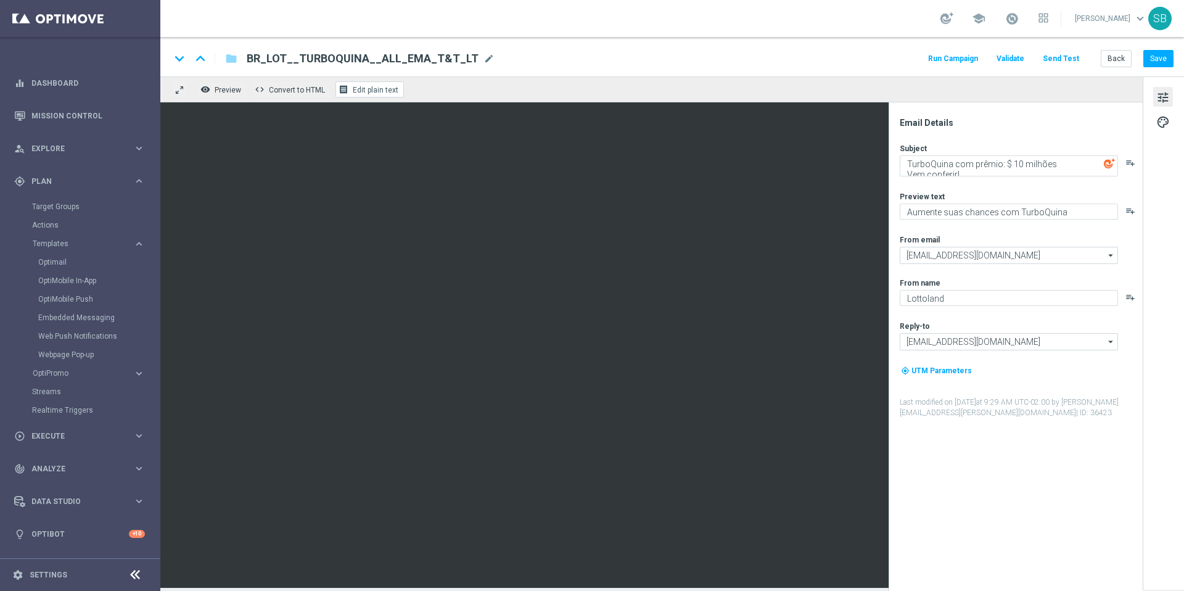
click at [377, 89] on span "Edit plain text" at bounding box center [376, 90] width 46 height 9
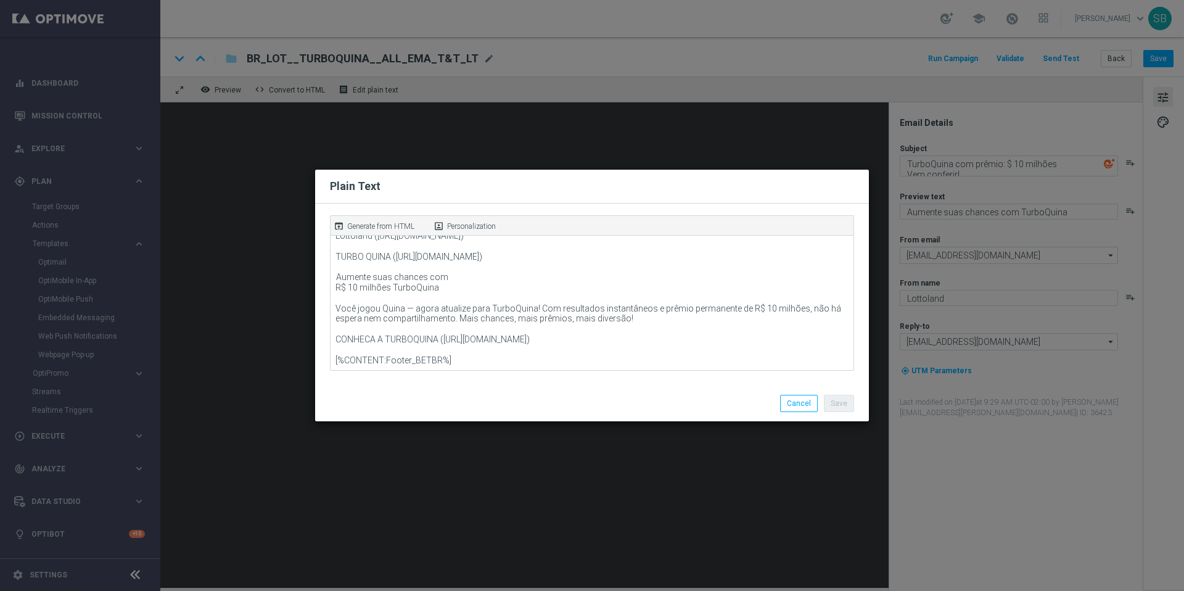
scroll to position [31, 0]
click at [790, 400] on button "Cancel" at bounding box center [799, 403] width 38 height 17
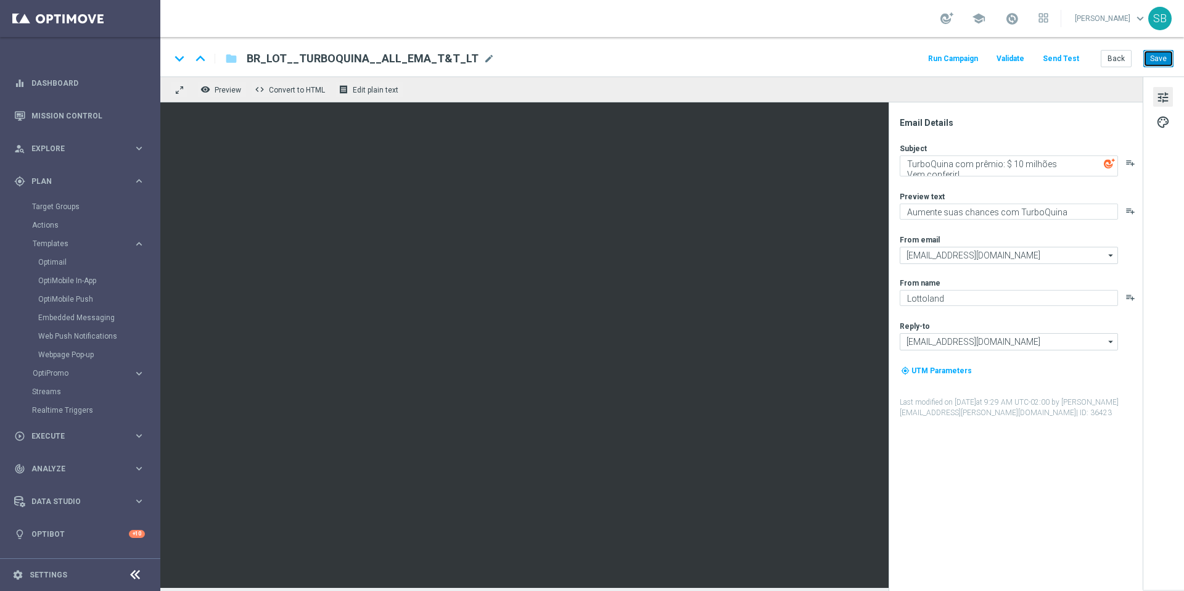
click at [1159, 62] on button "Save" at bounding box center [1158, 58] width 30 height 17
click at [1118, 62] on button "Back" at bounding box center [1115, 58] width 31 height 17
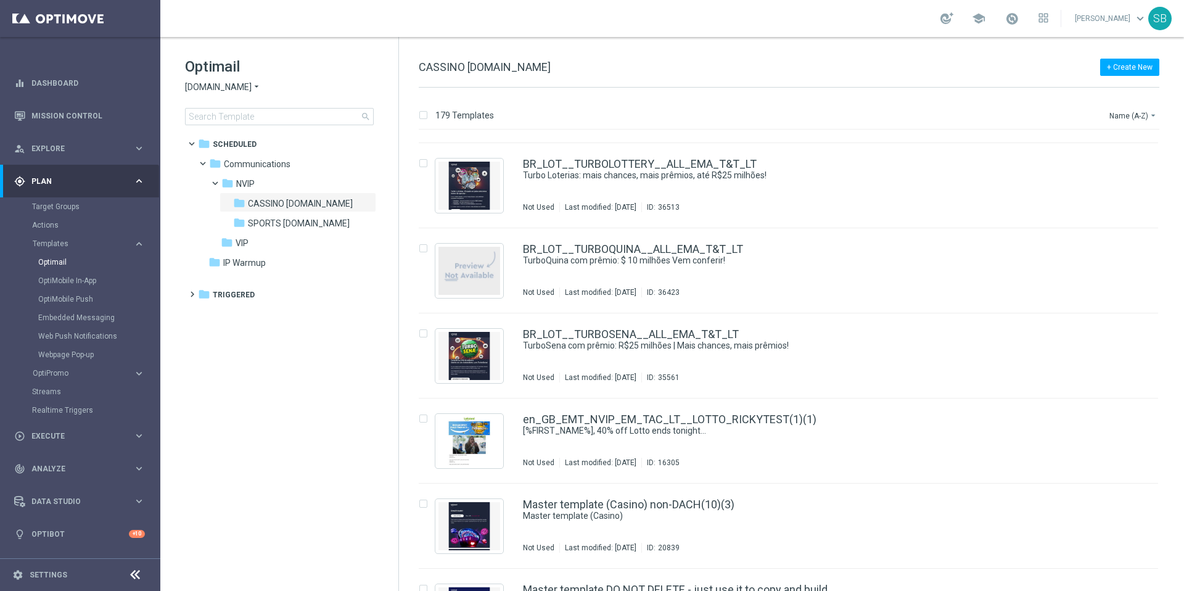
scroll to position [9769, 0]
click at [613, 166] on link "BR_LOT__TURBOLOTTERY__ALL_EMA_T&T_LT" at bounding box center [640, 164] width 234 height 11
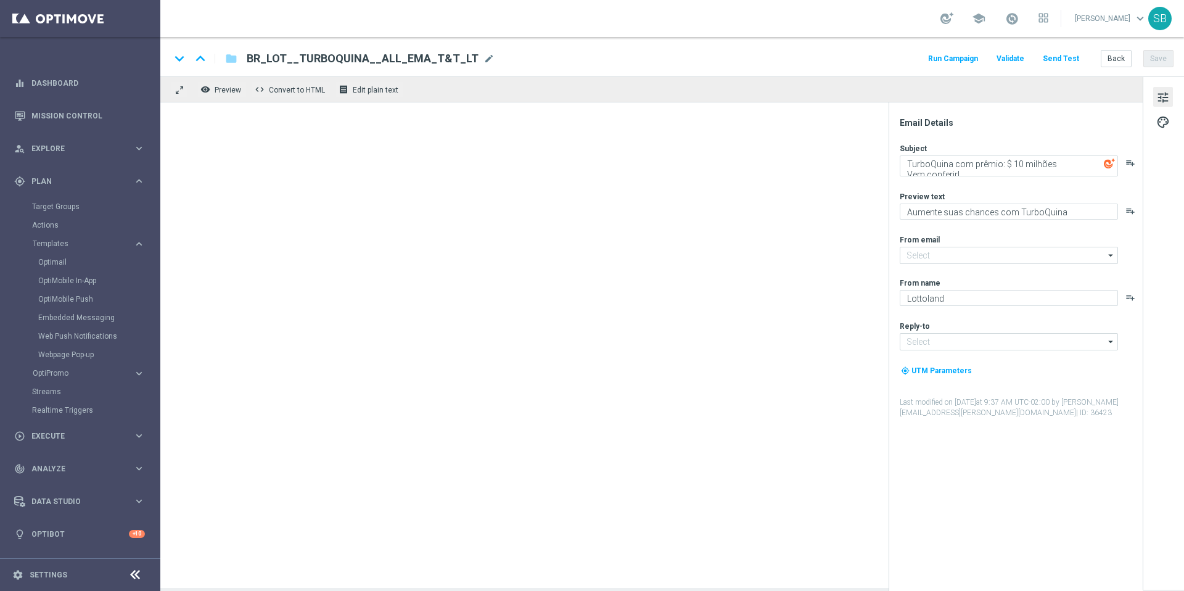
type input "[EMAIL_ADDRESS][DOMAIN_NAME]"
type textarea "Turbo Loterias: mais chances, mais prêmios, até R$25 milhões!"
type textarea "Turbo Loterias: jogue agora e multiplique suas chances!"
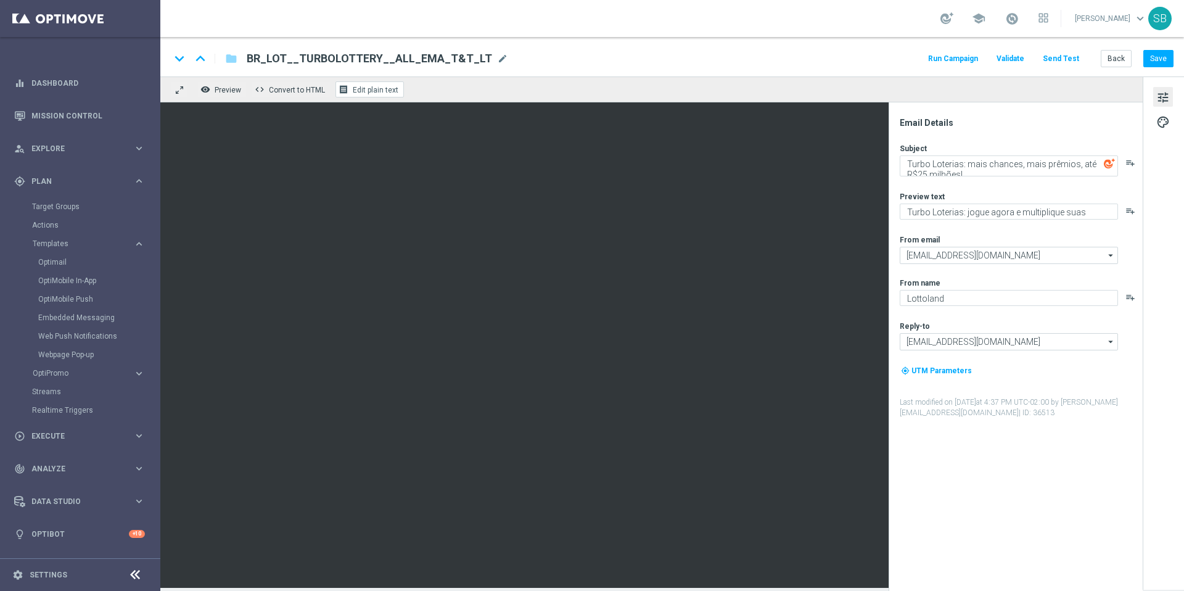
click at [374, 94] on button "receipt Edit plain text" at bounding box center [369, 89] width 68 height 16
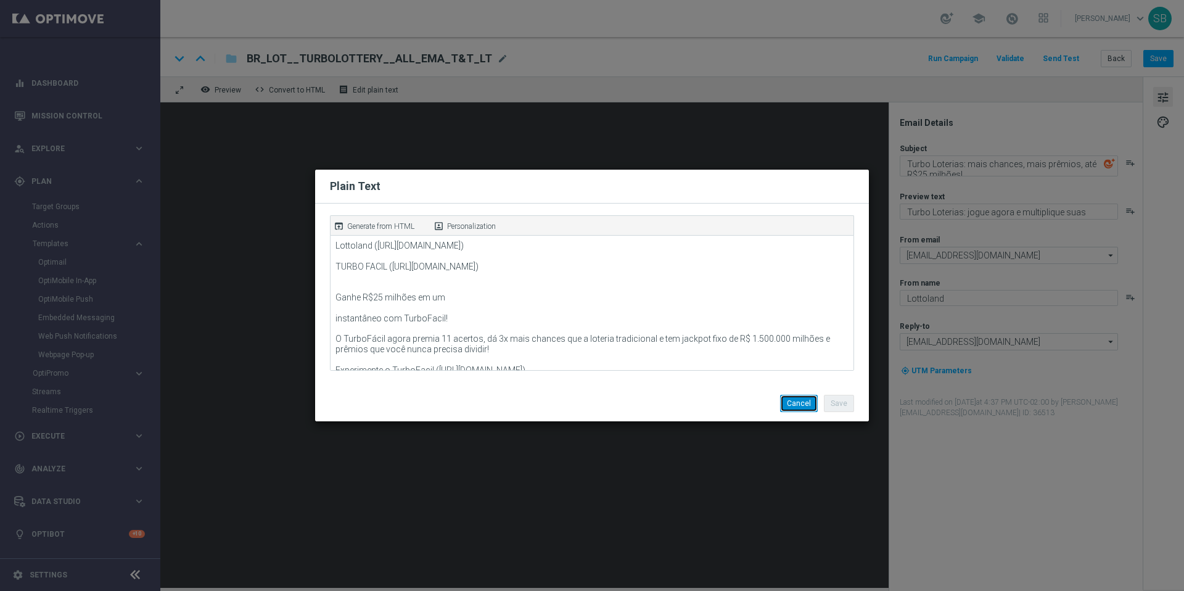
click at [792, 405] on button "Cancel" at bounding box center [799, 403] width 38 height 17
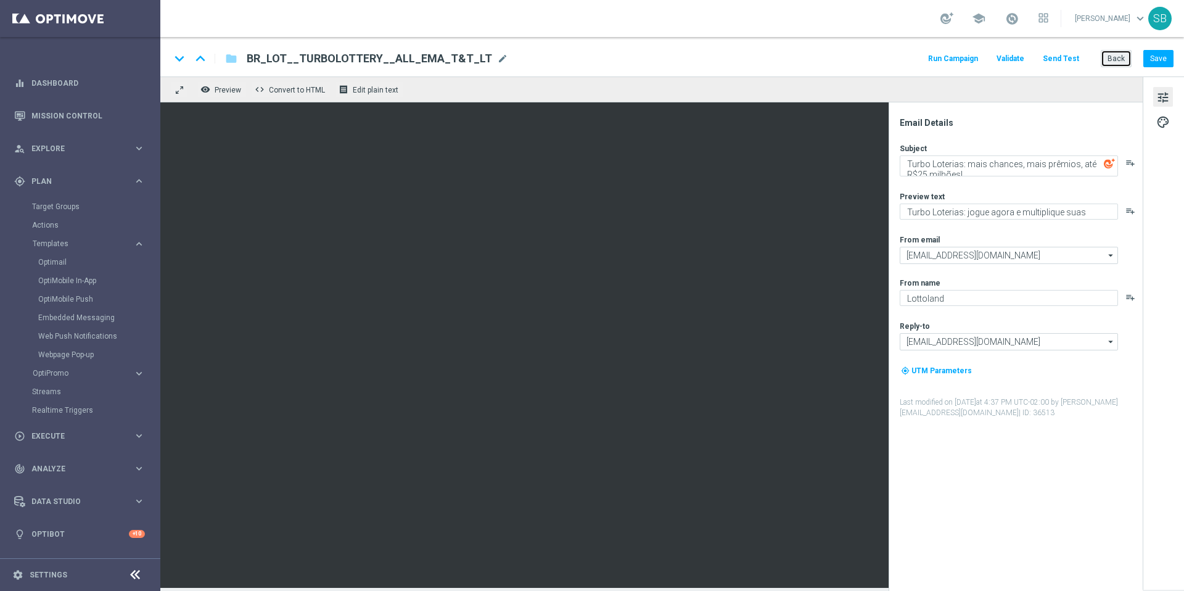
click at [1115, 54] on button "Back" at bounding box center [1115, 58] width 31 height 17
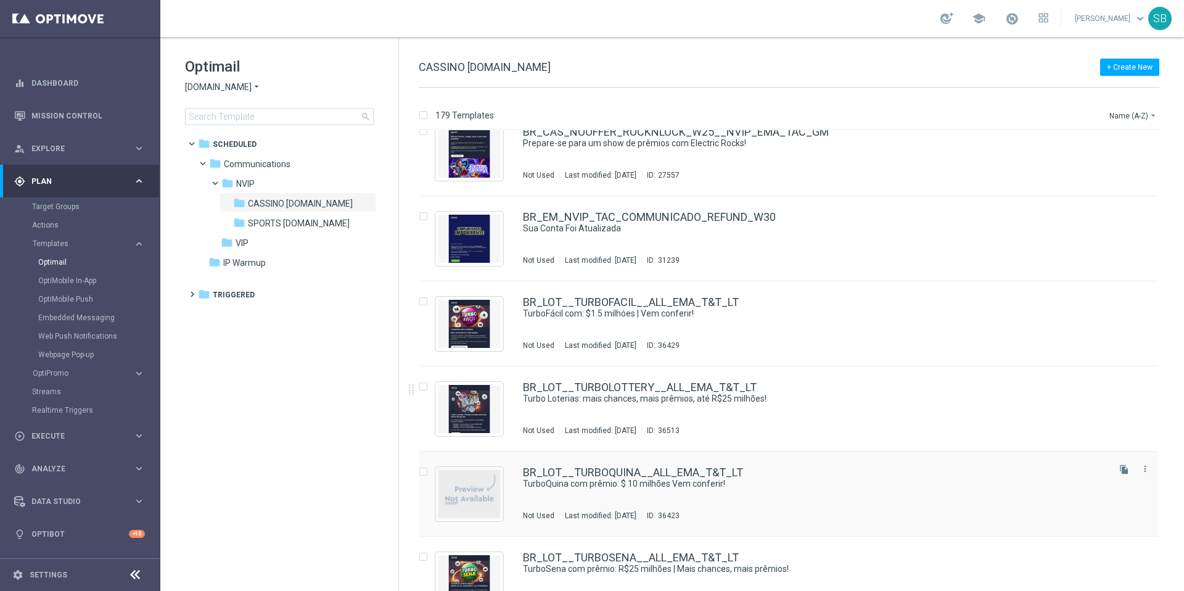
scroll to position [9547, 0]
click at [631, 472] on link "BR_LOT__TURBOQUINA__ALL_EMA_T&T_LT" at bounding box center [633, 471] width 220 height 11
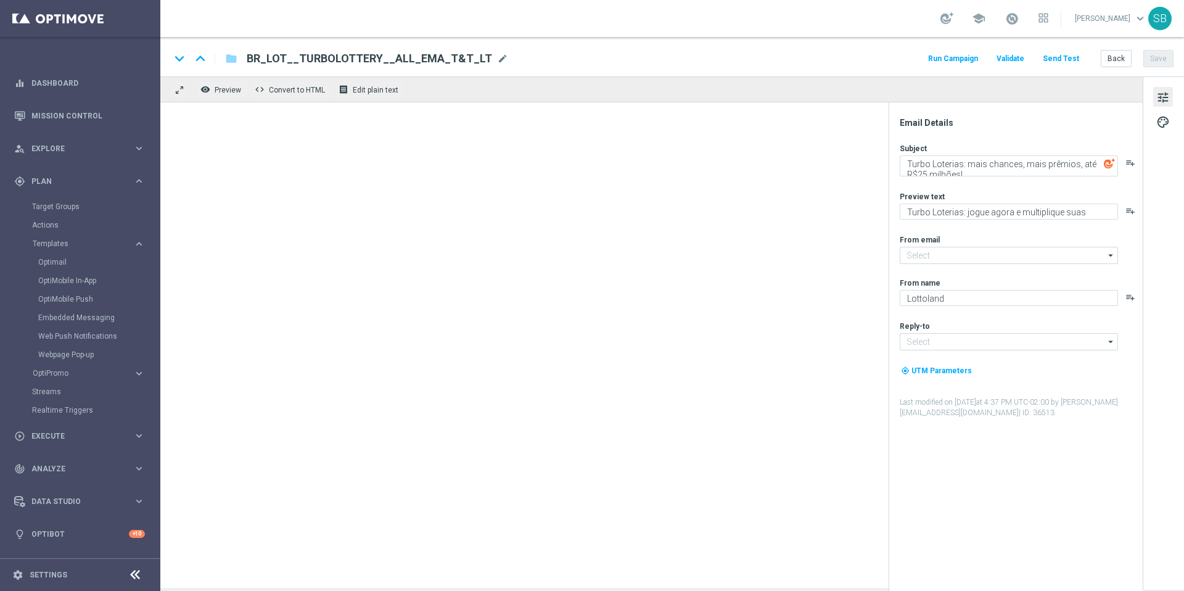
type input "[EMAIL_ADDRESS][DOMAIN_NAME]"
type textarea "TurboQuina com prêmio: $ 10 milhões Vem conferir!"
type textarea "Aumente suas chances com TurboQuina"
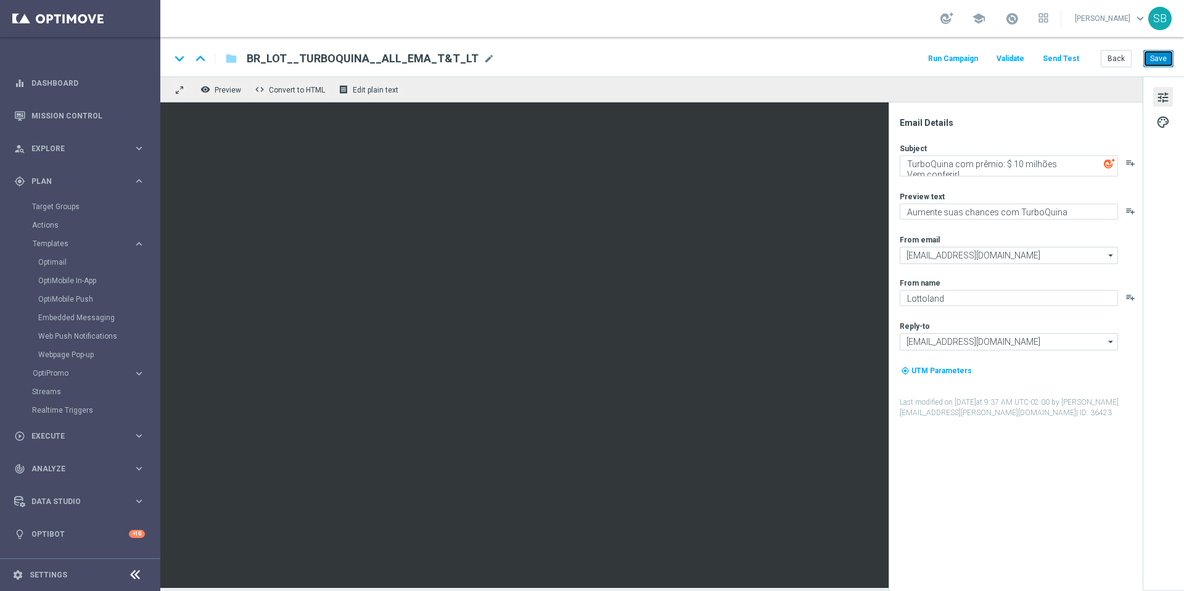
click at [1160, 60] on button "Save" at bounding box center [1158, 58] width 30 height 17
drag, startPoint x: 250, startPoint y: 60, endPoint x: 263, endPoint y: 61, distance: 13.0
click at [263, 61] on span "BR_LOT__TURBOQUINA__ALL_EMA_T&T_LT" at bounding box center [363, 58] width 232 height 15
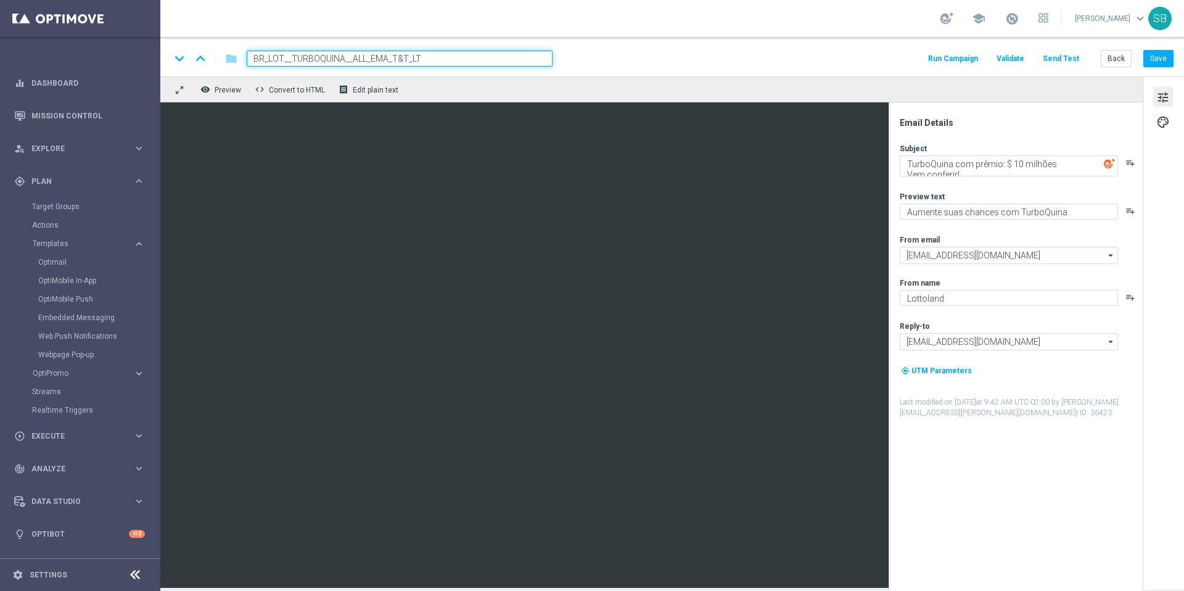
drag, startPoint x: 436, startPoint y: 61, endPoint x: 254, endPoint y: 56, distance: 181.9
click at [254, 56] on input "BR_LOT__TURBOQUINA__ALL_EMA_T&T_LT" at bounding box center [400, 59] width 306 height 16
